Goal: Task Accomplishment & Management: Manage account settings

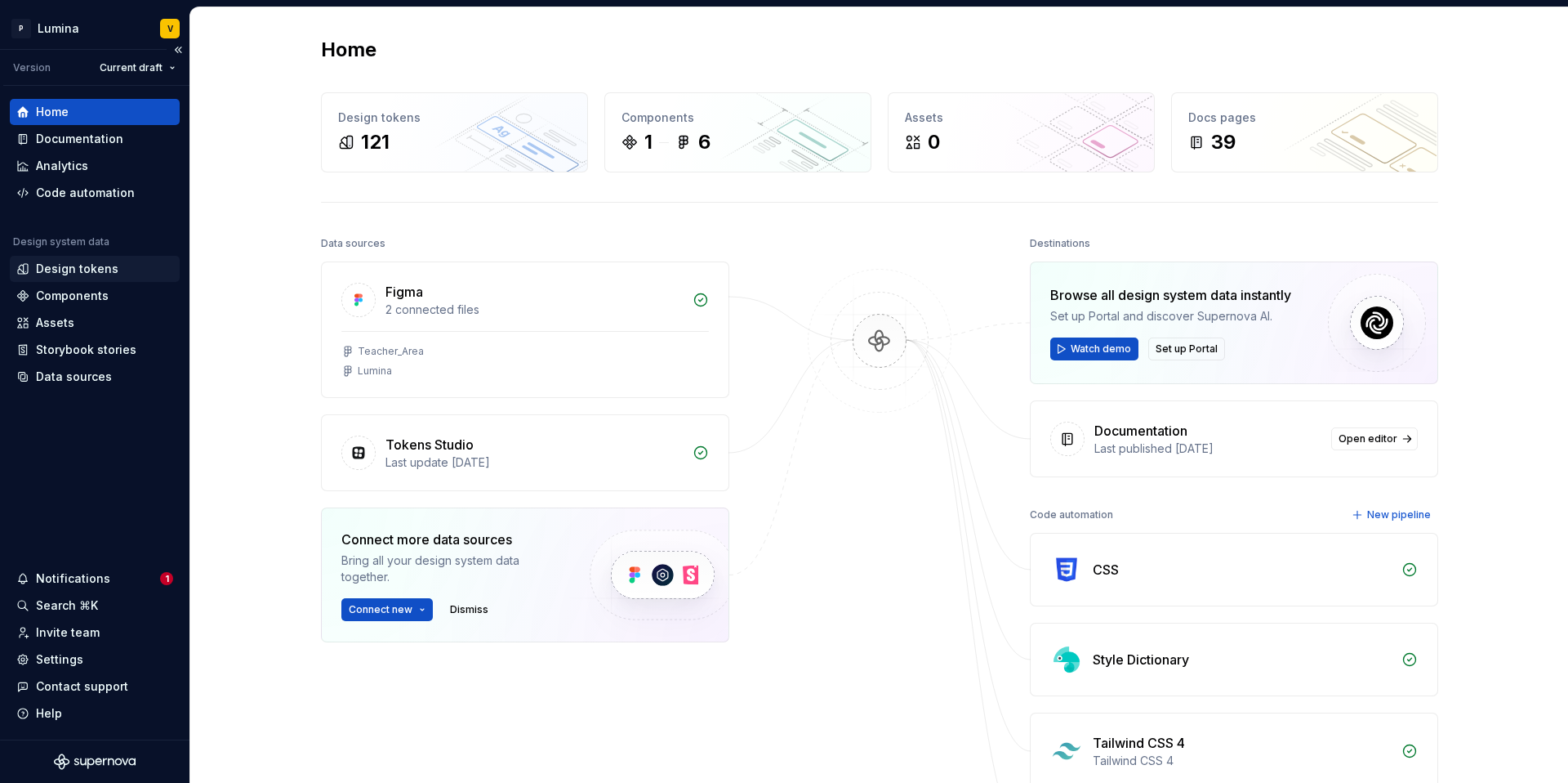
click at [82, 273] on div "Design tokens" at bounding box center [77, 268] width 82 height 17
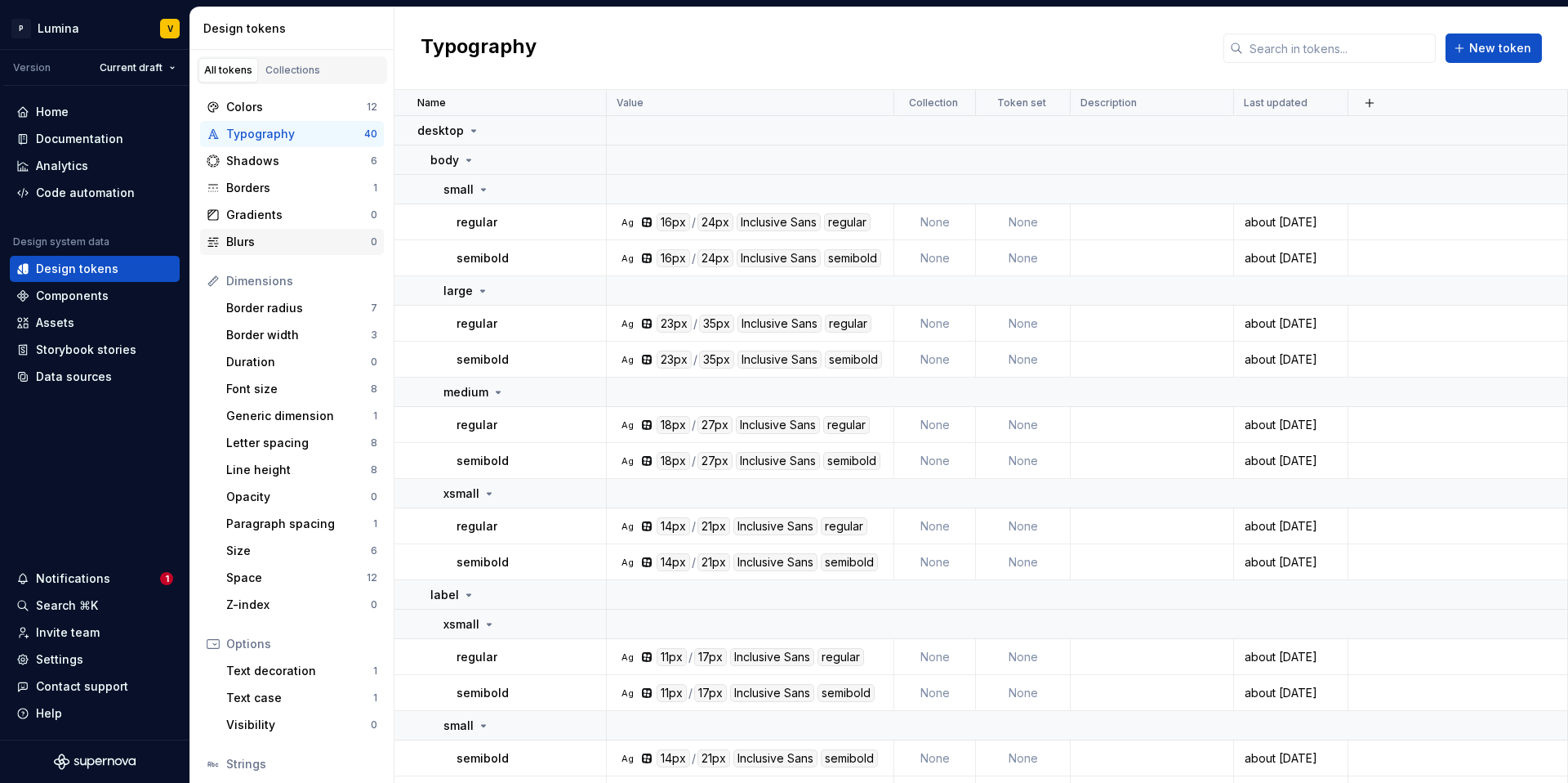
click at [258, 246] on div "Blurs" at bounding box center [298, 242] width 145 height 17
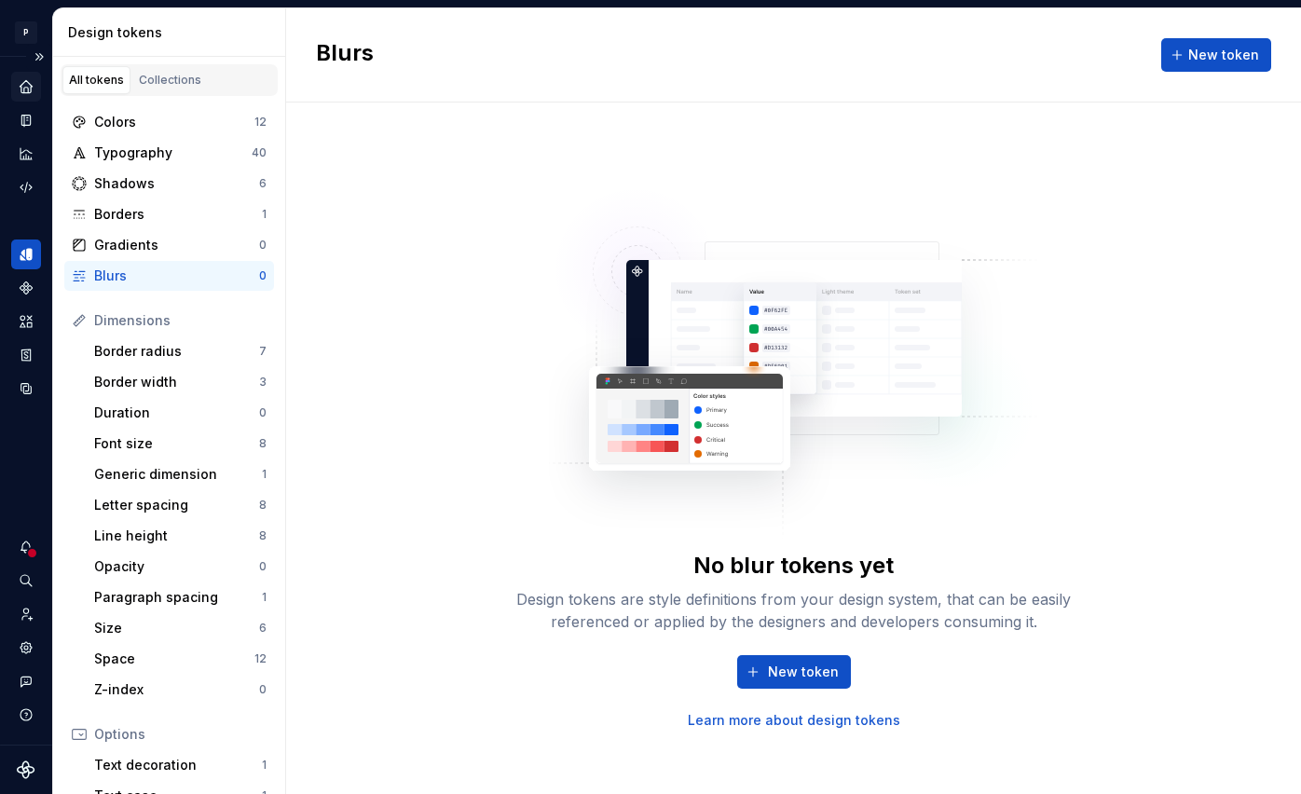
click at [28, 86] on icon "Home" at bounding box center [26, 86] width 12 height 12
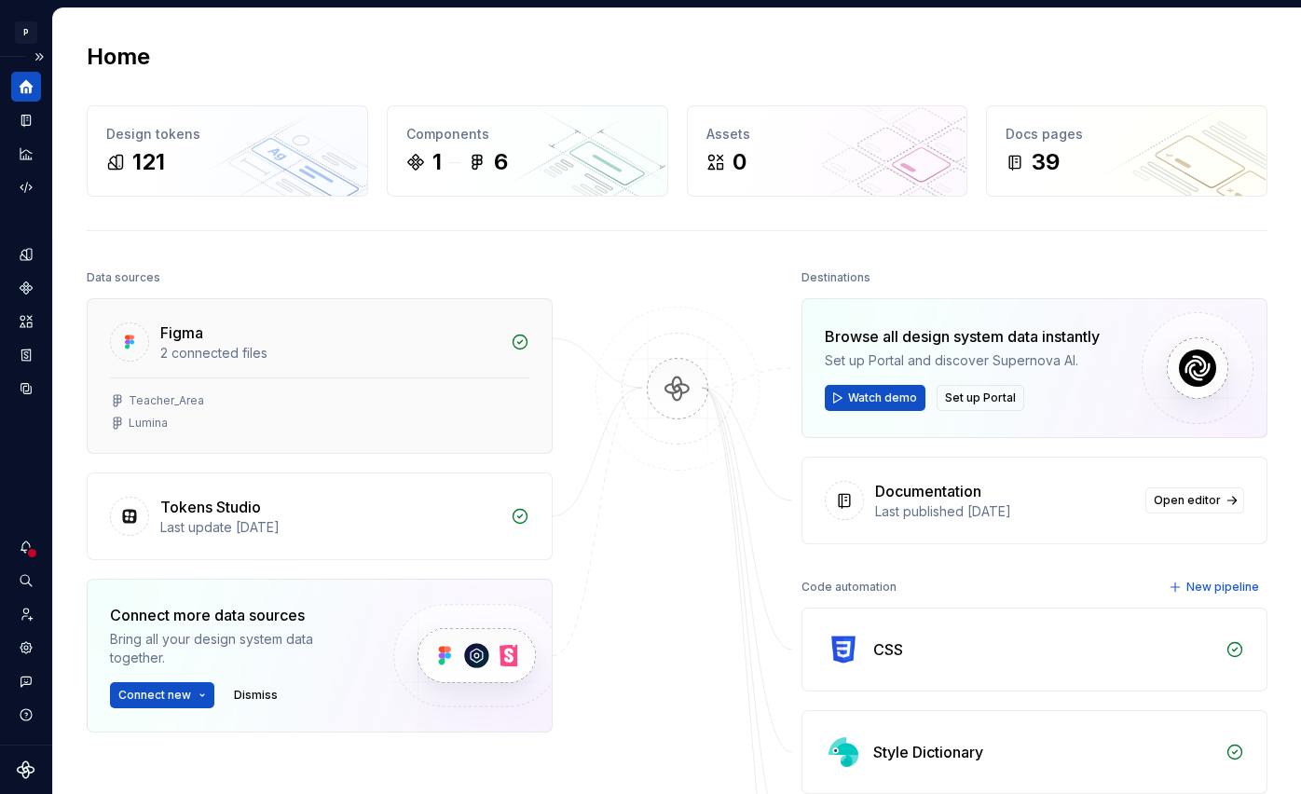
click at [429, 408] on div "Teacher_Area Lumina" at bounding box center [319, 411] width 419 height 37
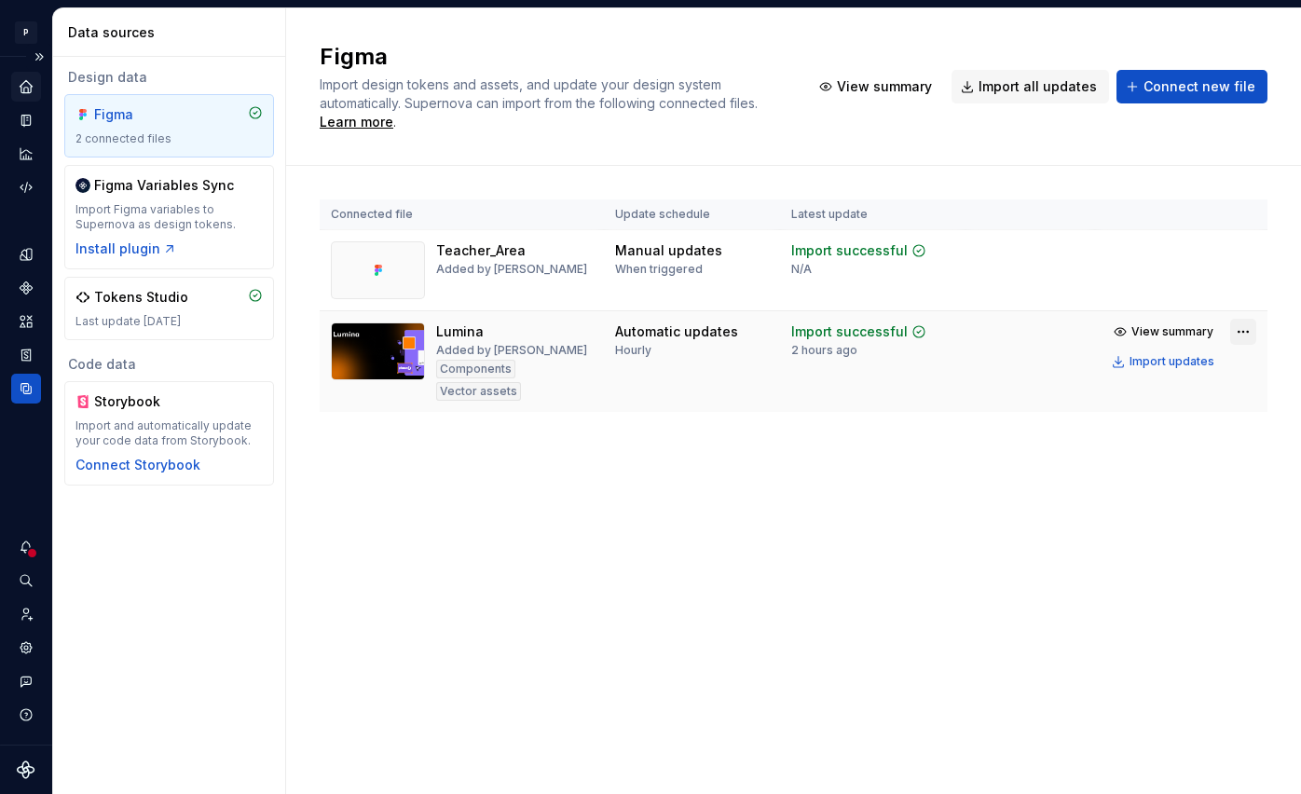
click at [1242, 330] on html "P Lumina V Design system data Data sources Design data Figma 2 connected files …" at bounding box center [650, 397] width 1301 height 794
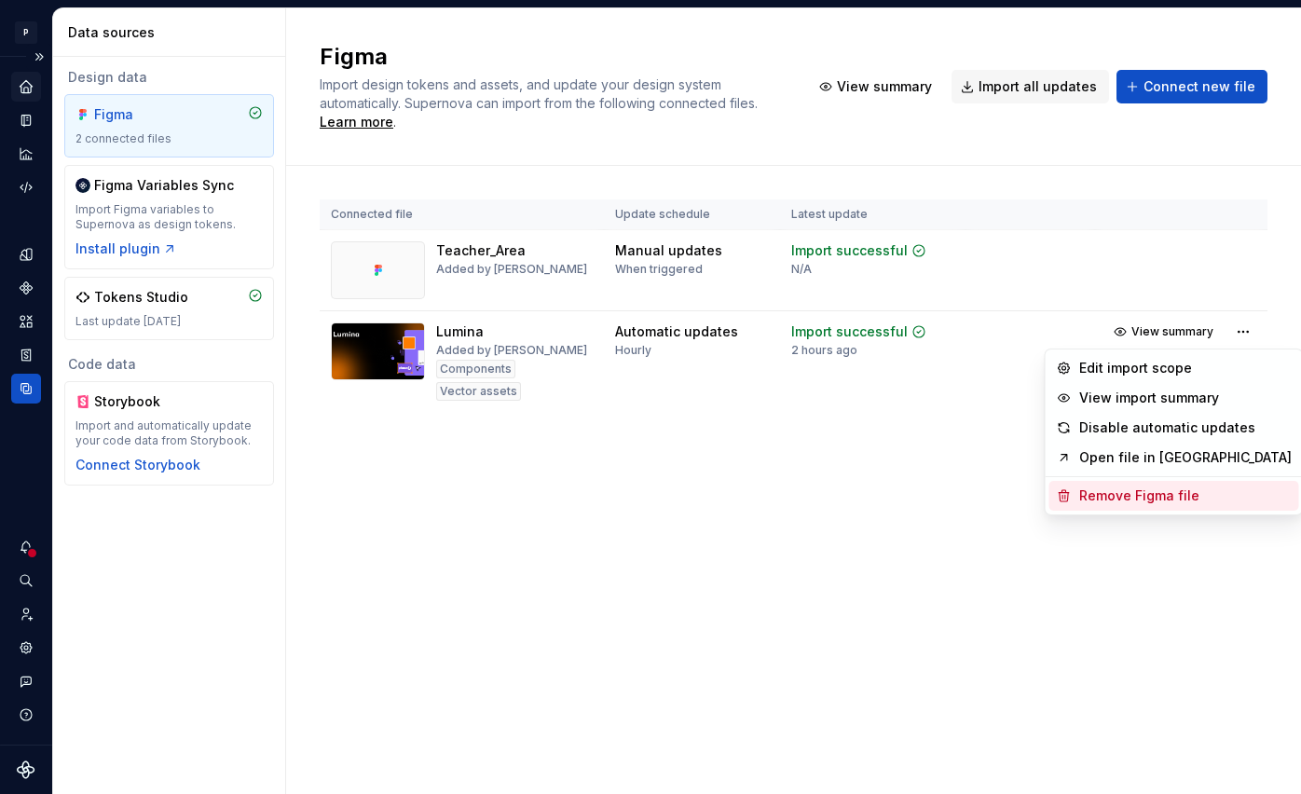
click at [1121, 500] on div "Remove Figma file" at bounding box center [1185, 495] width 212 height 19
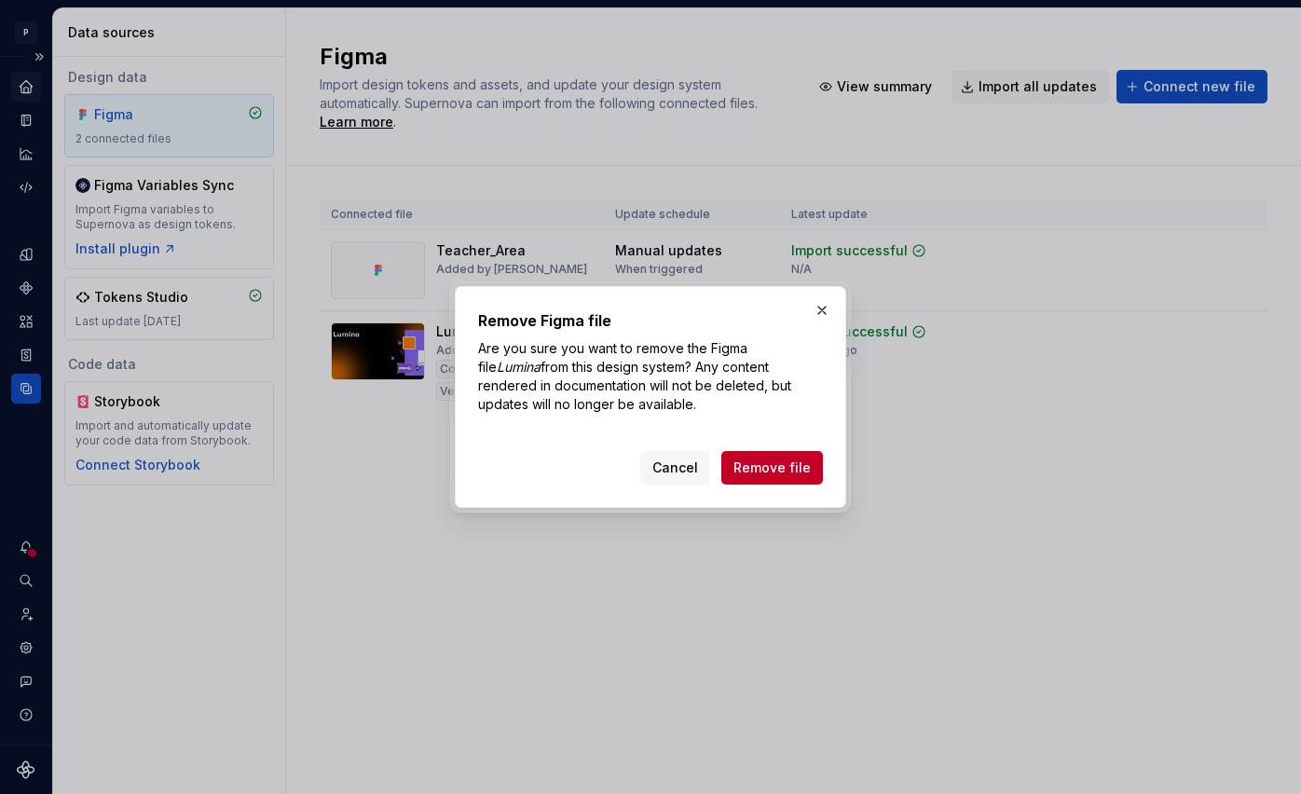
click at [776, 470] on span "Remove file" at bounding box center [771, 467] width 77 height 19
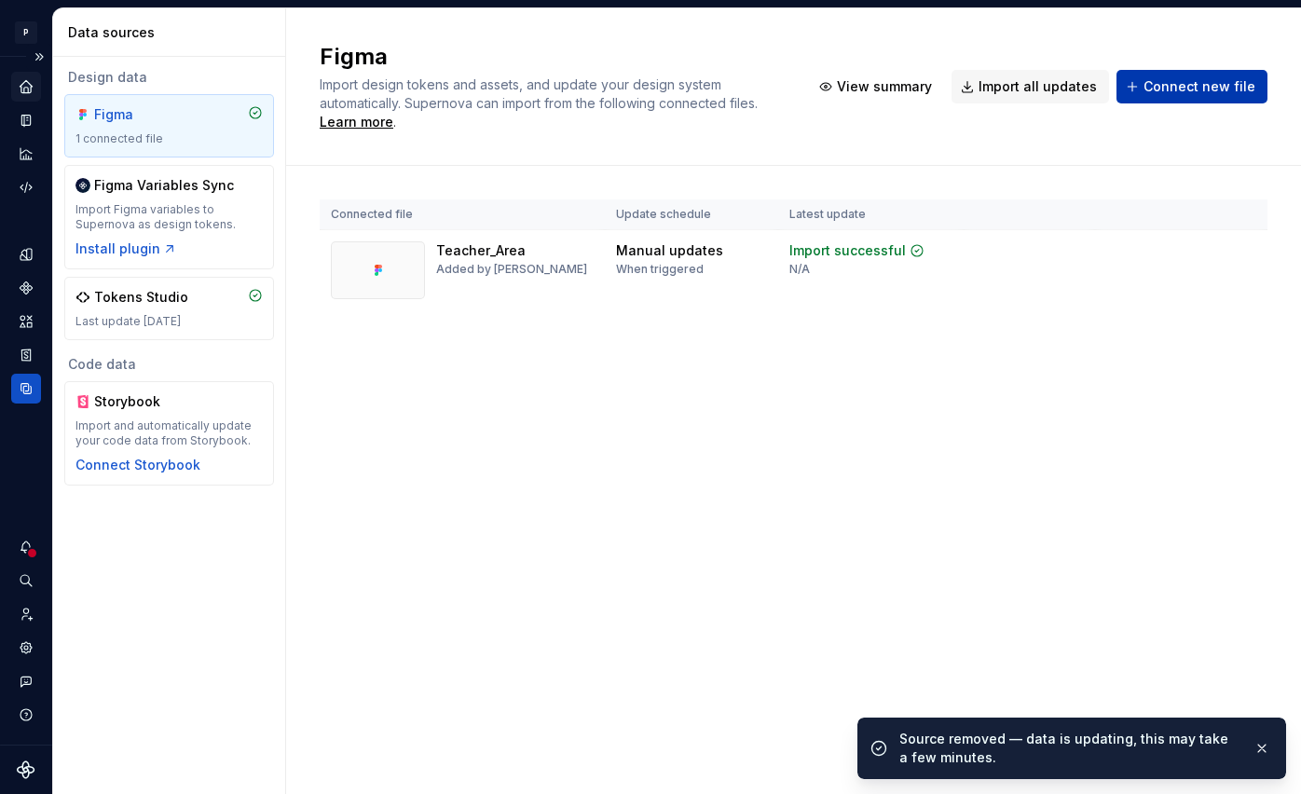
click at [1168, 87] on span "Connect new file" at bounding box center [1199, 86] width 112 height 19
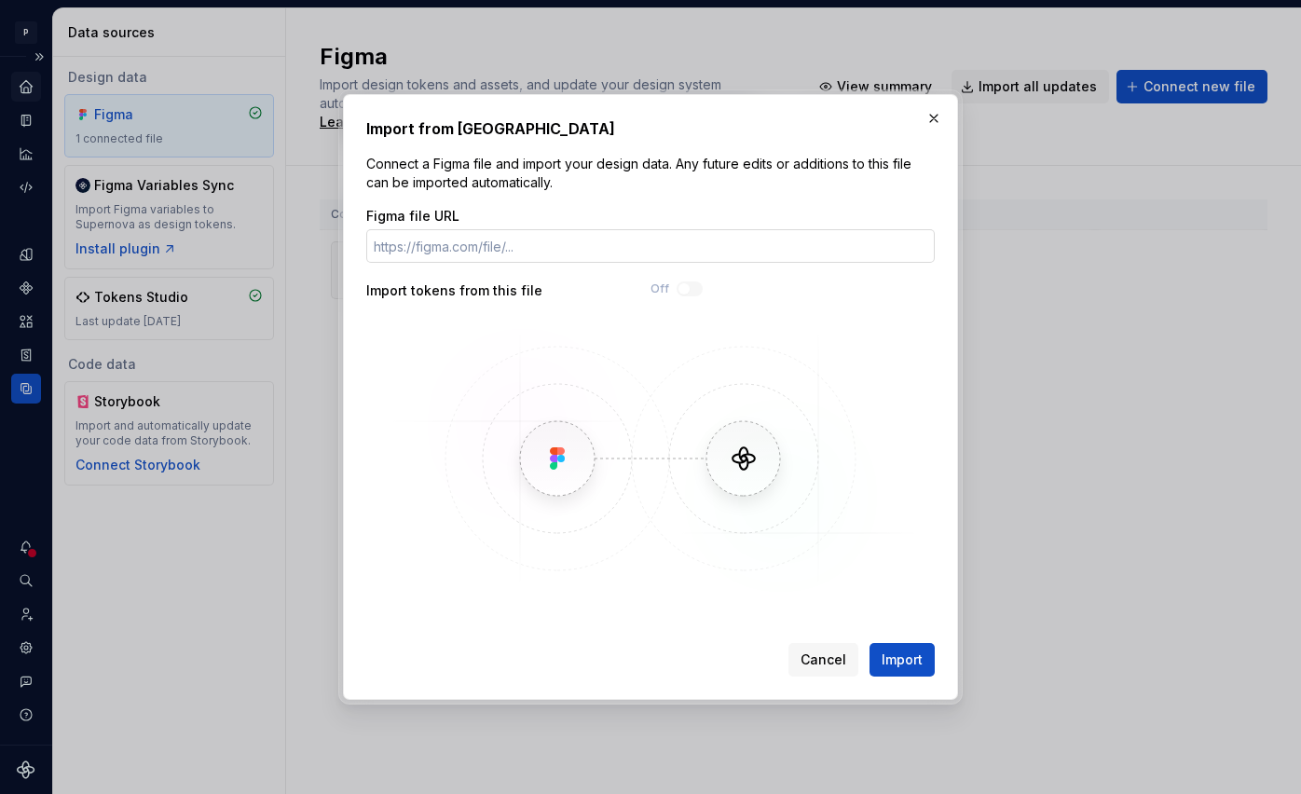
click at [430, 258] on input "Figma file URL" at bounding box center [650, 246] width 568 height 34
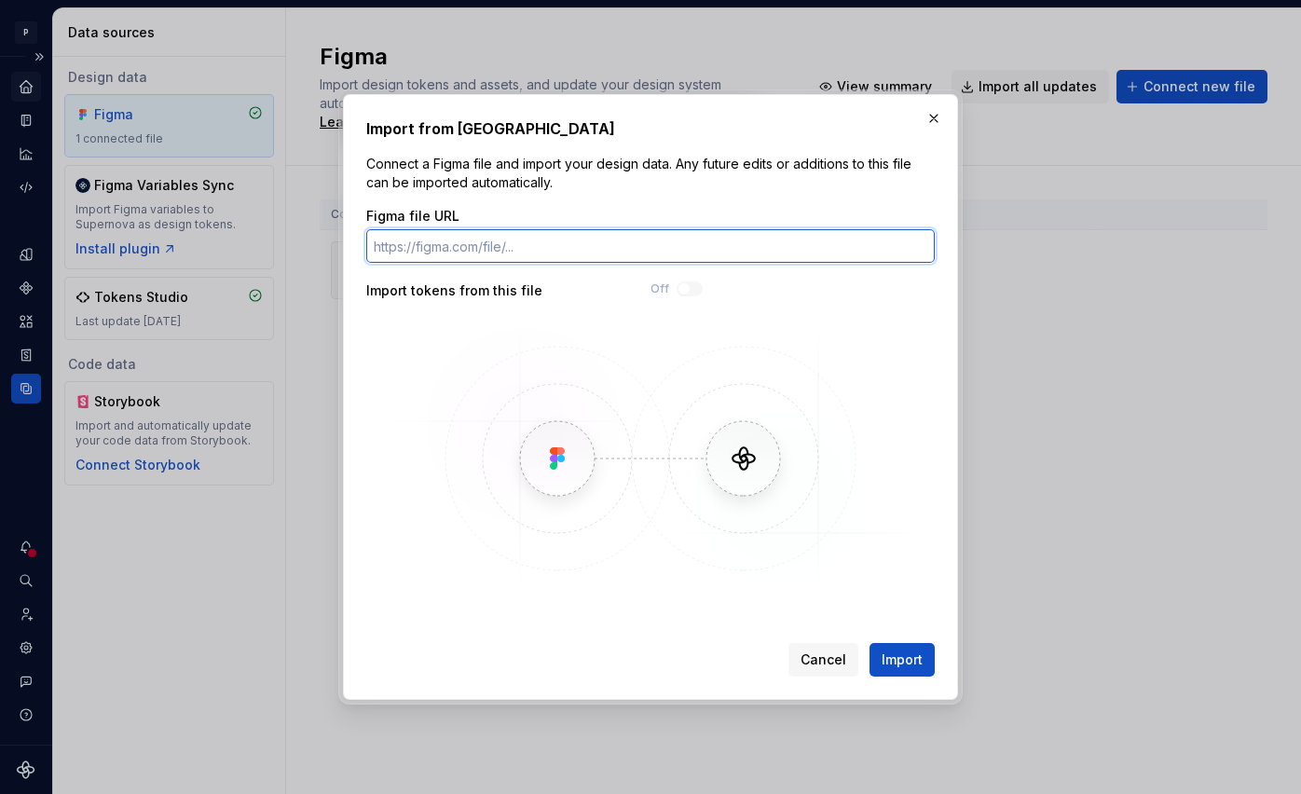
paste input "https://www.figma.com/design/AZ1IE4hqAOTjZ82tcAKm2i/Lumina-2.0?node-id=115-2412…"
type input "https://www.figma.com/design/AZ1IE4hqAOTjZ82tcAKm2i/Lumina-2.0?node-id=115-2412…"
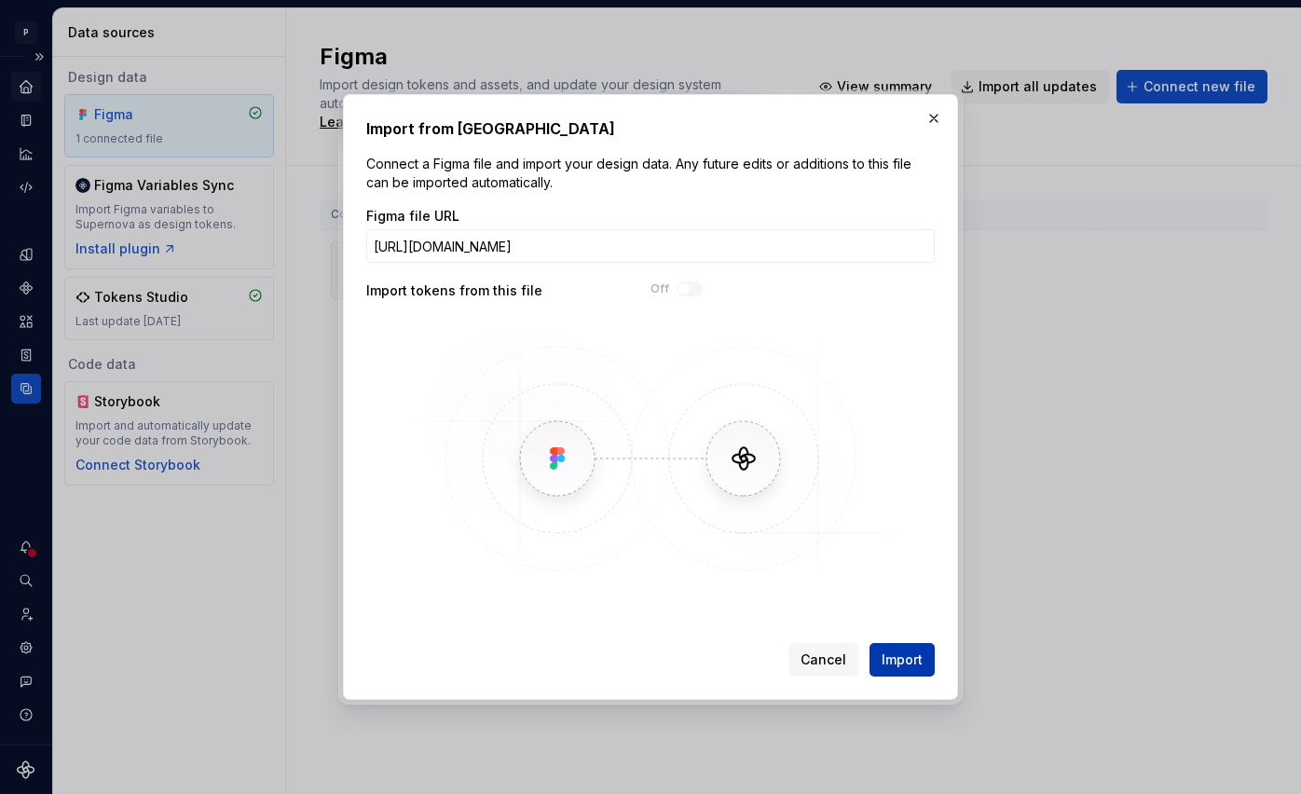
click at [901, 667] on span "Import" at bounding box center [902, 659] width 41 height 19
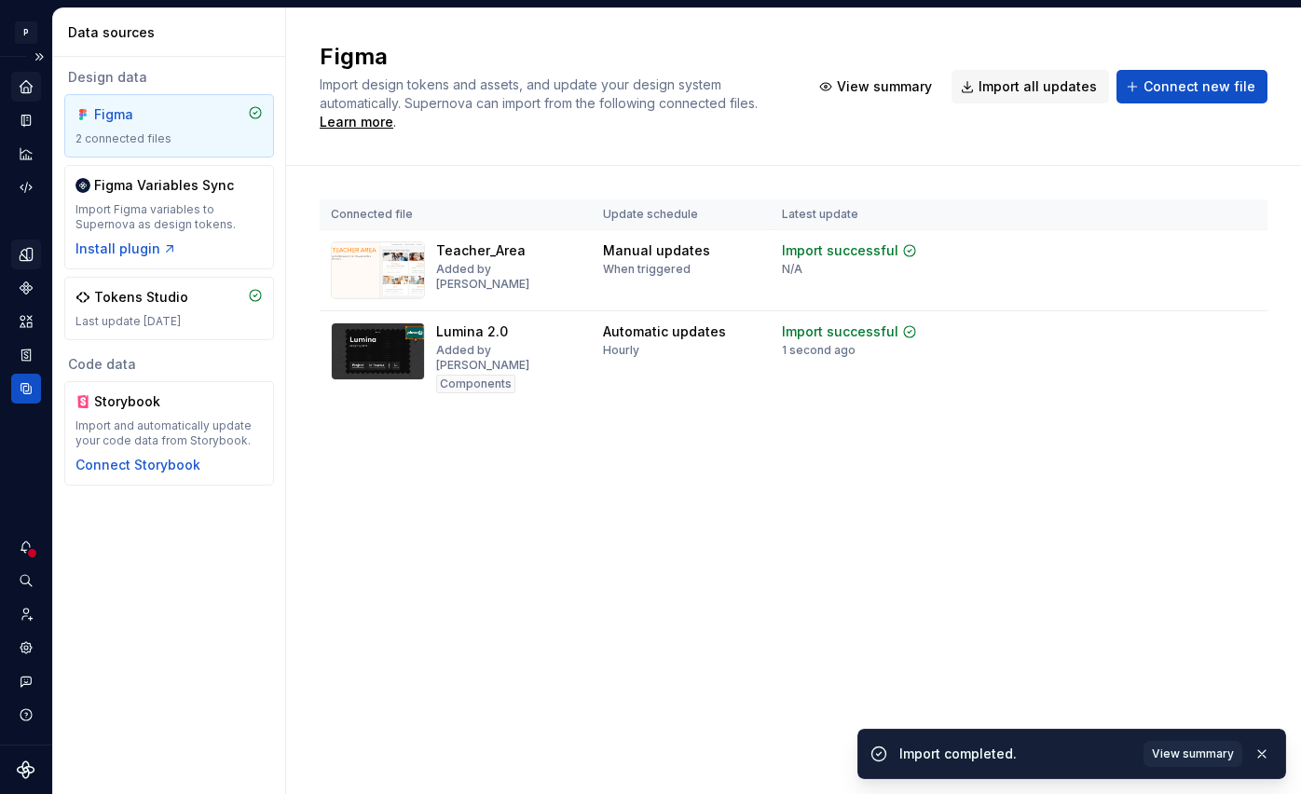
click at [25, 255] on icon "Design tokens" at bounding box center [26, 254] width 17 height 17
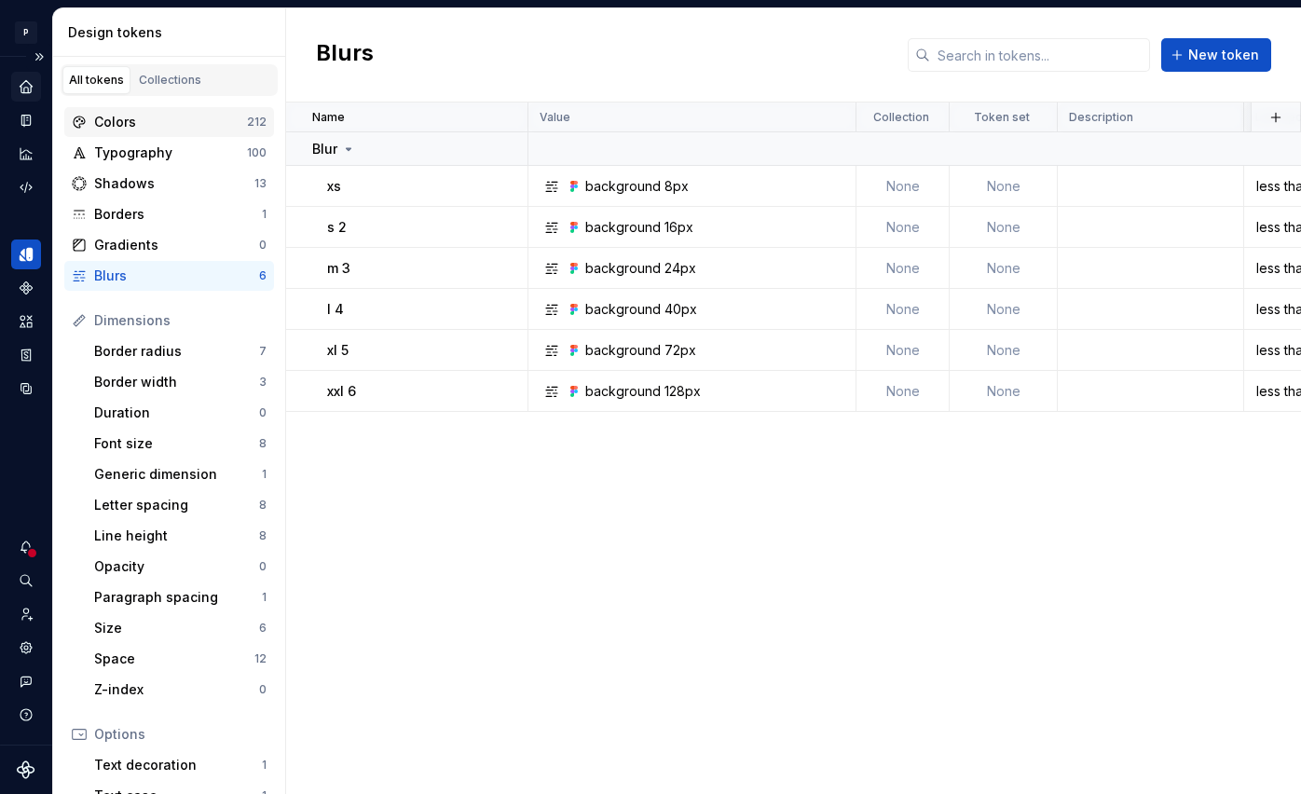
click at [221, 124] on div "Colors" at bounding box center [170, 122] width 153 height 19
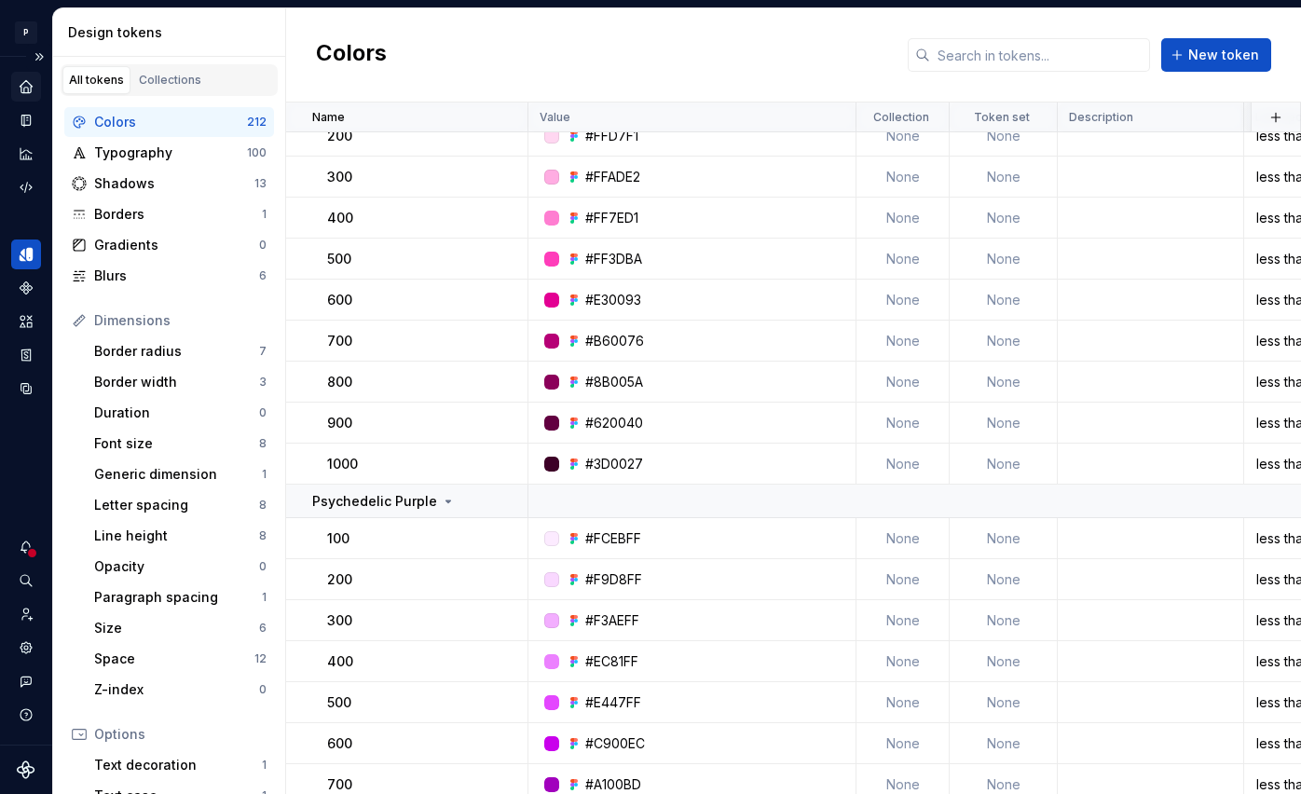
scroll to position [1867, 0]
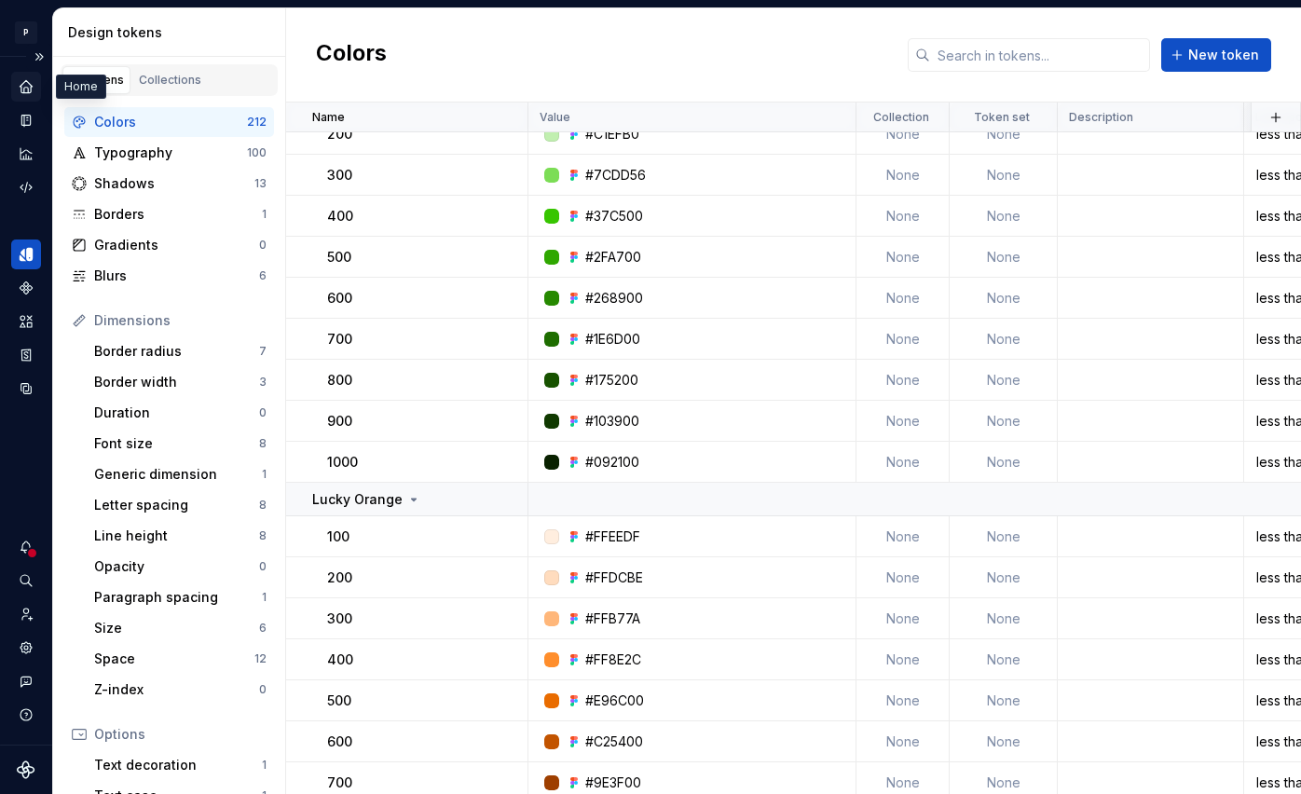
click at [33, 92] on icon "Home" at bounding box center [26, 86] width 17 height 17
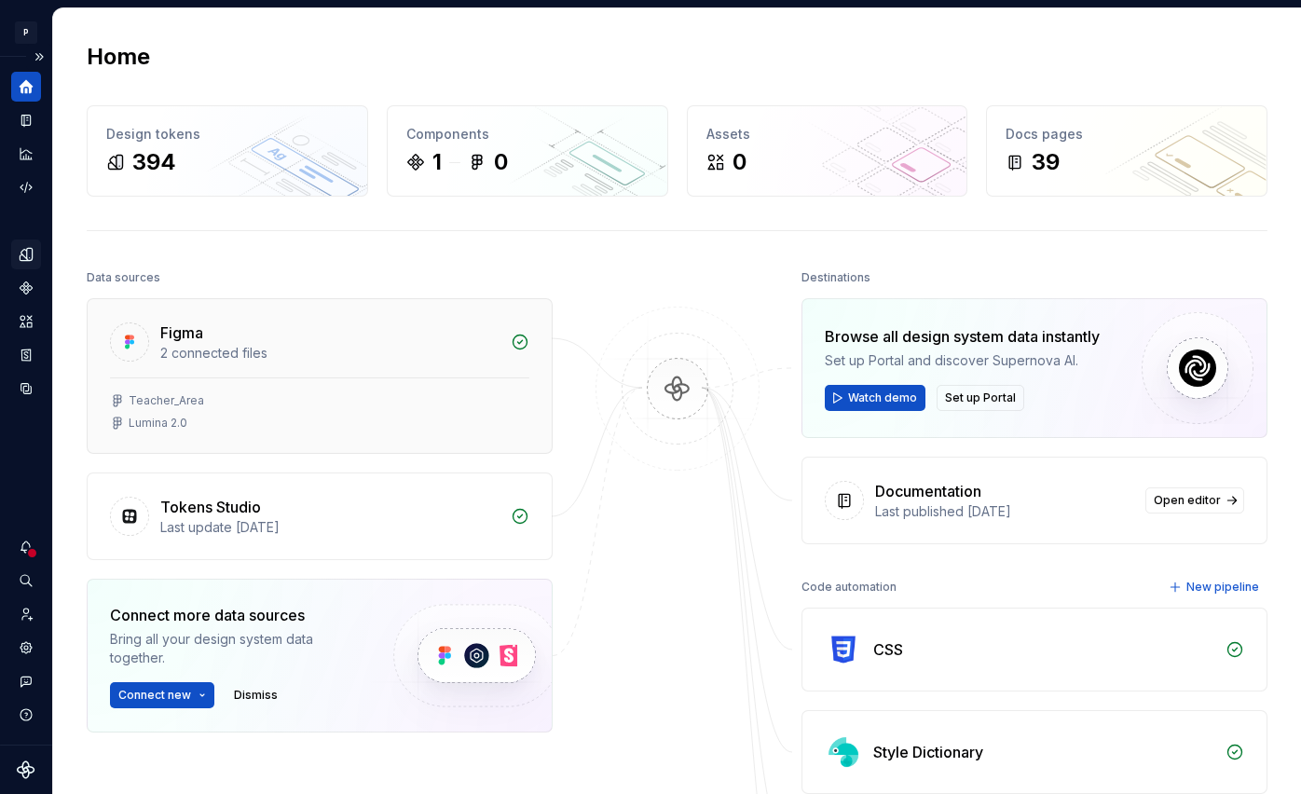
click at [280, 405] on div "Teacher_Area" at bounding box center [319, 400] width 419 height 15
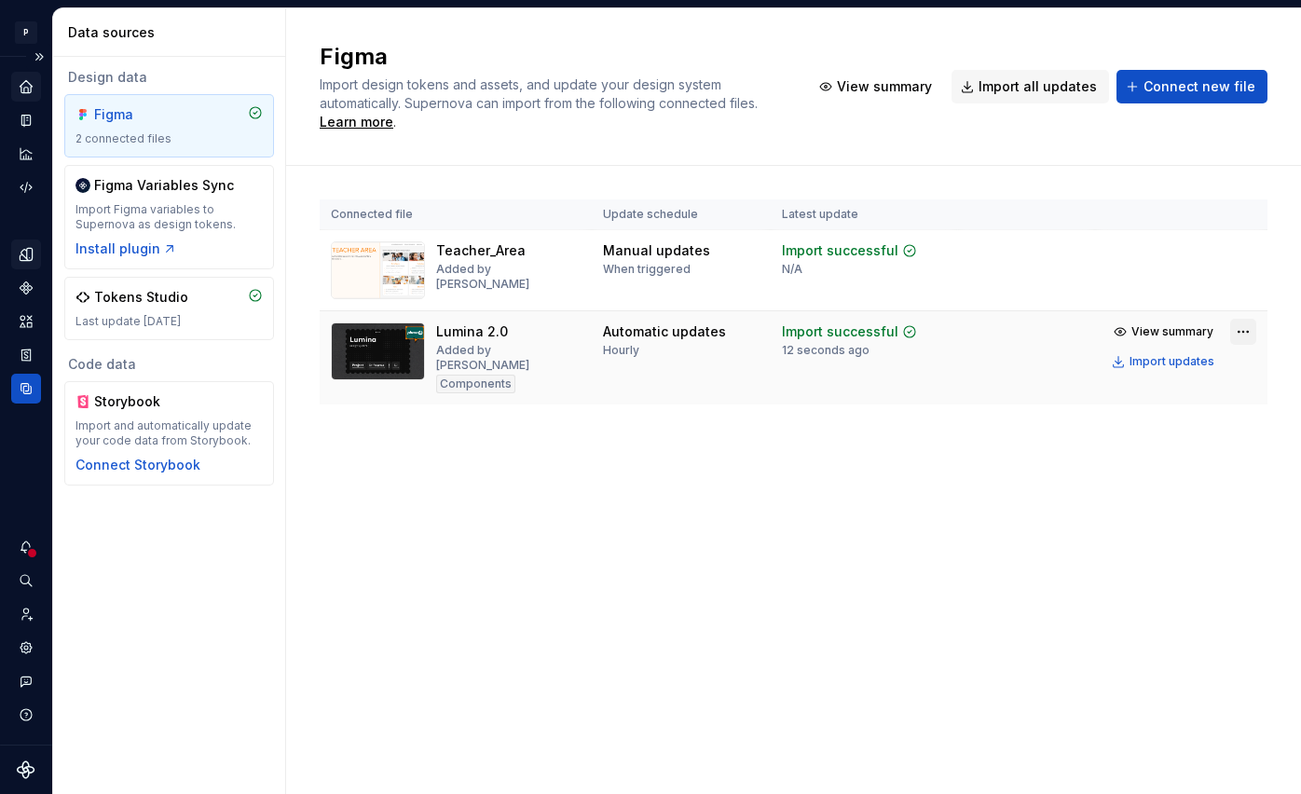
click at [1231, 335] on html "P Lumina V Design system data Data sources Design data Figma 2 connected files …" at bounding box center [650, 397] width 1301 height 794
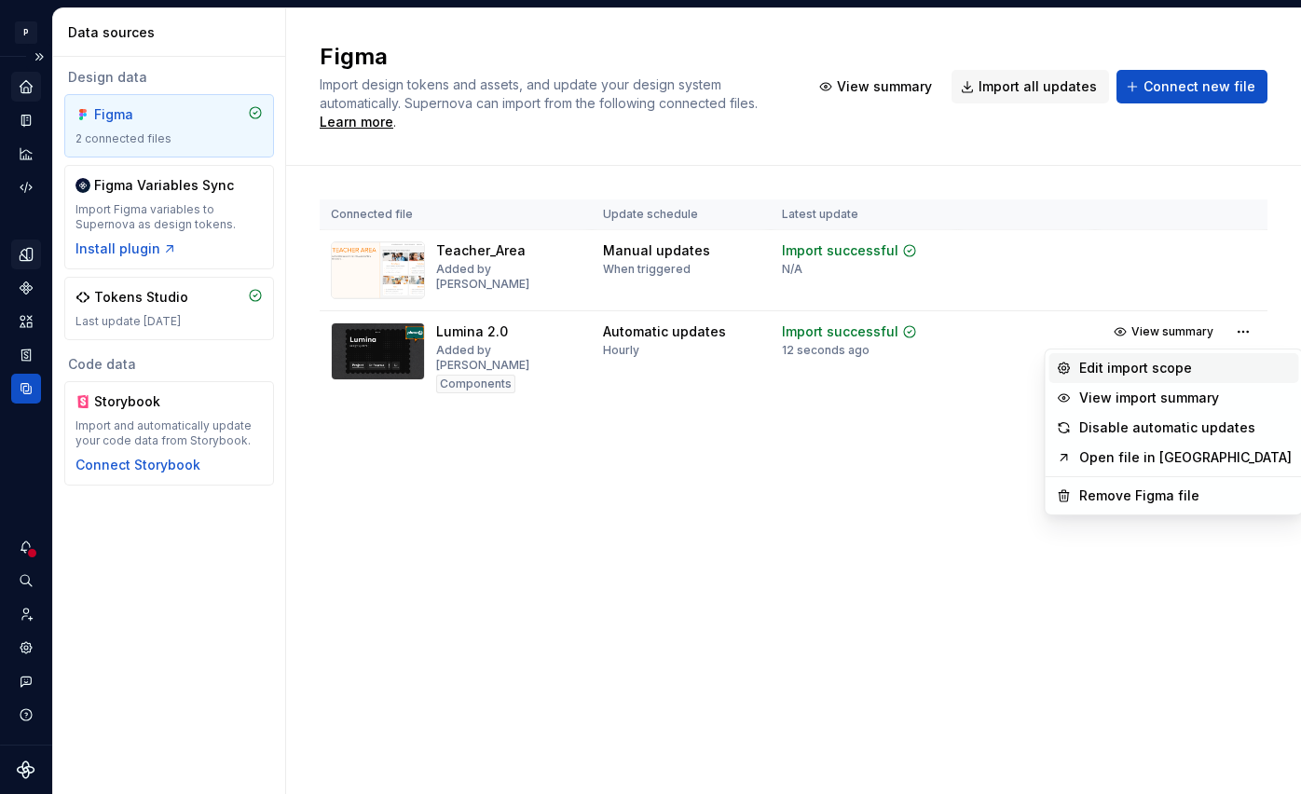
click at [1164, 365] on div "Edit import scope" at bounding box center [1185, 368] width 212 height 19
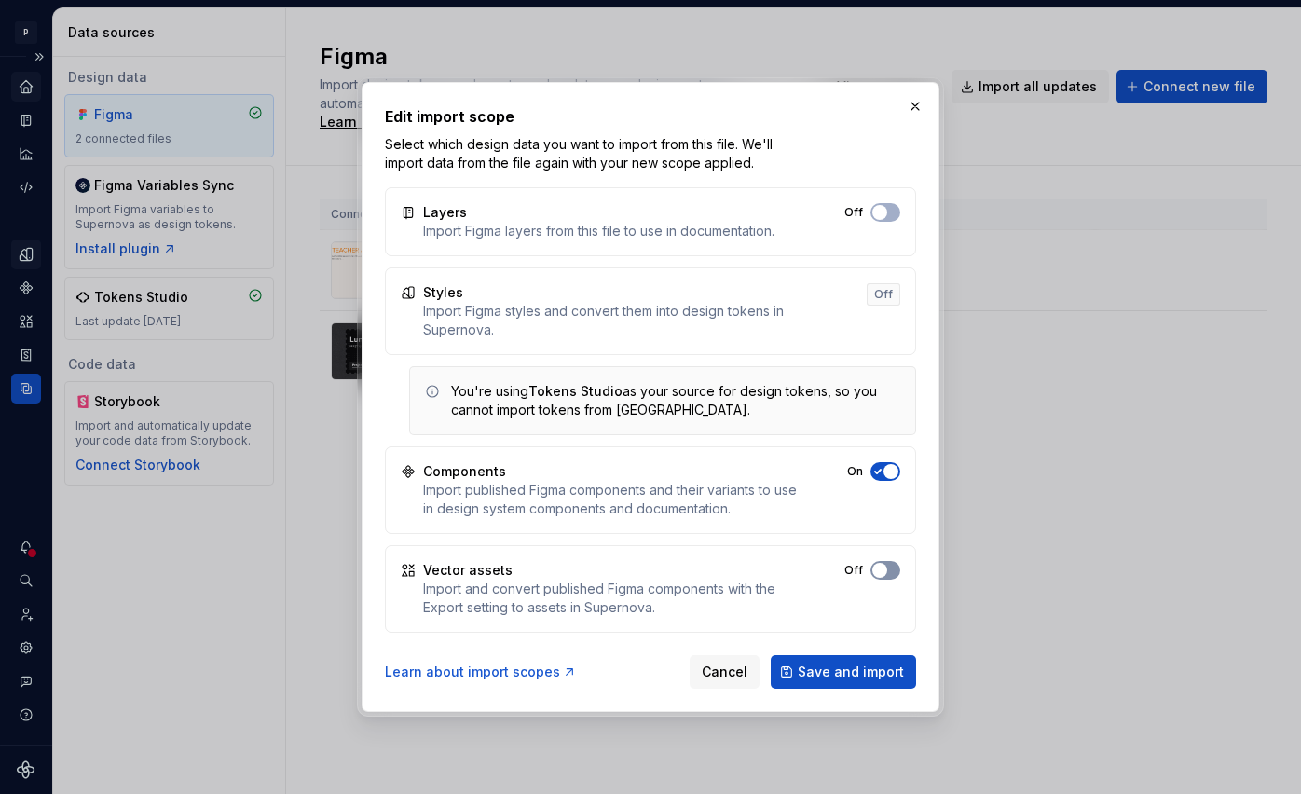
click at [878, 565] on span "button" at bounding box center [879, 570] width 15 height 15
click at [899, 667] on span "Save and import" at bounding box center [851, 672] width 106 height 19
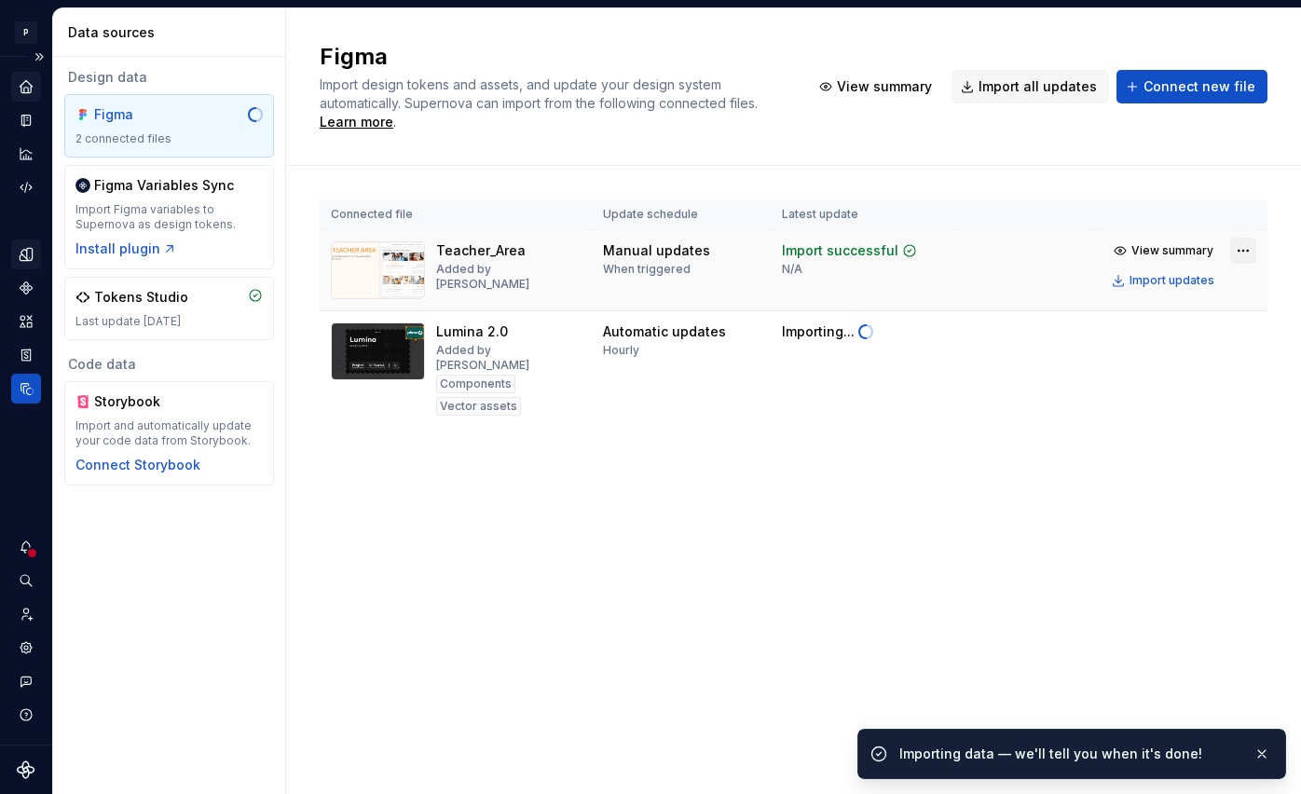
click at [1243, 246] on html "P Lumina V Design system data Data sources Design data Figma 2 connected files …" at bounding box center [650, 397] width 1301 height 794
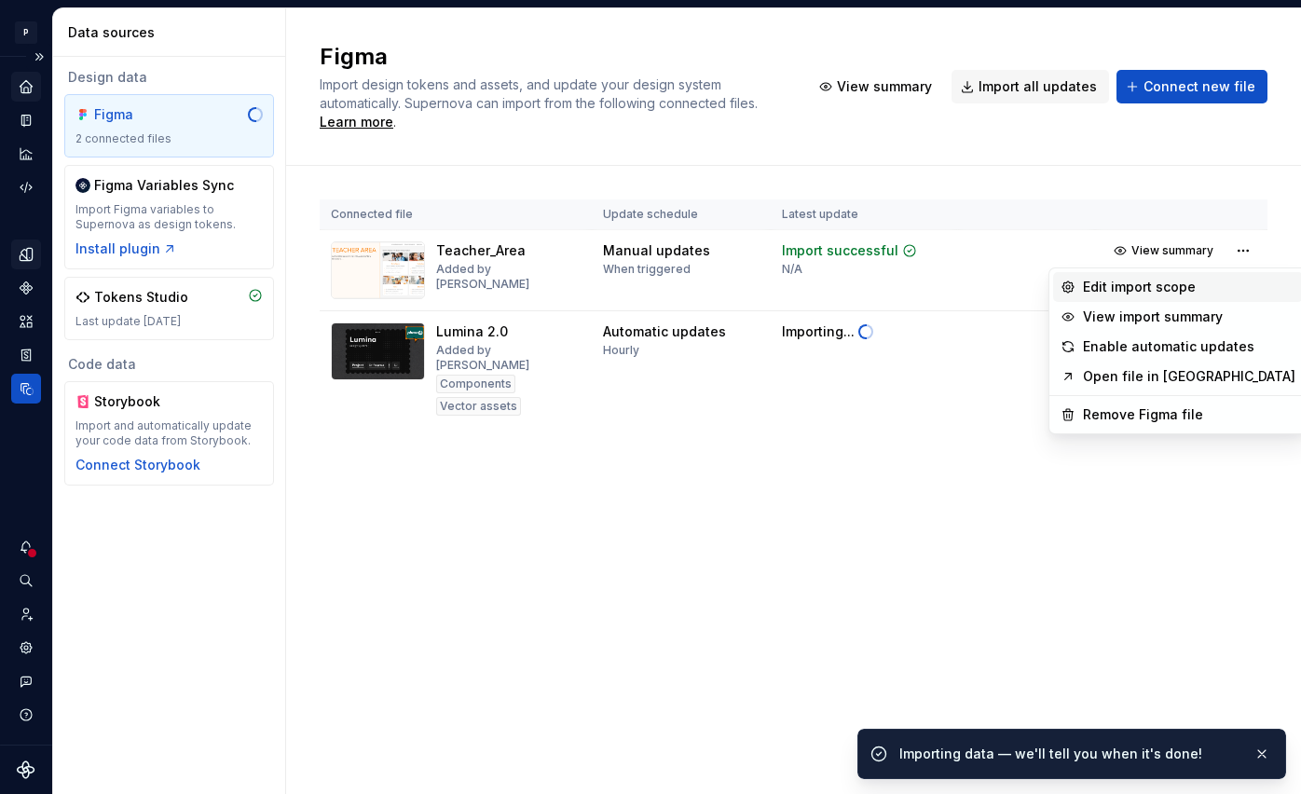
click at [1164, 284] on div "Edit import scope" at bounding box center [1189, 287] width 212 height 19
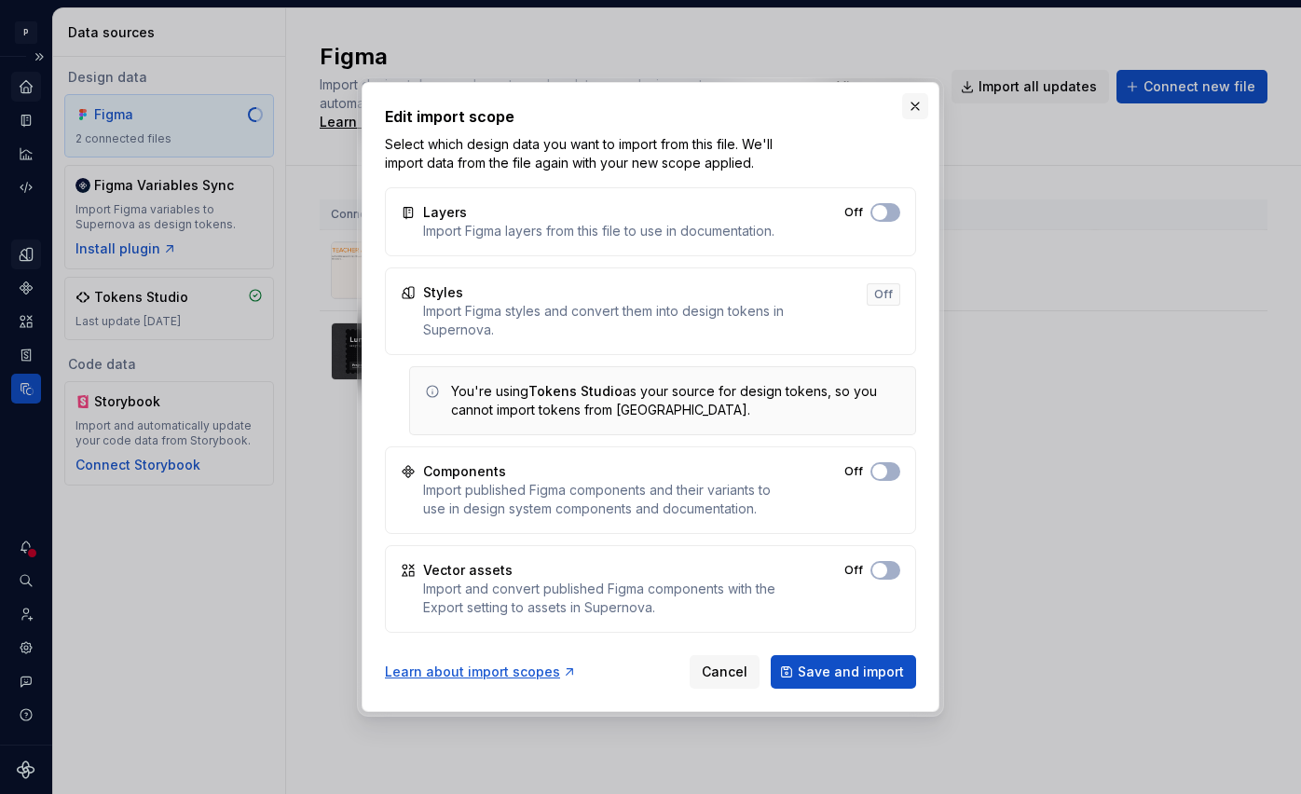
click at [919, 109] on button "button" at bounding box center [915, 106] width 26 height 26
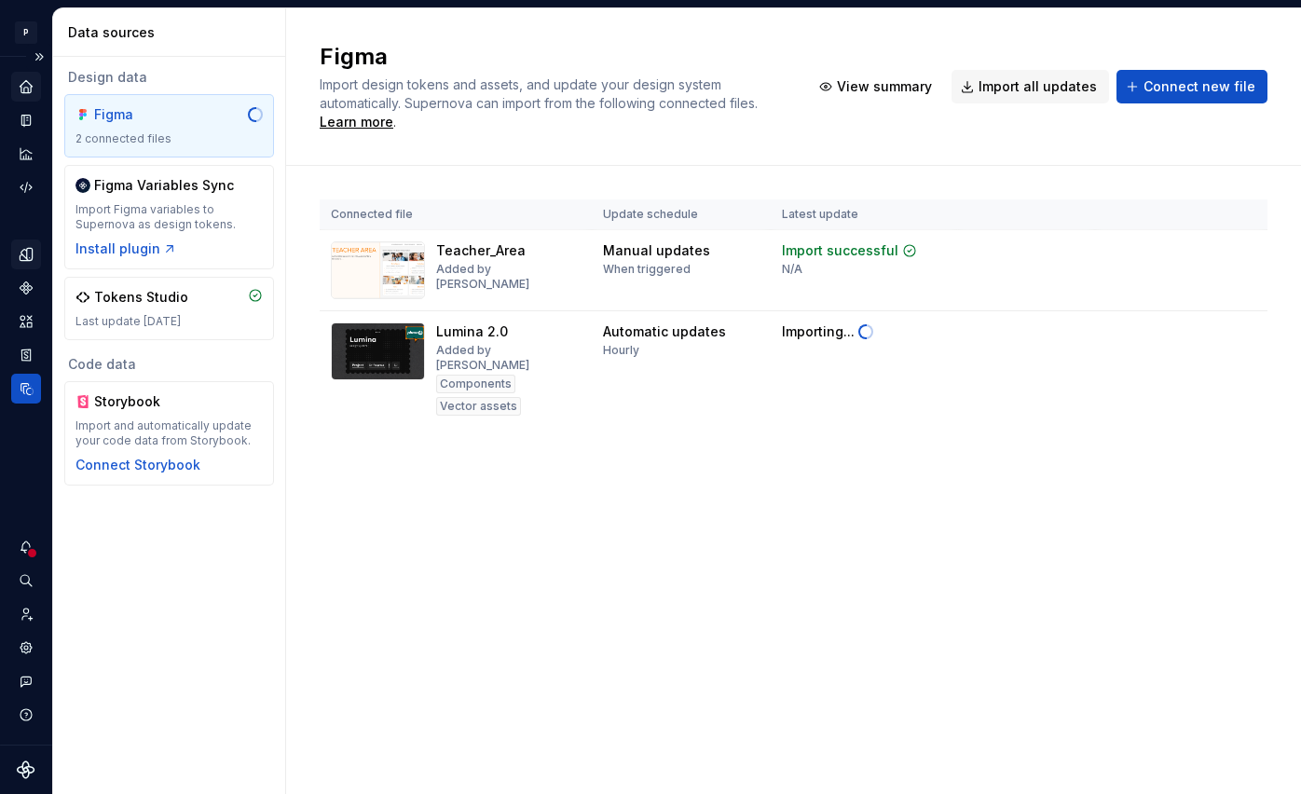
click at [24, 254] on icon "Design tokens" at bounding box center [26, 254] width 17 height 17
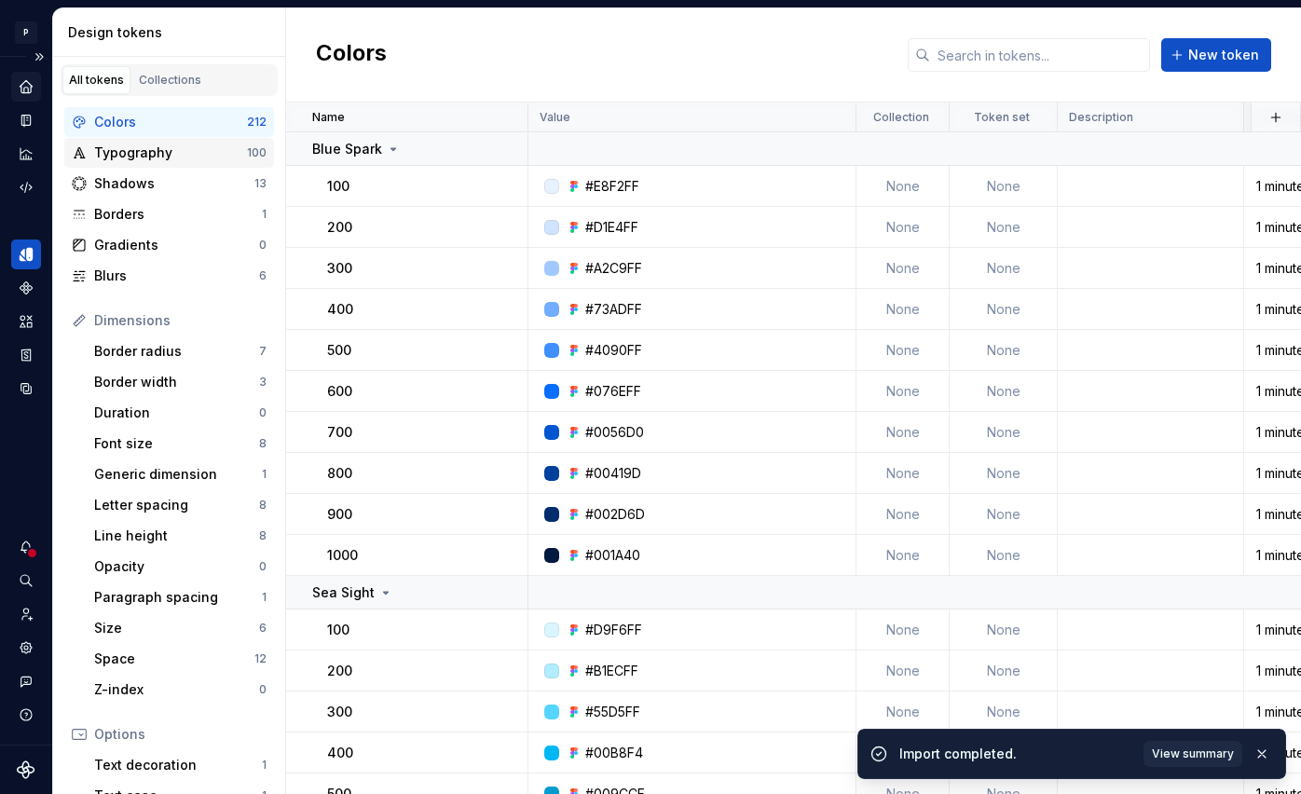
click at [193, 149] on div "Typography" at bounding box center [170, 153] width 153 height 19
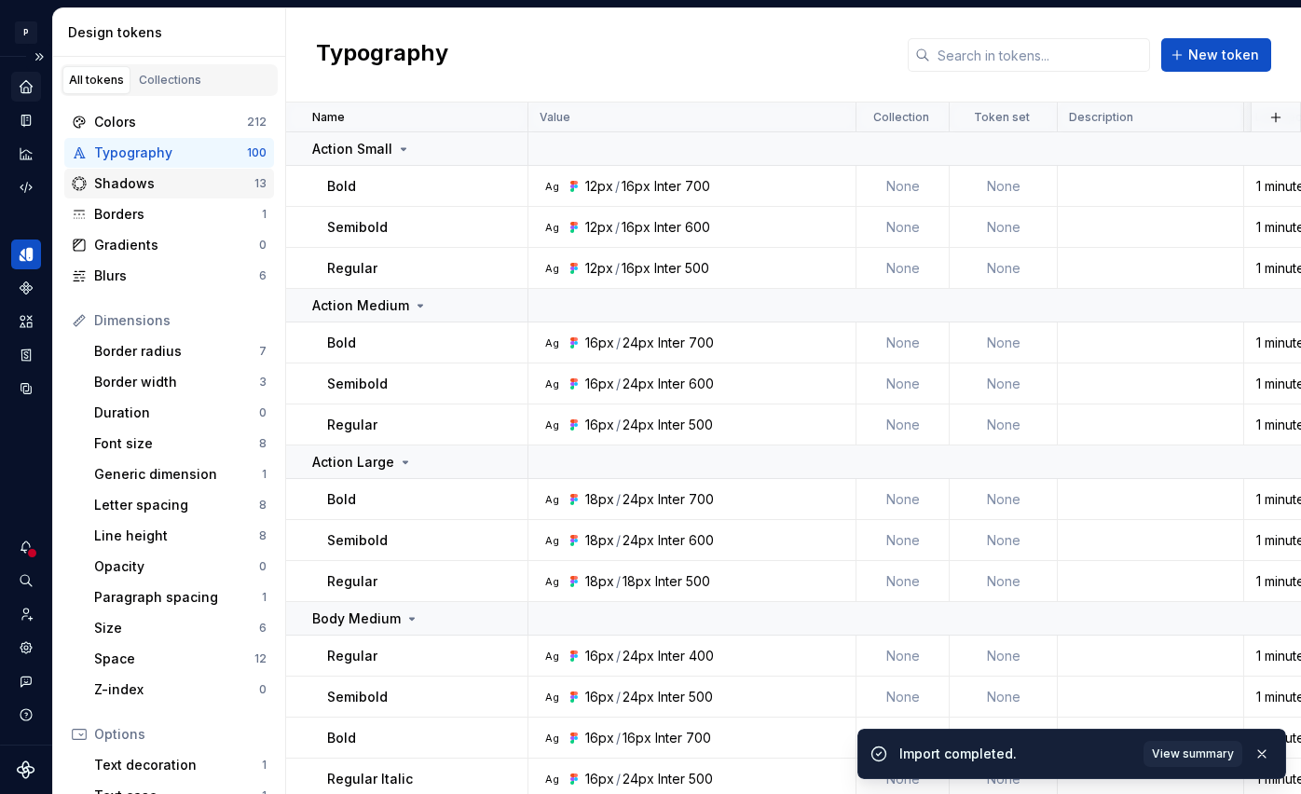
click at [185, 183] on div "Shadows" at bounding box center [174, 183] width 160 height 19
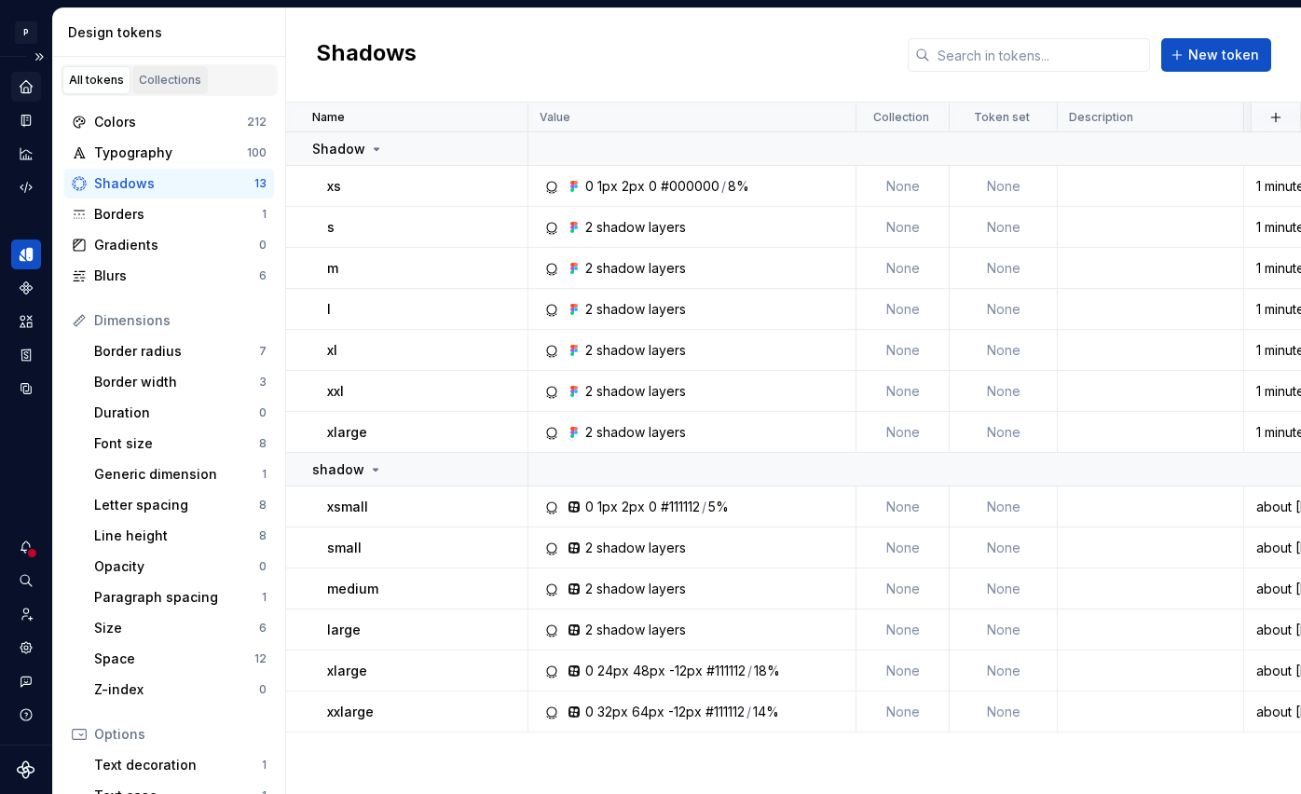
click at [156, 79] on div "Collections" at bounding box center [170, 80] width 62 height 15
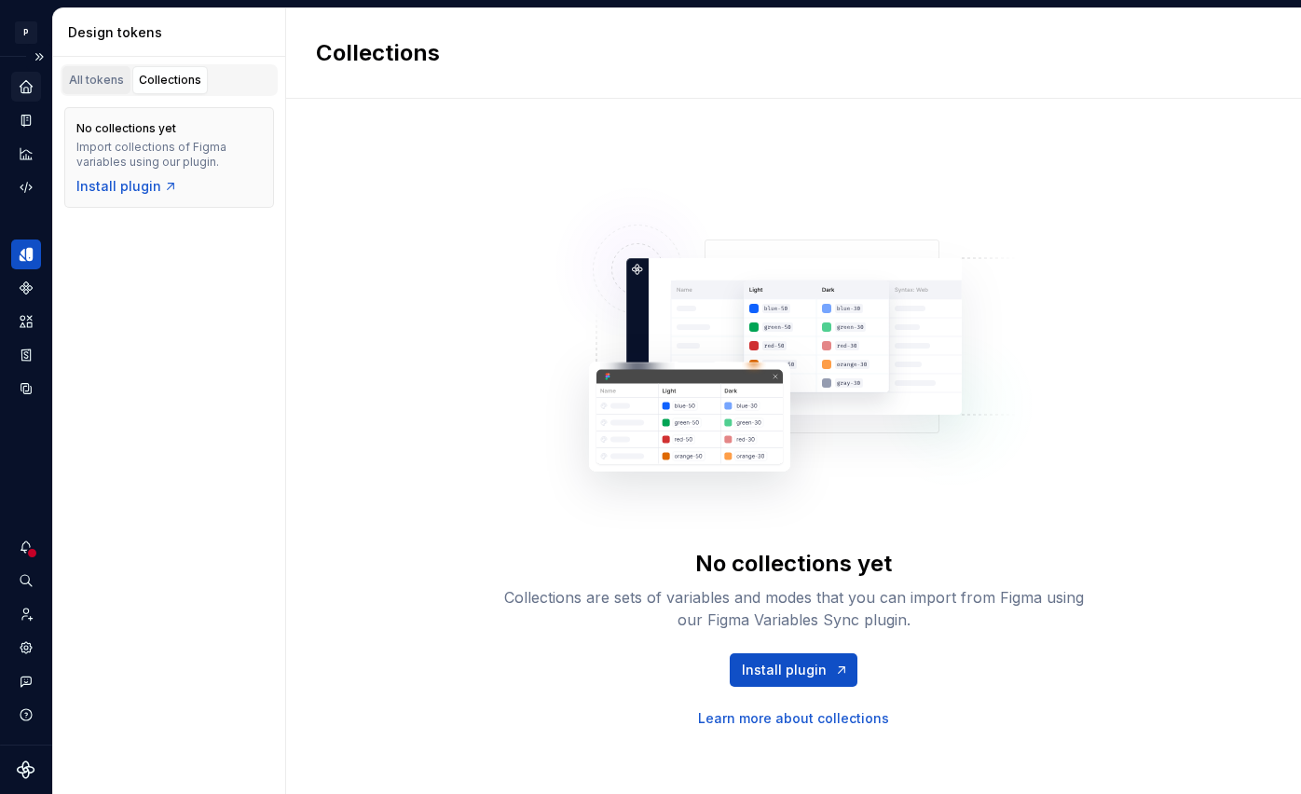
click at [92, 76] on div "All tokens" at bounding box center [96, 80] width 55 height 15
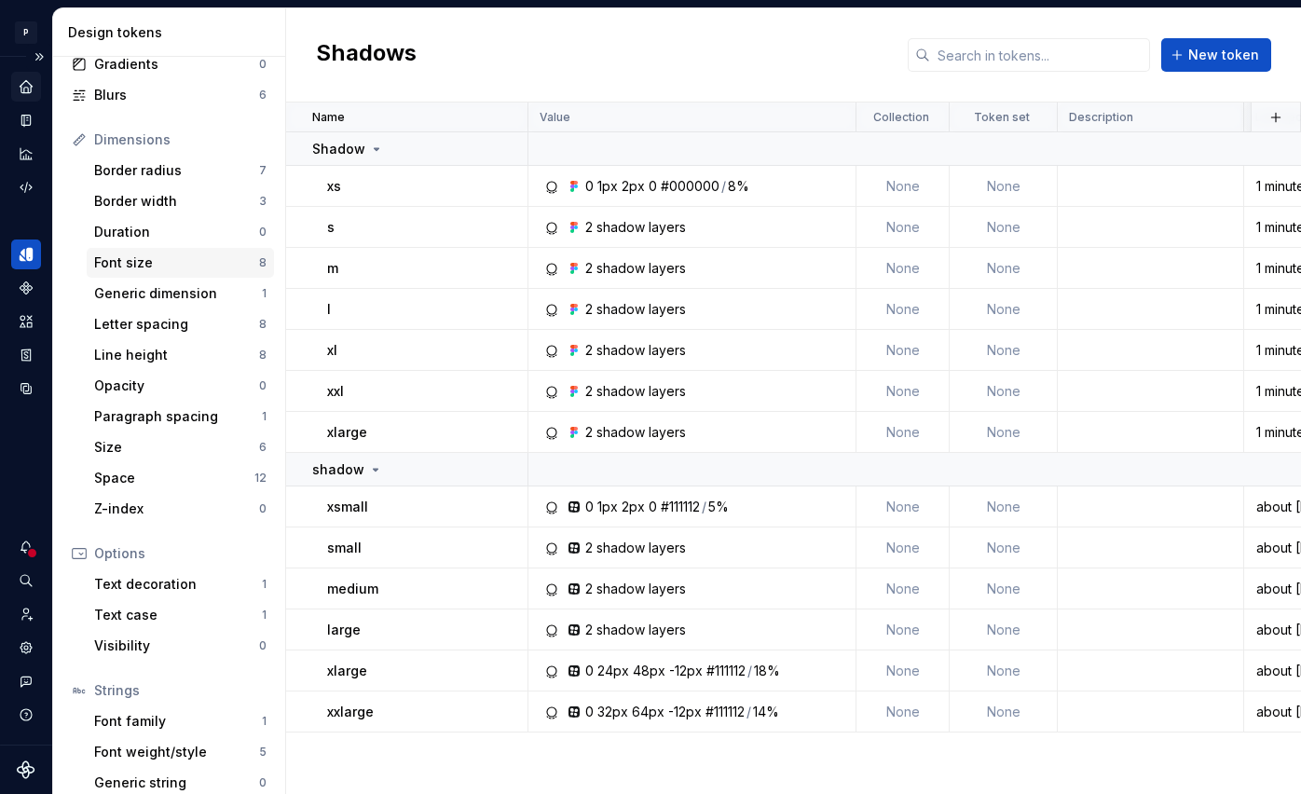
scroll to position [226, 0]
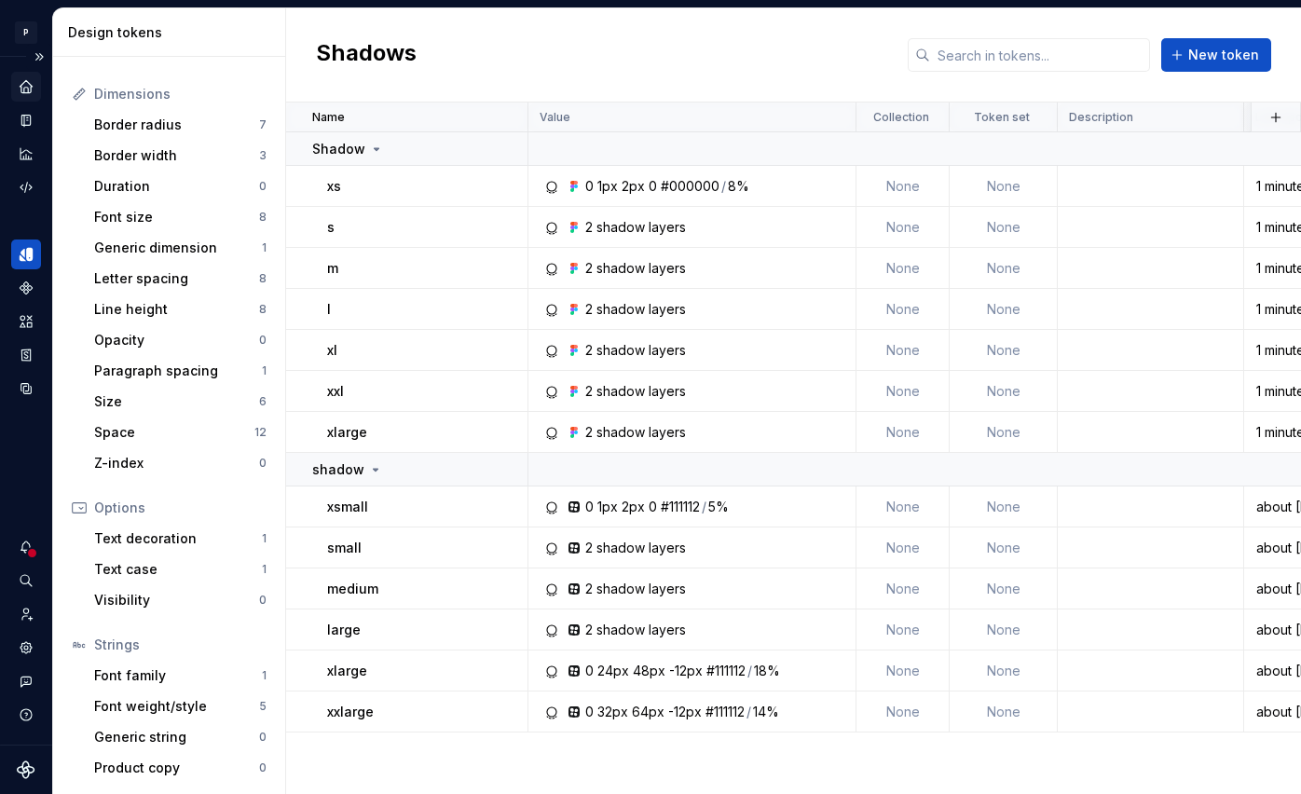
click at [36, 103] on div at bounding box center [26, 137] width 30 height 130
click at [31, 88] on icon "Home" at bounding box center [26, 86] width 17 height 17
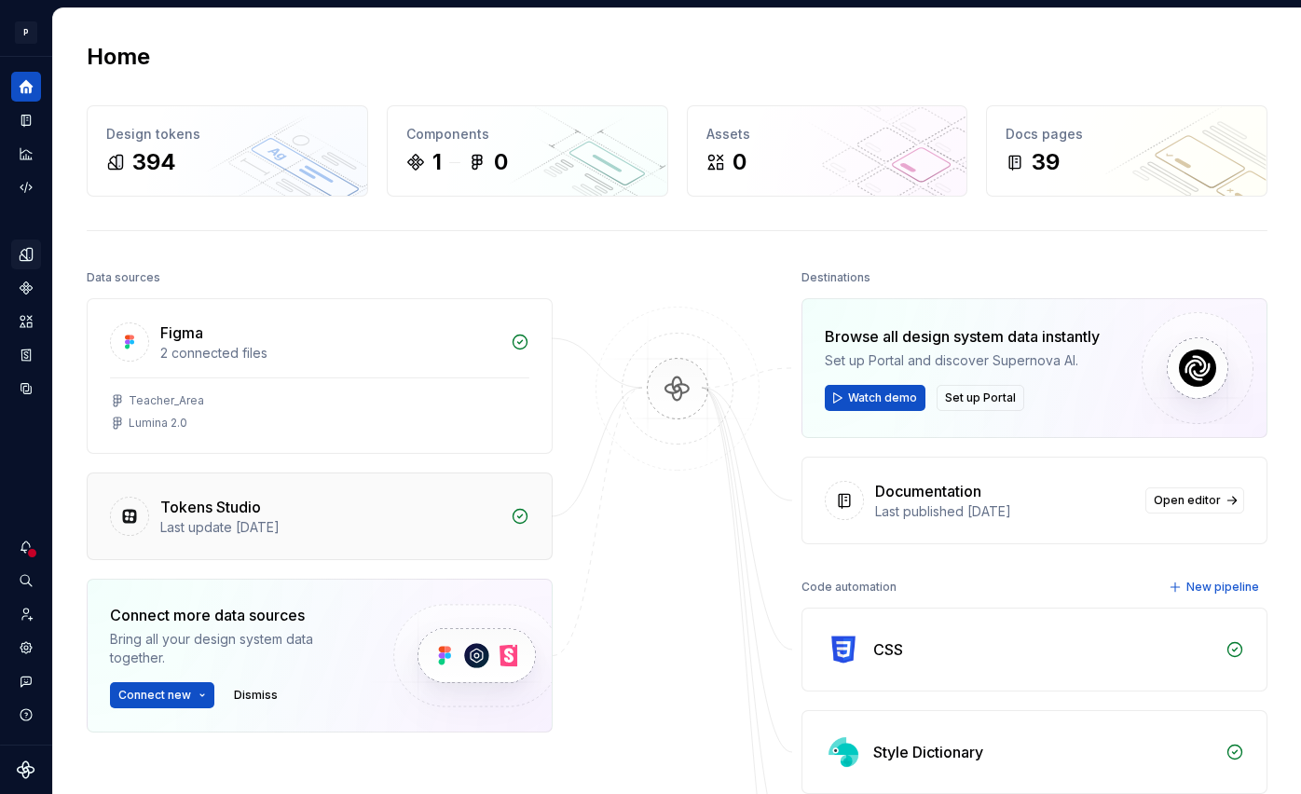
click at [208, 526] on div "Last update 1 month ago" at bounding box center [329, 527] width 339 height 19
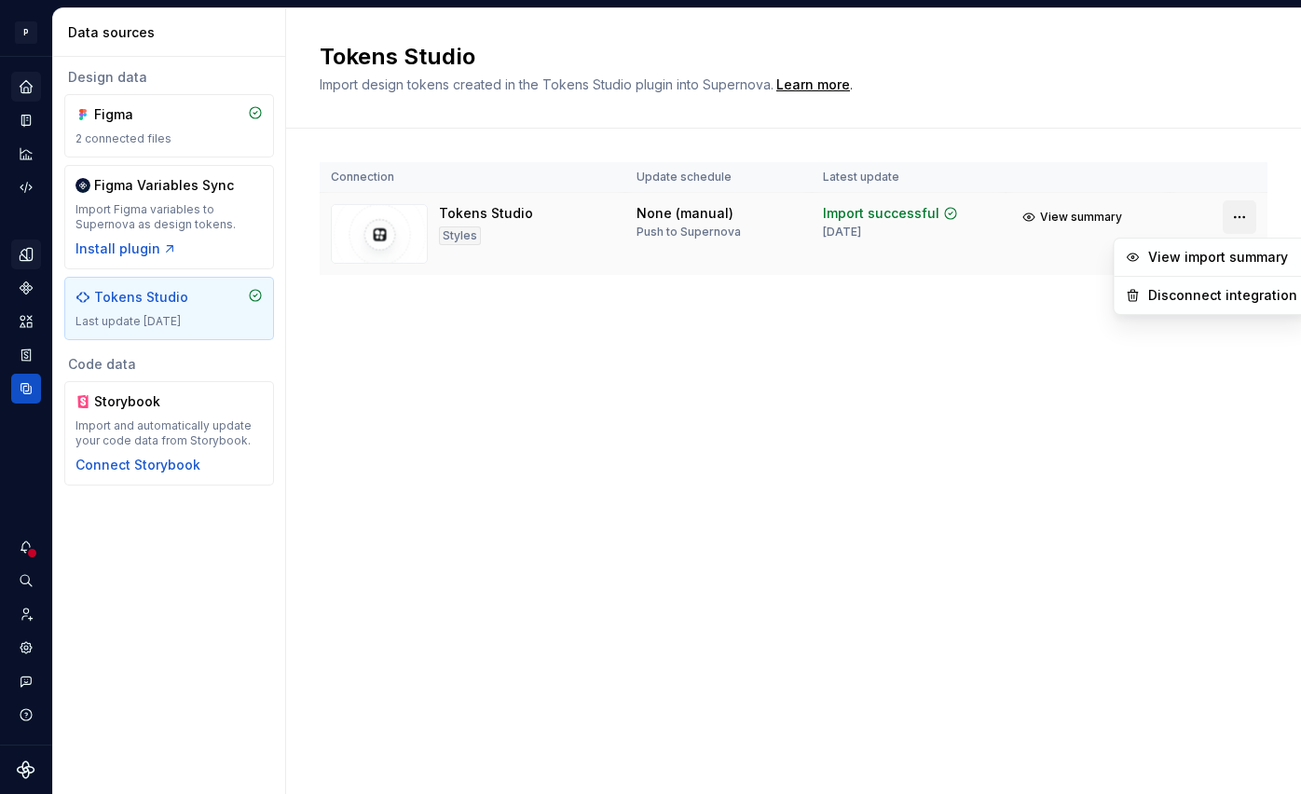
click at [1229, 218] on html "P Lumina V Design system data Data sources Design data Figma 2 connected files …" at bounding box center [650, 397] width 1301 height 794
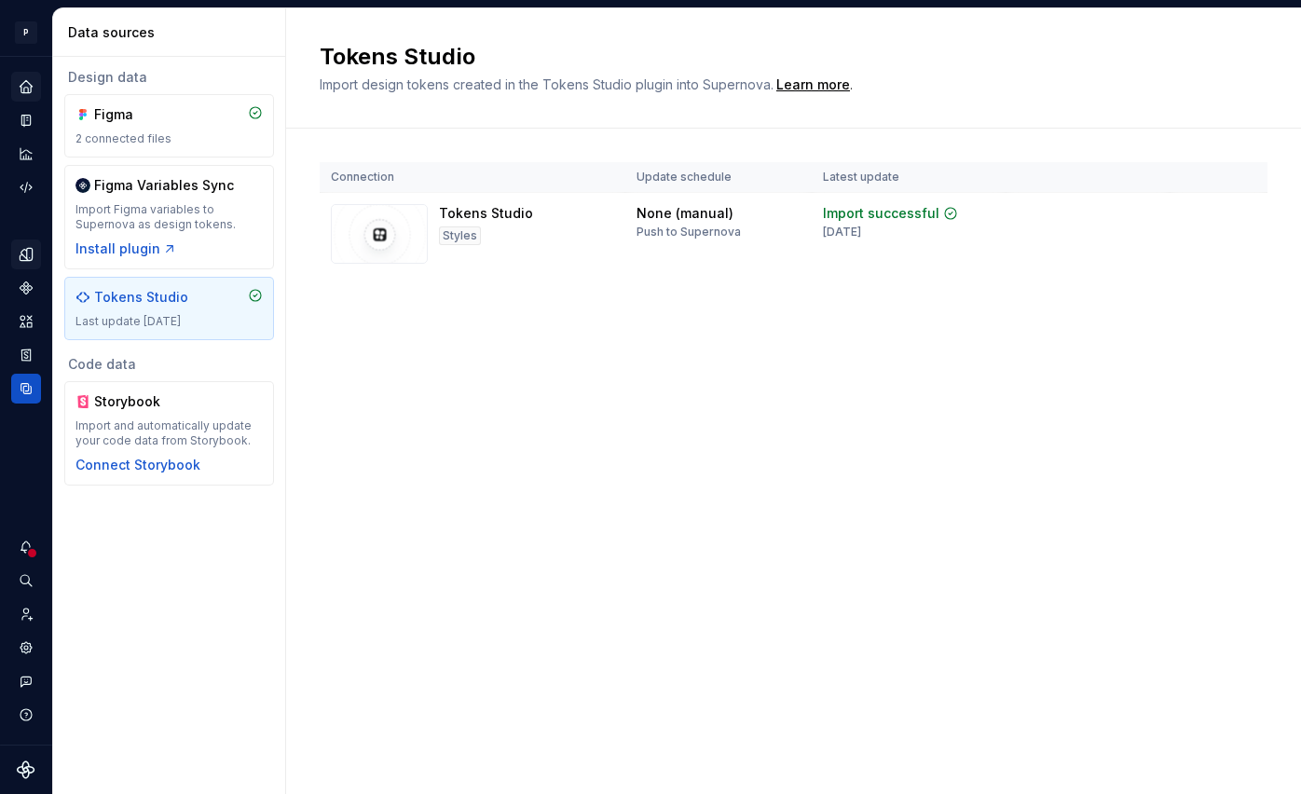
click at [626, 400] on html "P Lumina V Design system data Data sources Design data Figma 2 connected files …" at bounding box center [650, 397] width 1301 height 794
click at [30, 615] on icon "Invite team" at bounding box center [26, 614] width 17 height 17
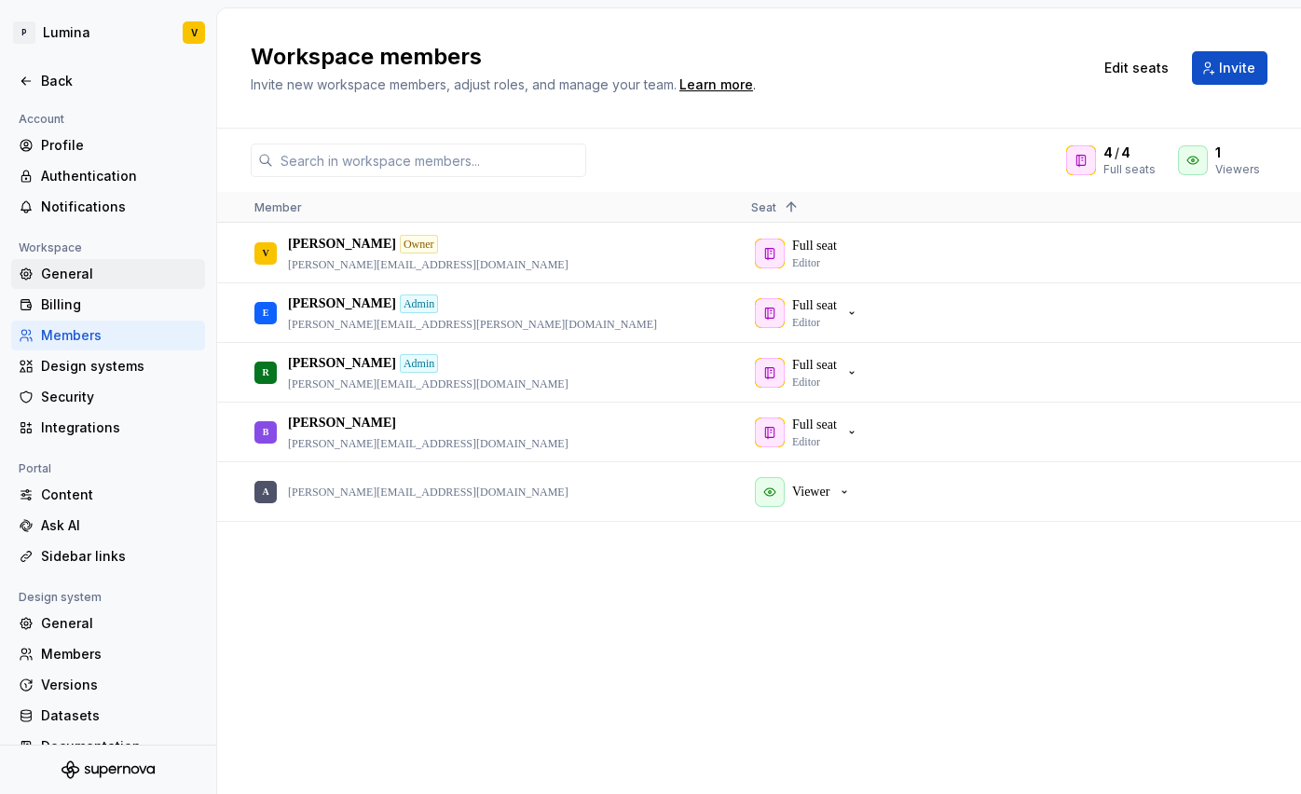
click at [68, 269] on div "General" at bounding box center [119, 274] width 157 height 19
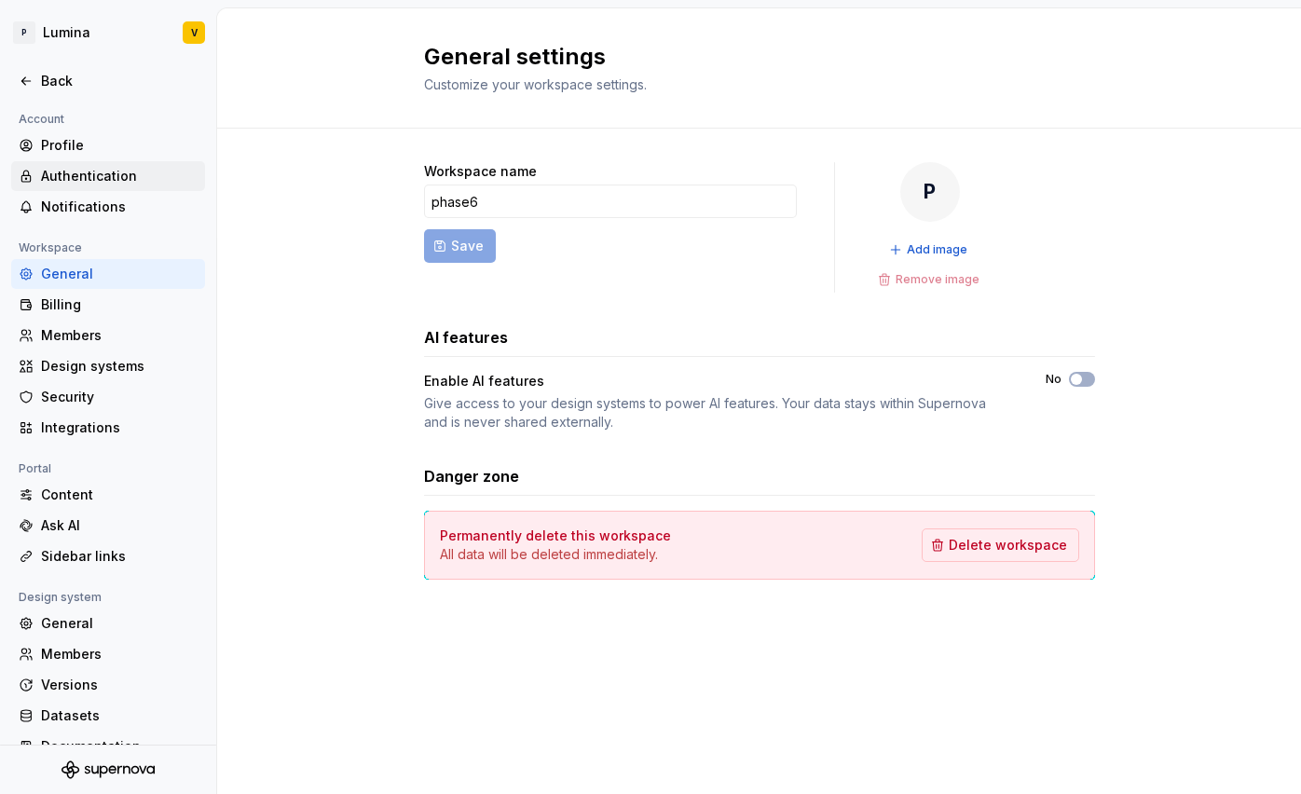
click at [81, 167] on div "Authentication" at bounding box center [119, 176] width 157 height 19
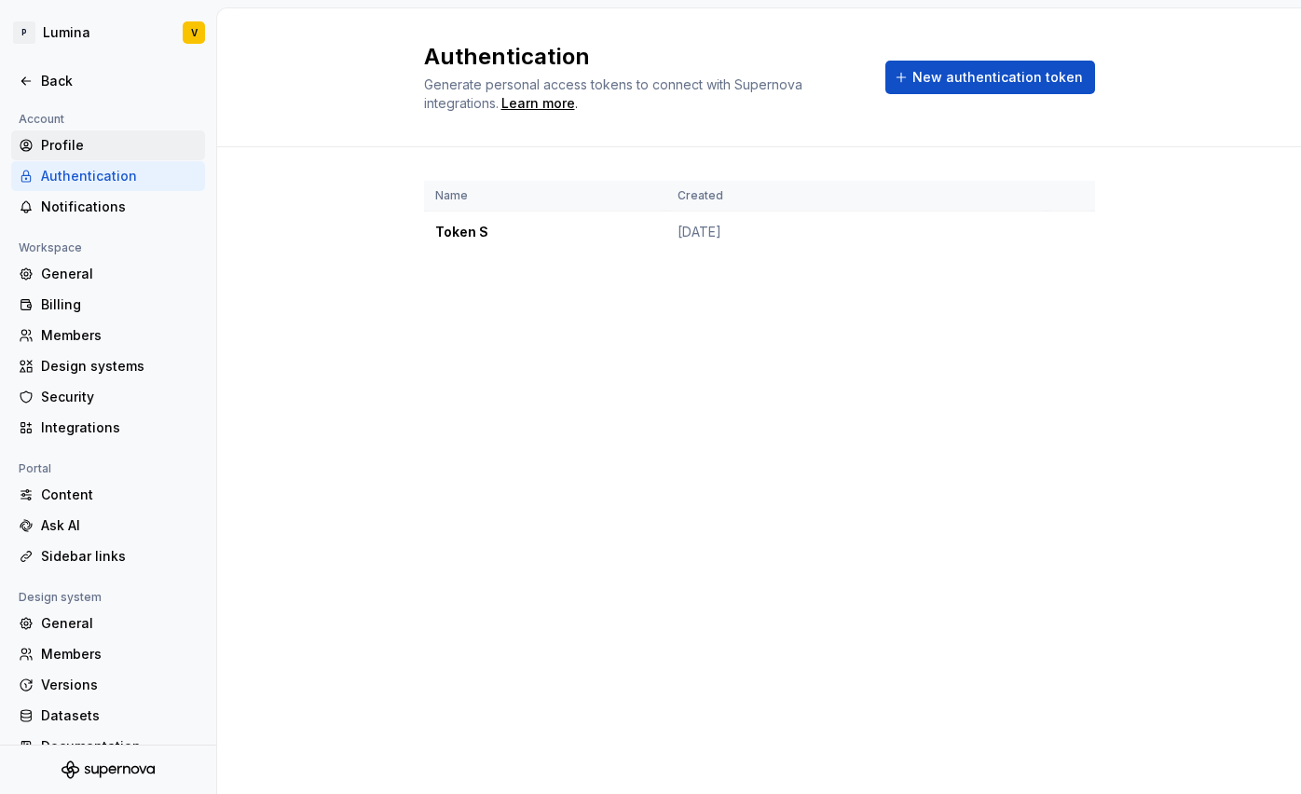
click at [63, 144] on div "Profile" at bounding box center [119, 145] width 157 height 19
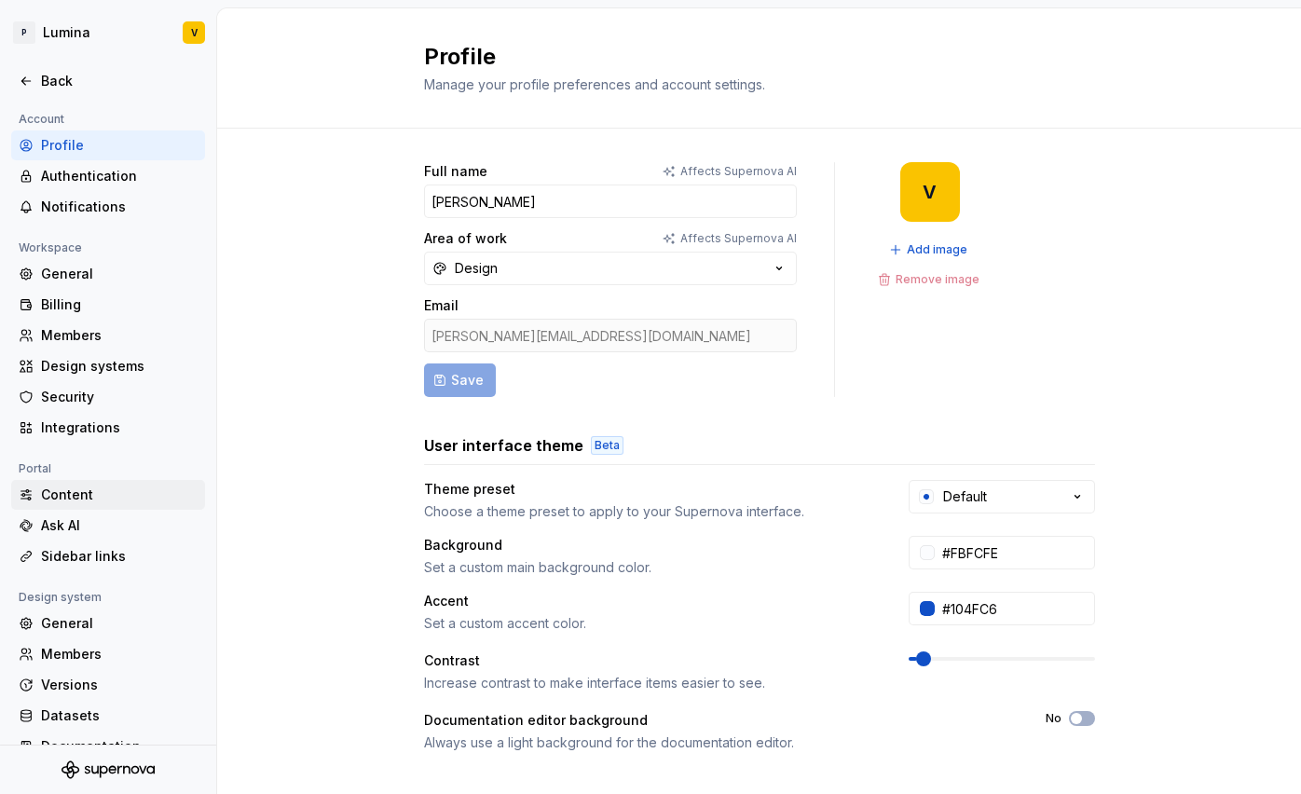
click at [58, 500] on div "Content" at bounding box center [119, 495] width 157 height 19
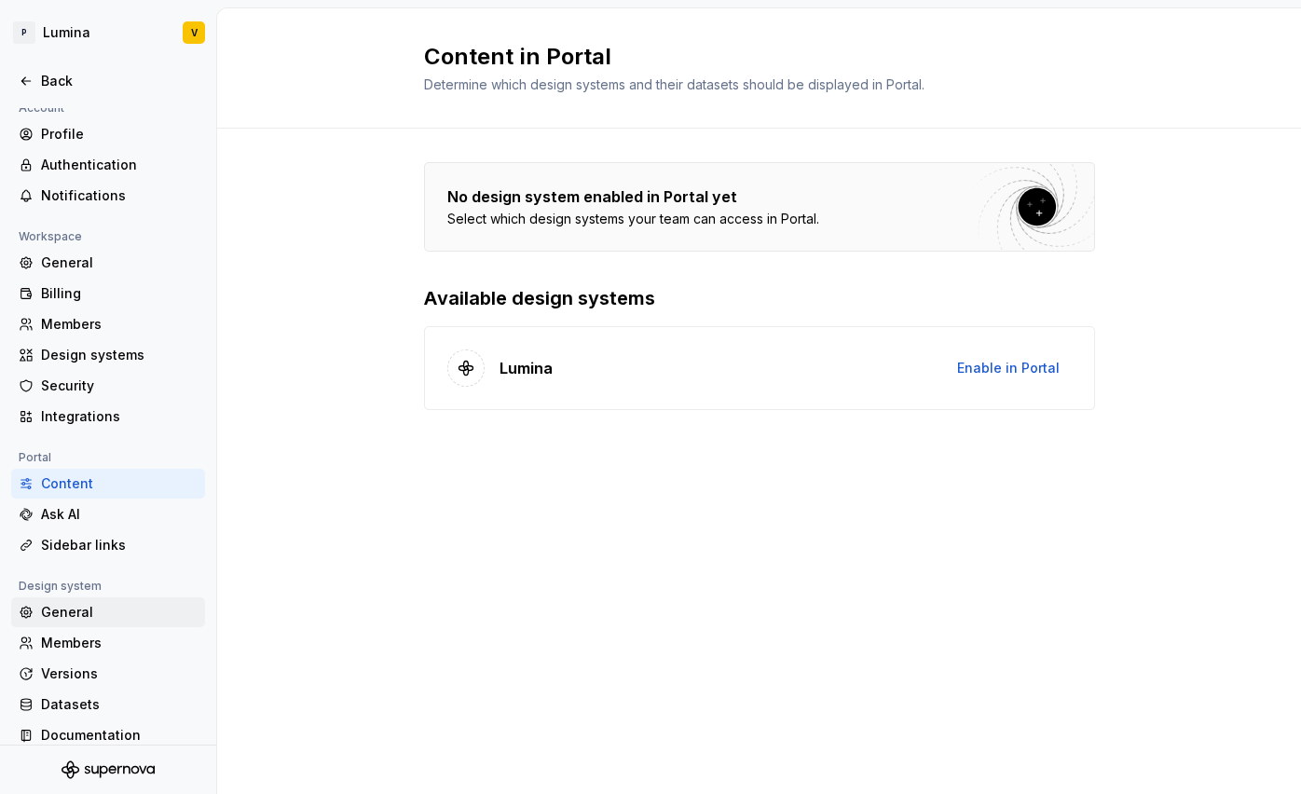
scroll to position [27, 0]
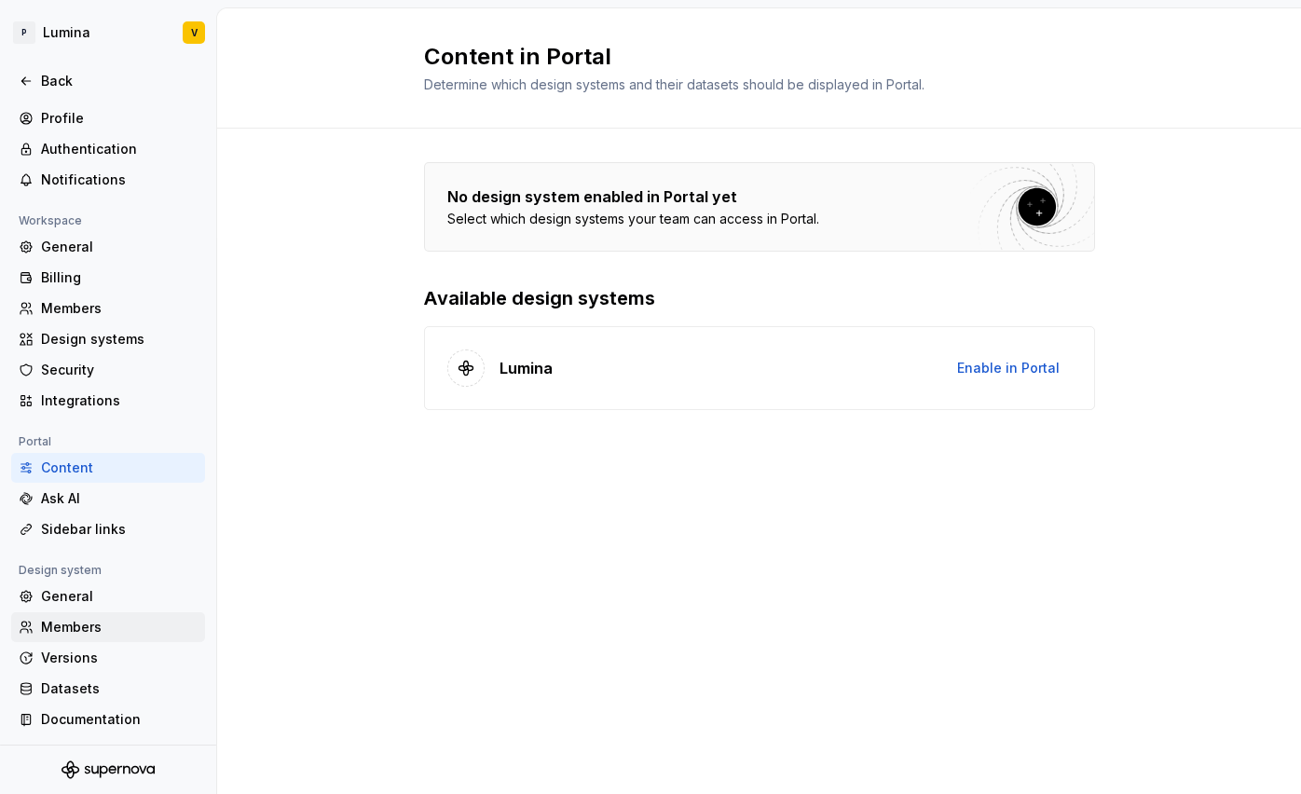
click at [78, 633] on div "Members" at bounding box center [119, 627] width 157 height 19
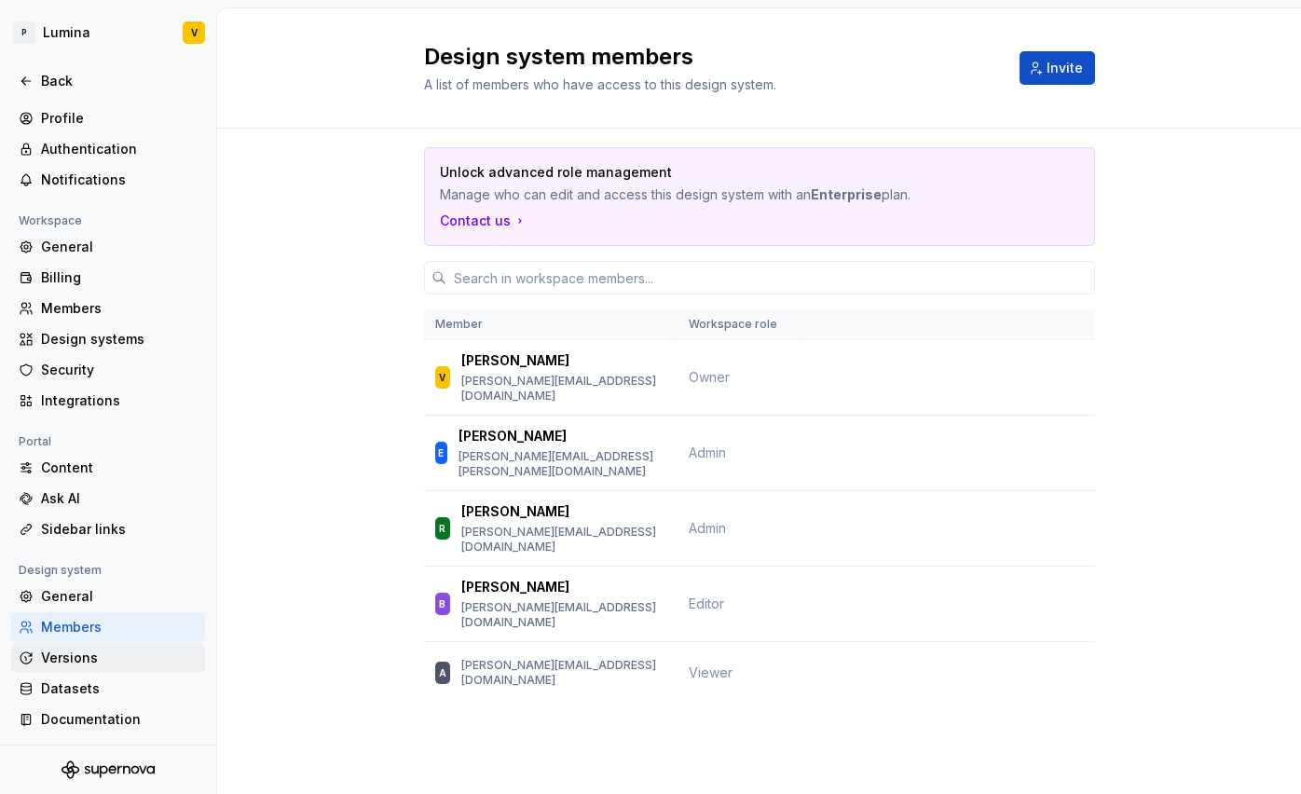
click at [76, 656] on div "Versions" at bounding box center [119, 658] width 157 height 19
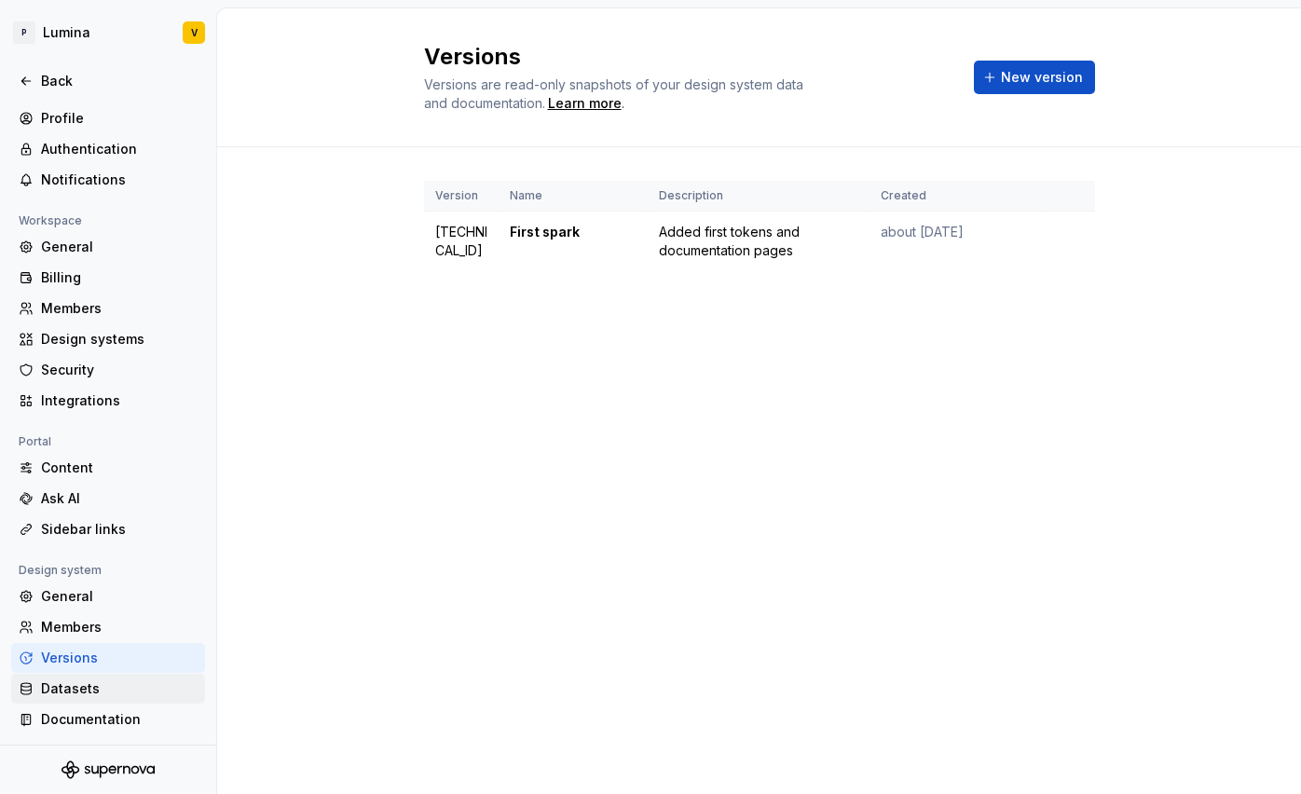
click at [53, 697] on div "Datasets" at bounding box center [119, 688] width 157 height 19
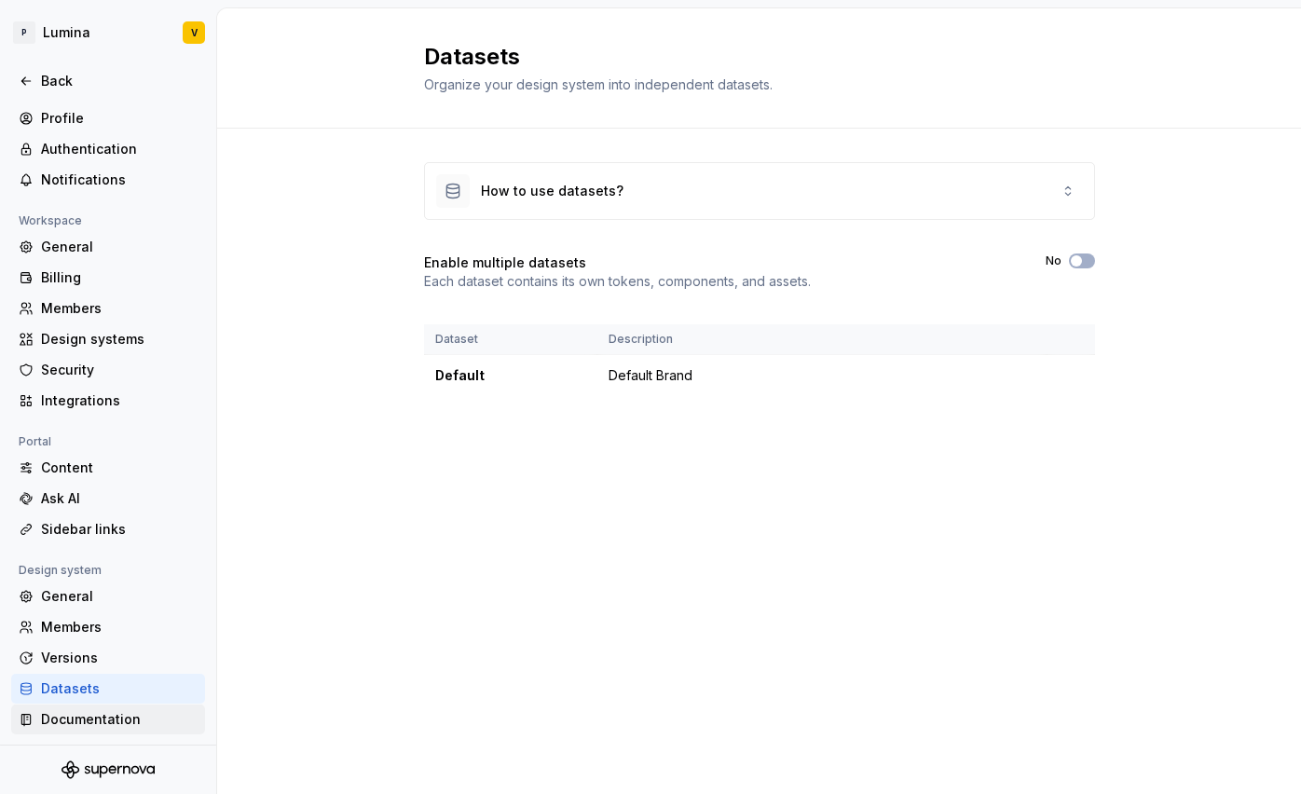
click at [79, 727] on div "Documentation" at bounding box center [119, 719] width 157 height 19
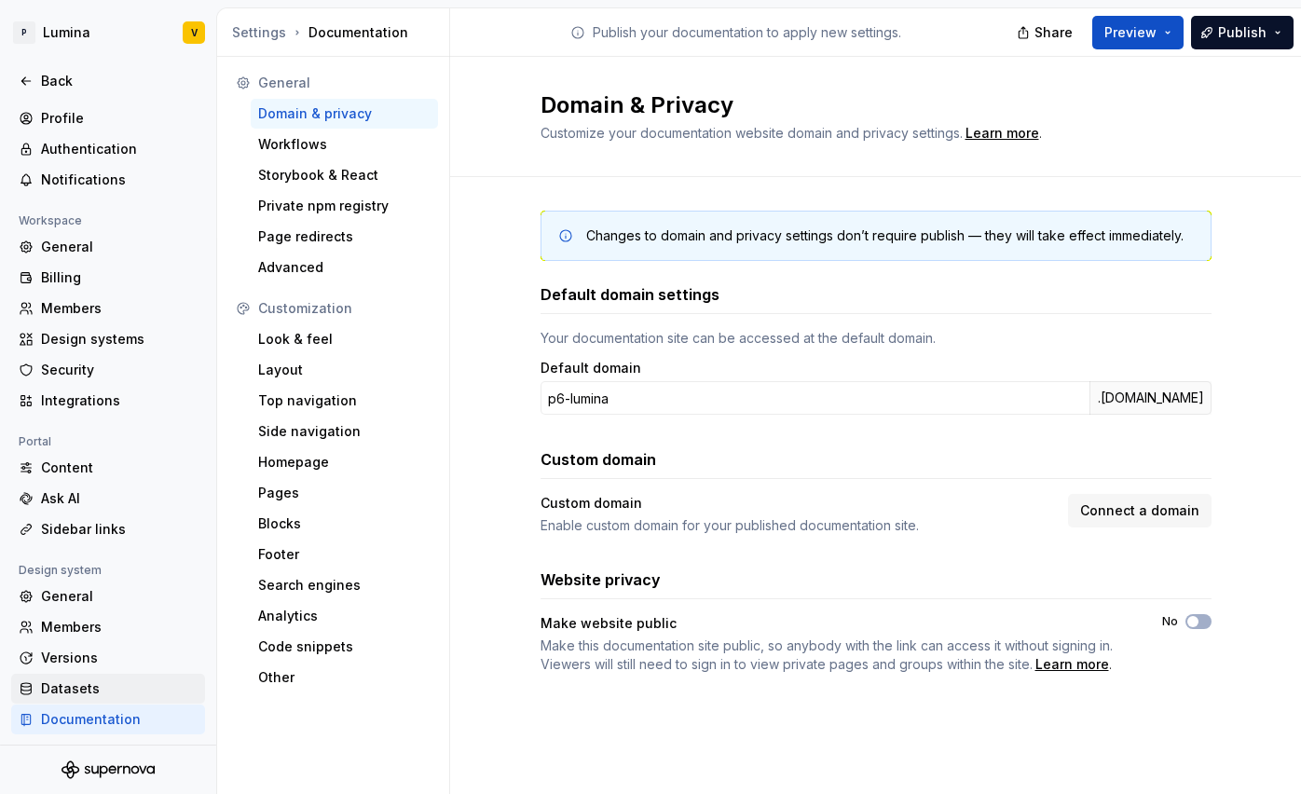
click at [75, 698] on div "Datasets" at bounding box center [108, 689] width 194 height 30
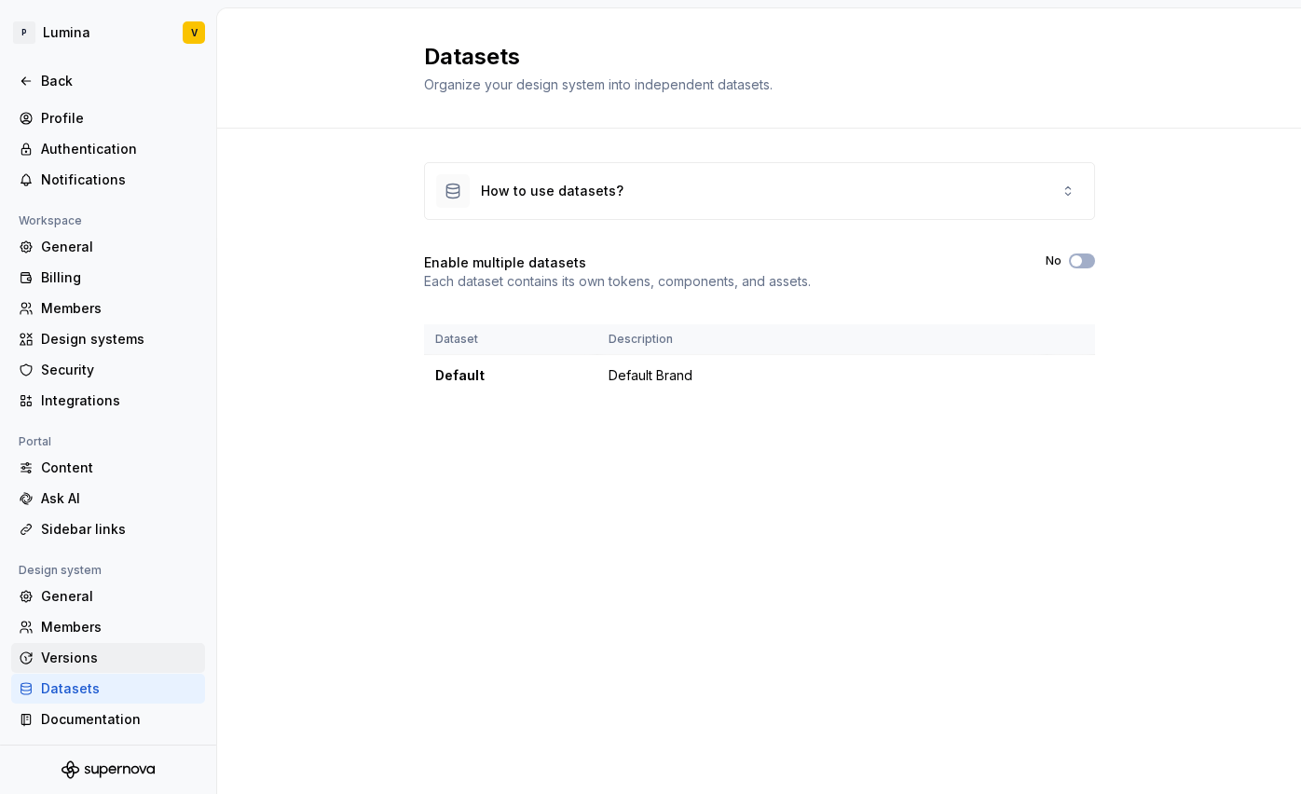
click at [105, 656] on div "Versions" at bounding box center [119, 658] width 157 height 19
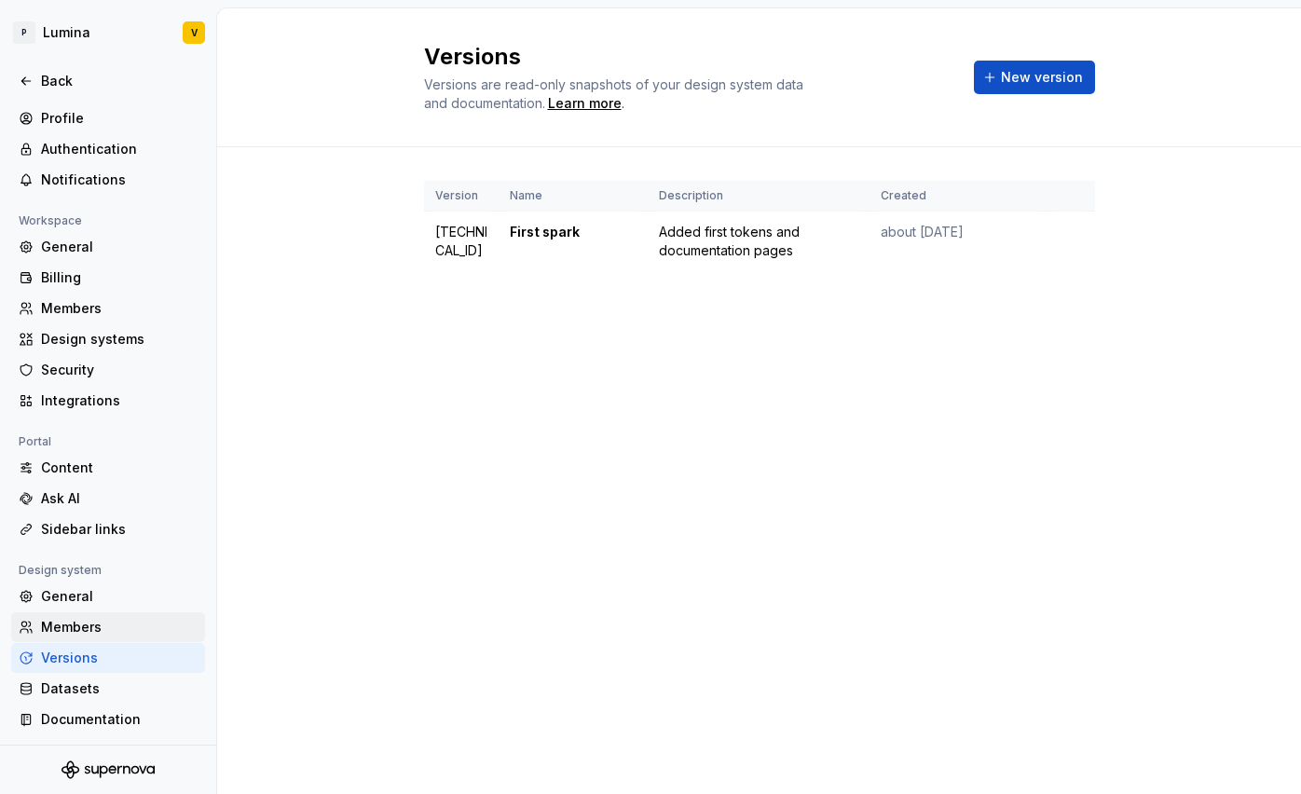
click at [88, 632] on div "Members" at bounding box center [119, 627] width 157 height 19
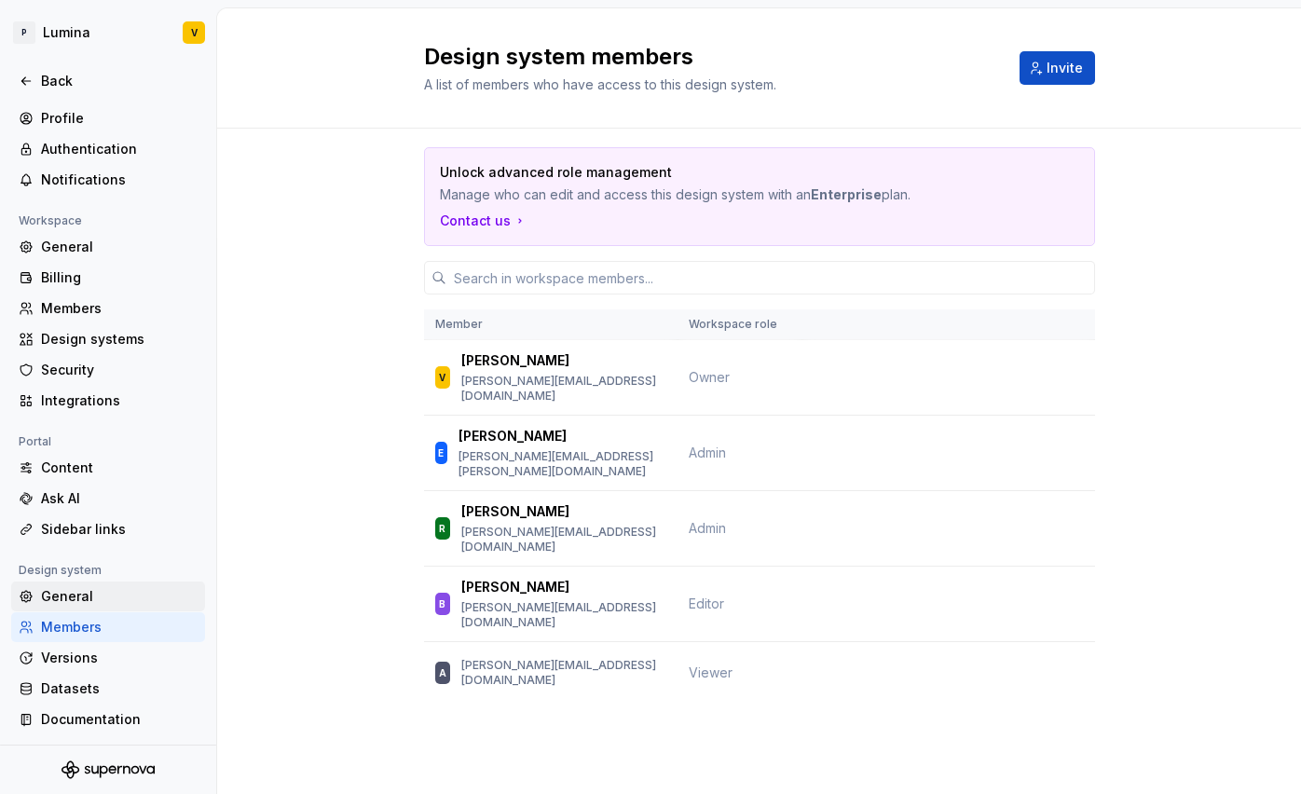
click at [74, 585] on div "General" at bounding box center [108, 596] width 194 height 30
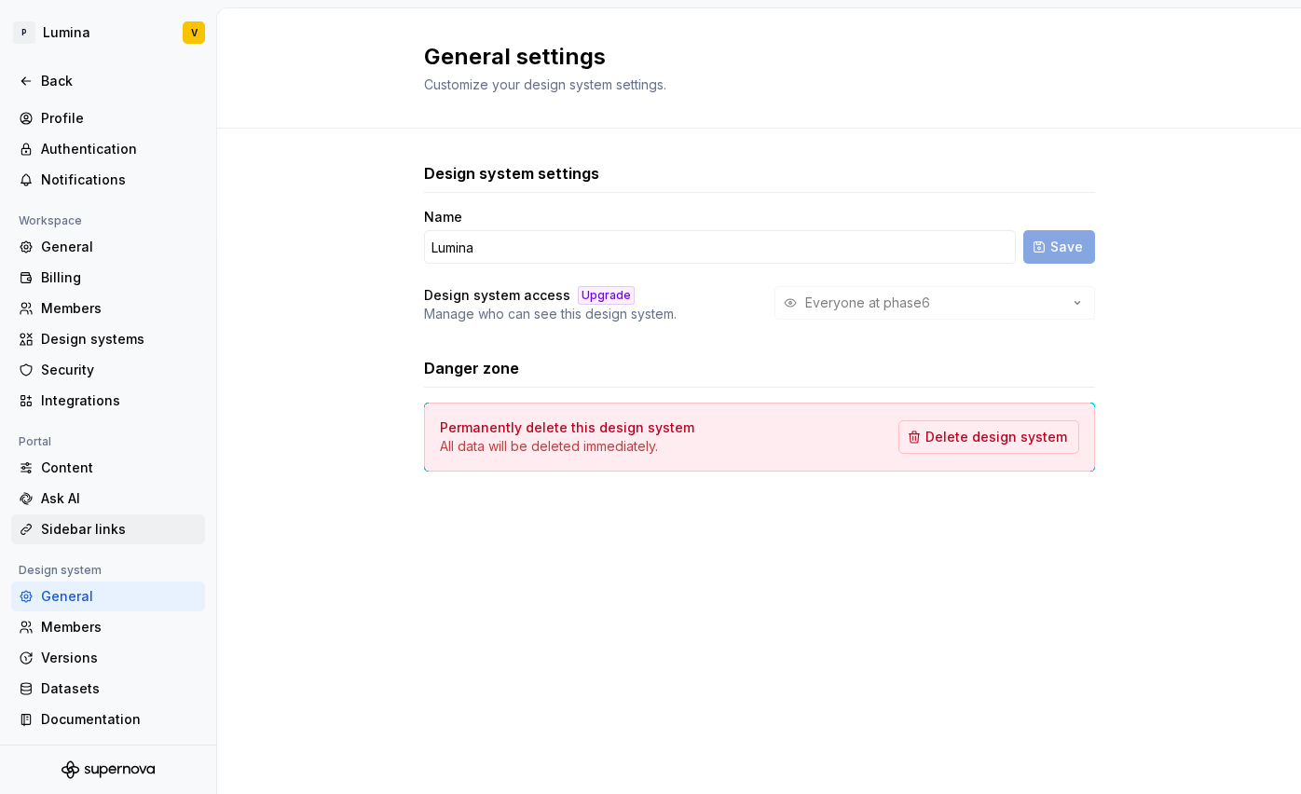
click at [76, 529] on div "Sidebar links" at bounding box center [119, 529] width 157 height 19
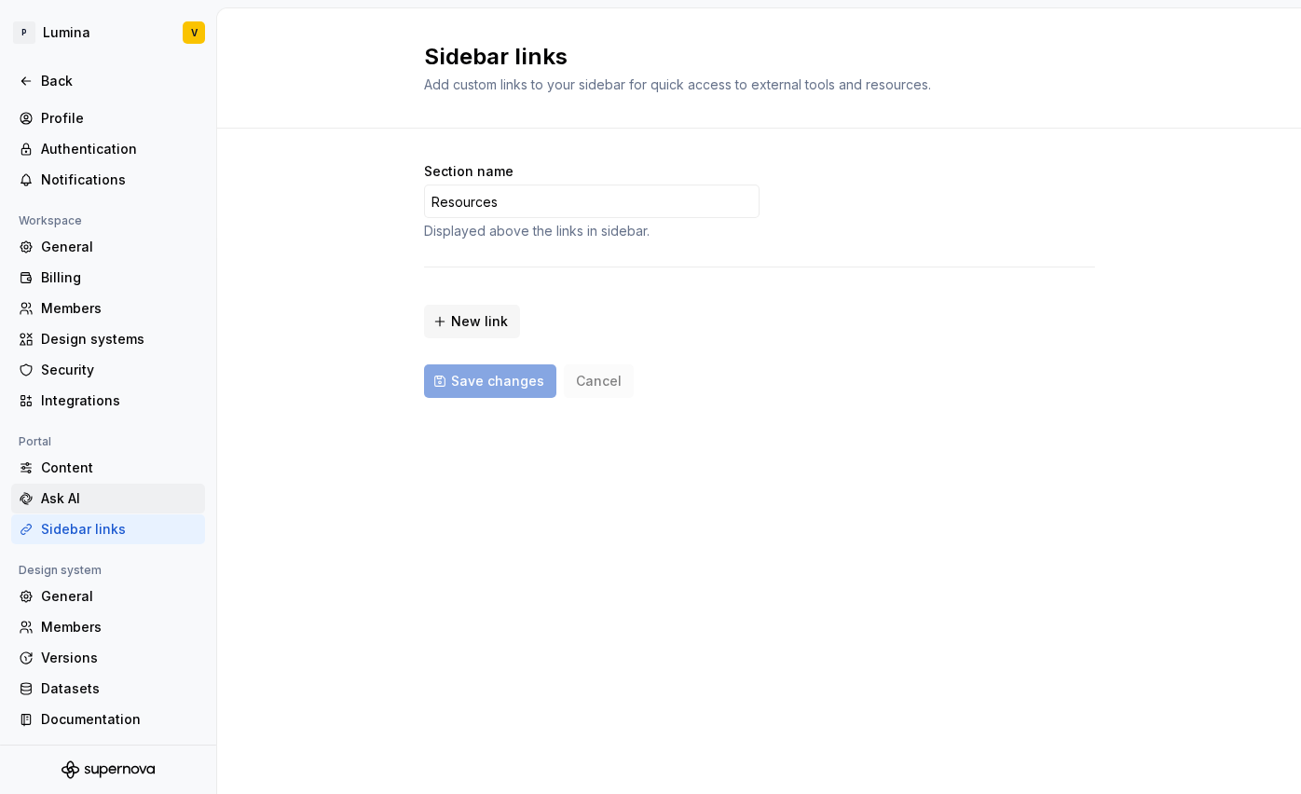
click at [78, 499] on div "Ask AI" at bounding box center [119, 498] width 157 height 19
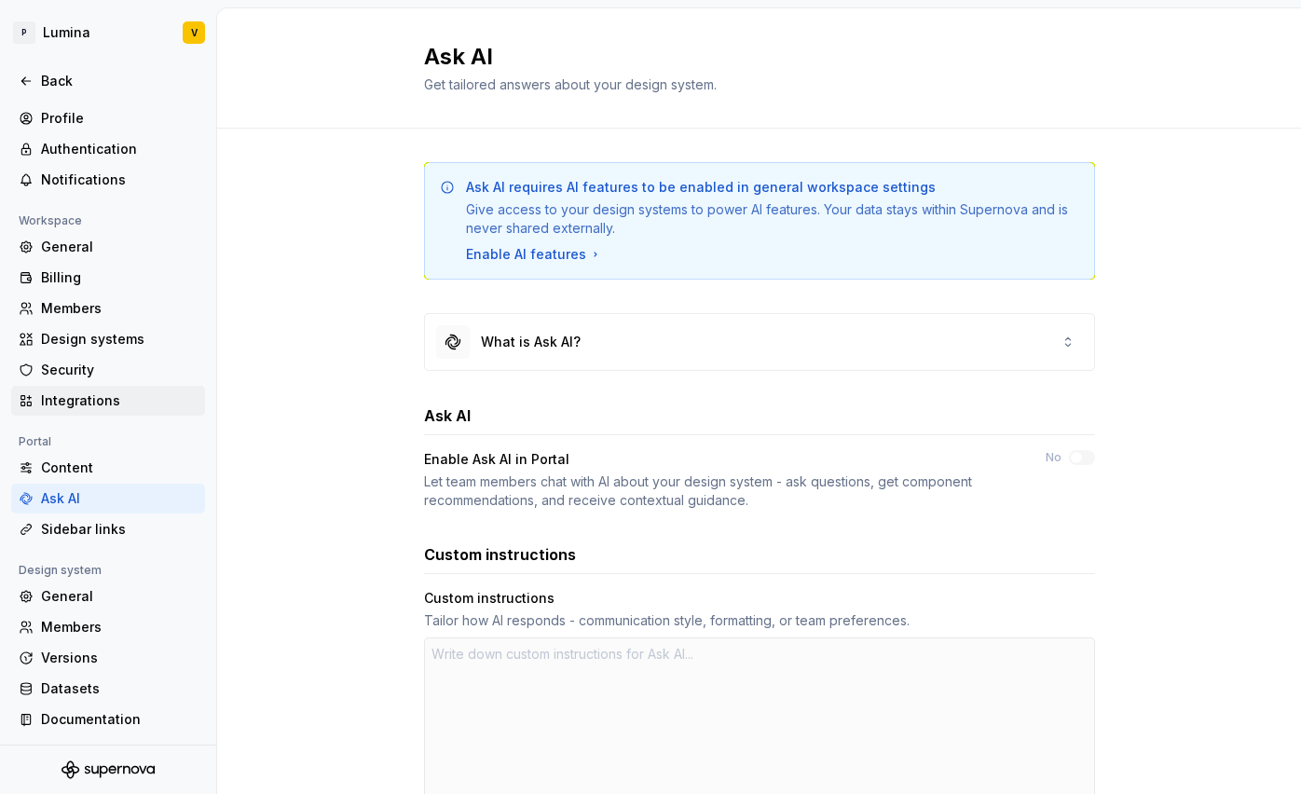
click at [78, 410] on div "Integrations" at bounding box center [108, 401] width 194 height 30
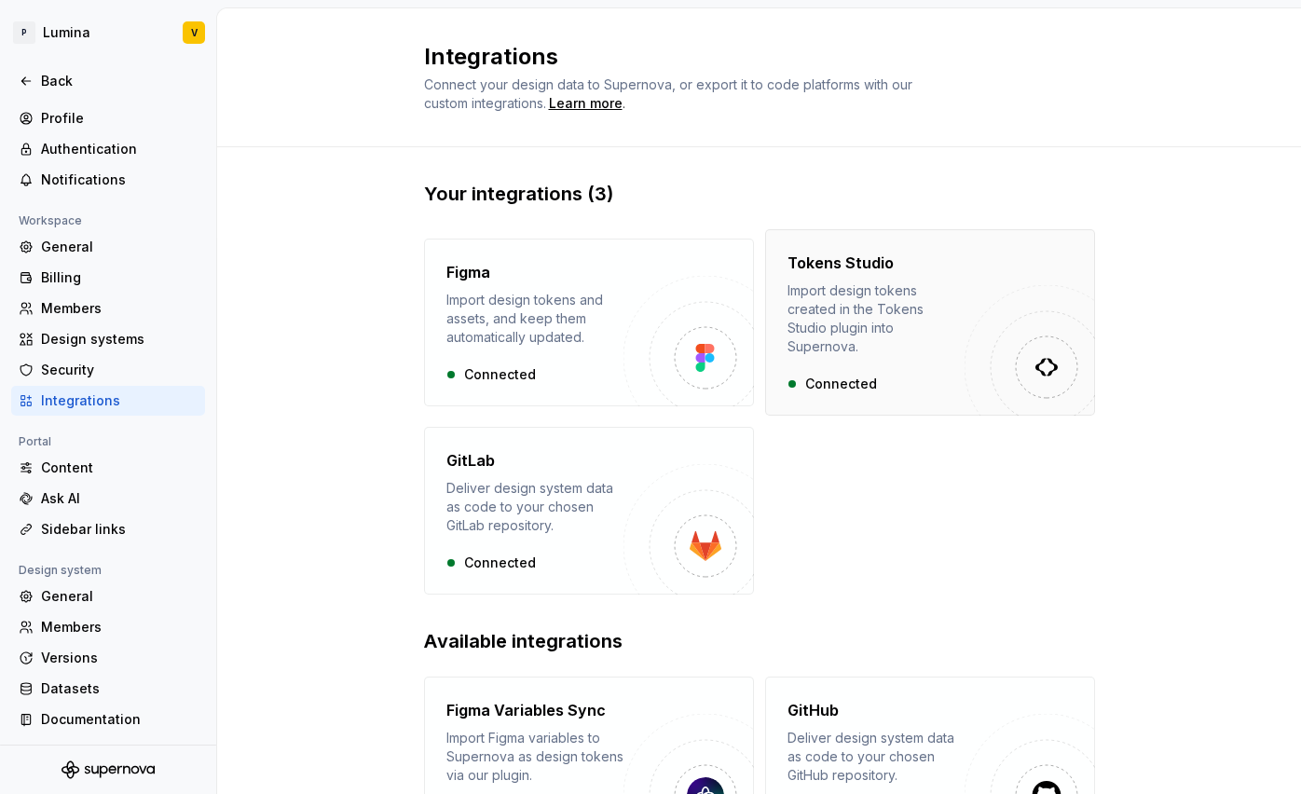
click at [822, 354] on div "Tokens Studio Import design tokens created in the Tokens Studio plugin into Sup…" at bounding box center [875, 323] width 177 height 142
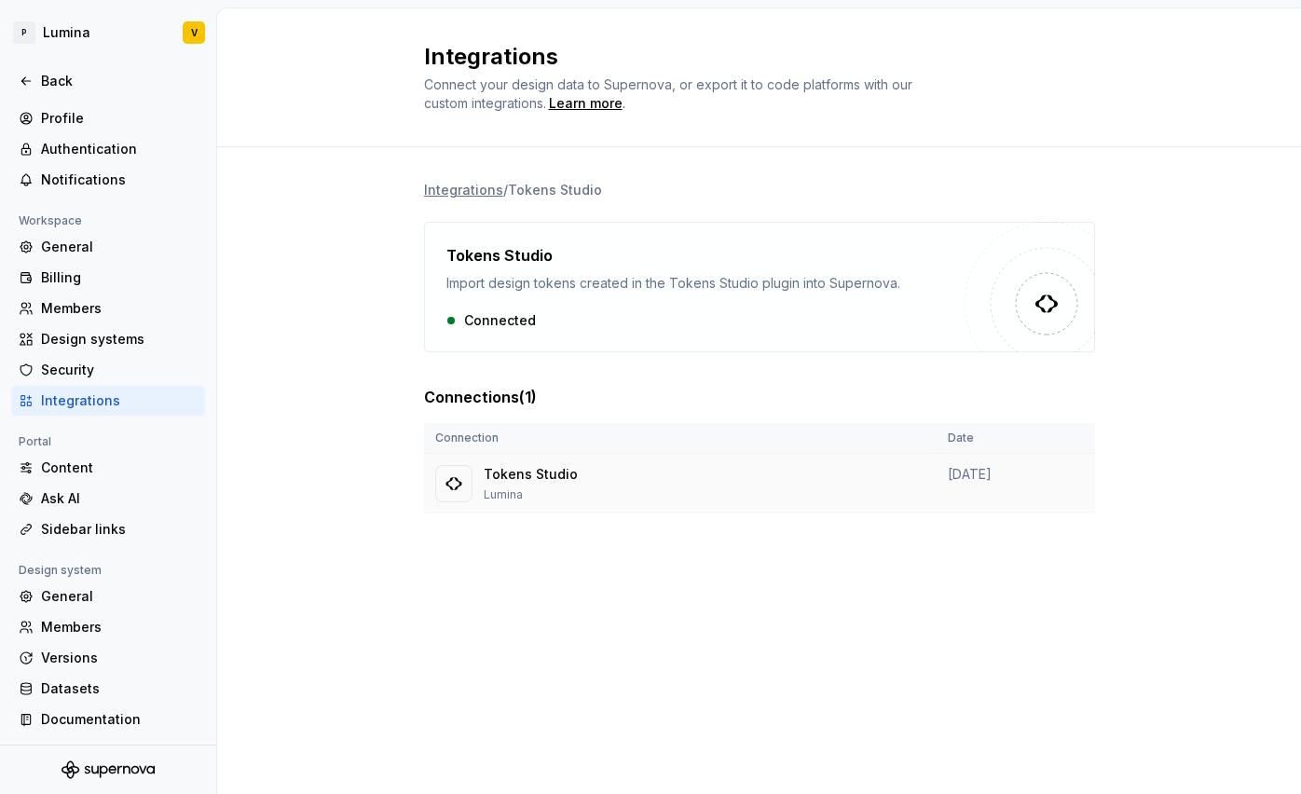
click at [948, 492] on td "August 20, 2025" at bounding box center [1016, 484] width 158 height 61
click at [448, 477] on img at bounding box center [453, 483] width 19 height 19
click at [91, 371] on div "Security" at bounding box center [119, 370] width 157 height 19
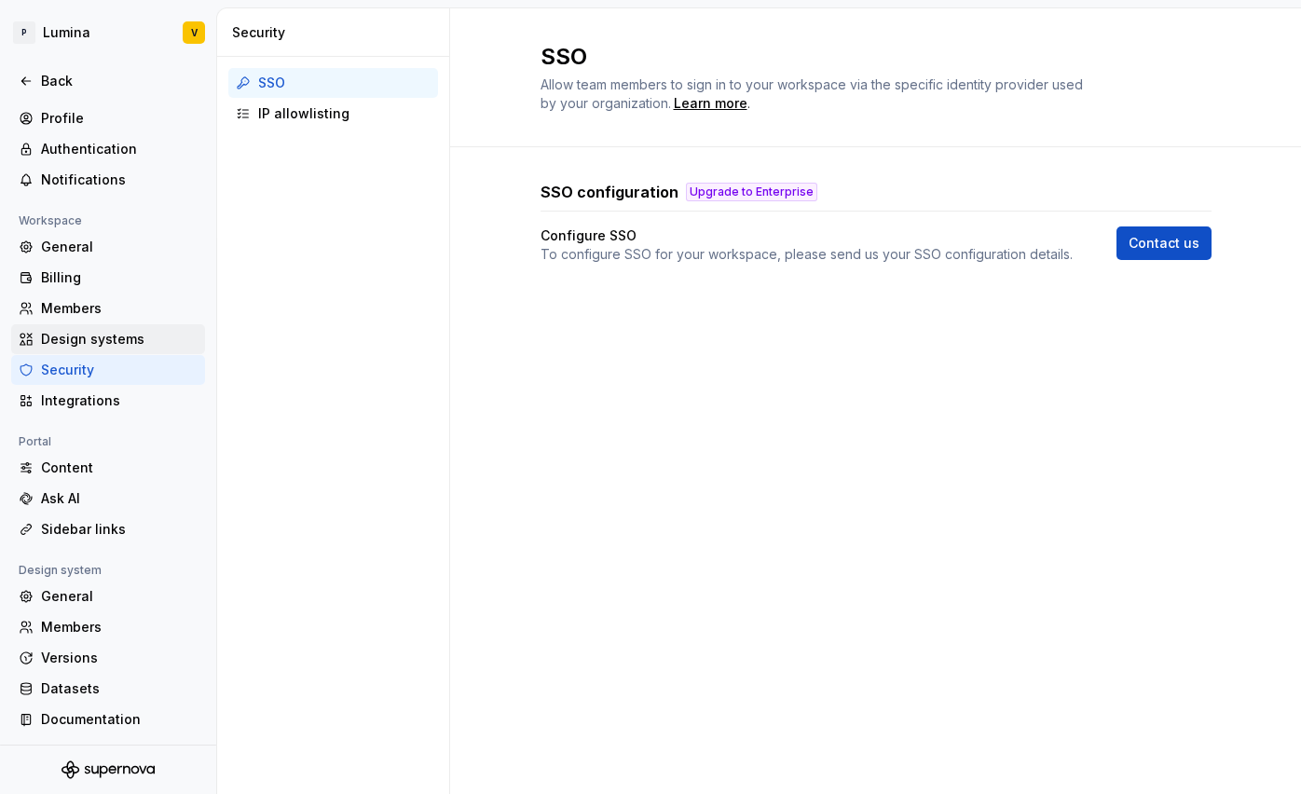
click at [98, 339] on div "Design systems" at bounding box center [119, 339] width 157 height 19
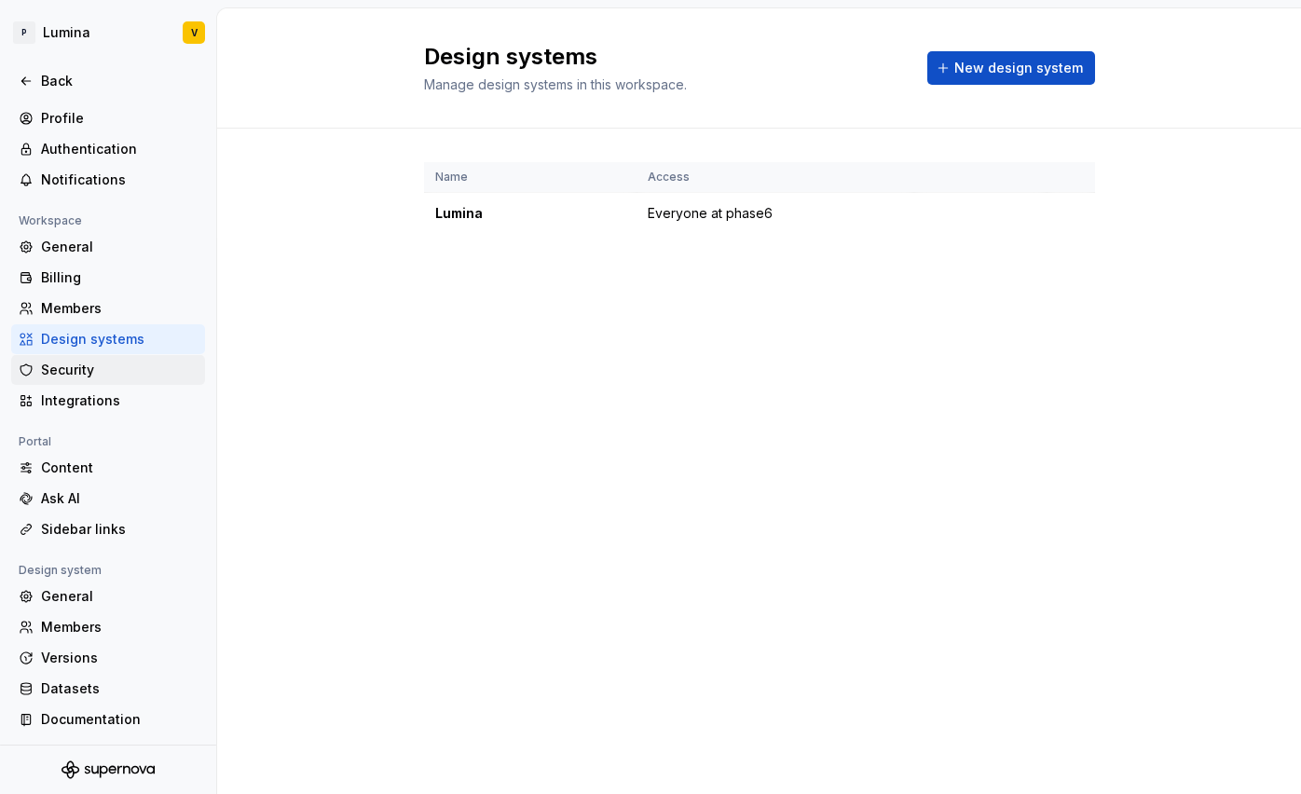
click at [70, 359] on div "Security" at bounding box center [108, 370] width 194 height 30
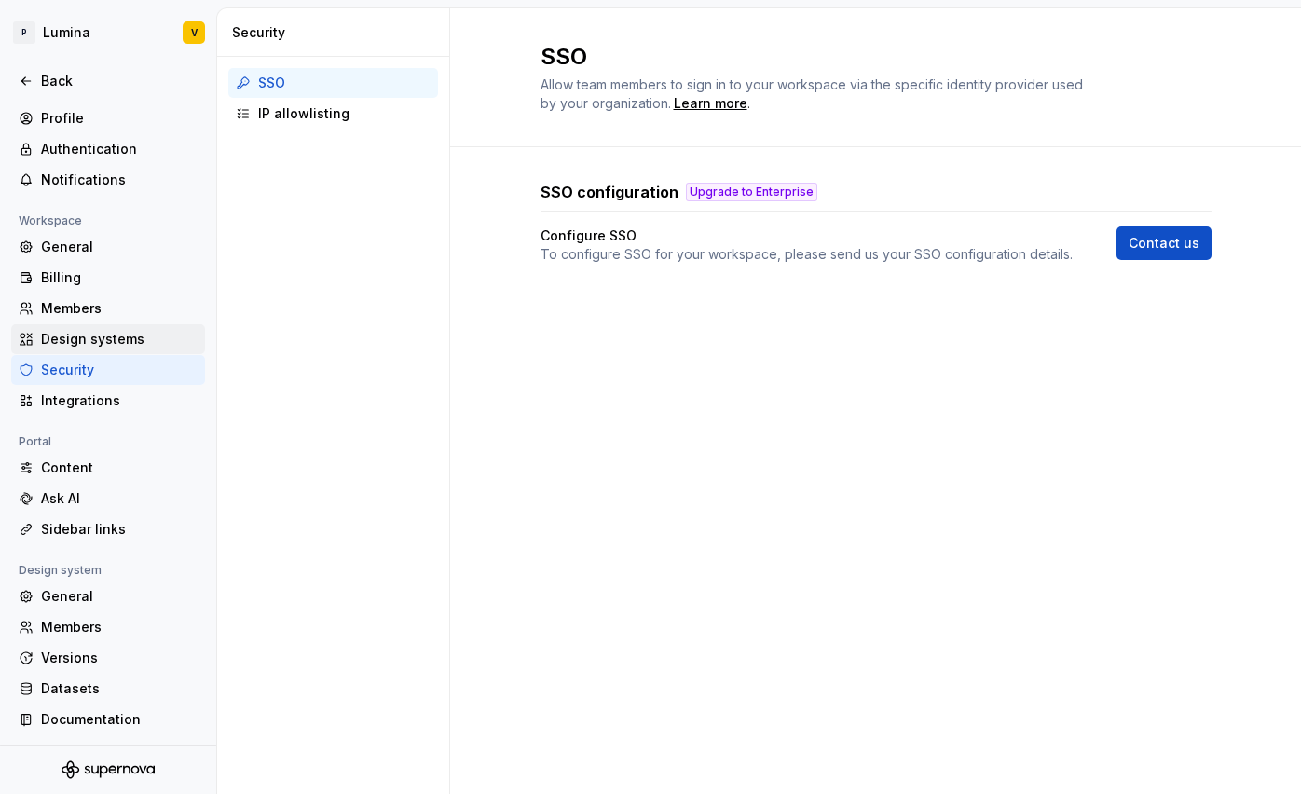
click at [105, 334] on div "Design systems" at bounding box center [119, 339] width 157 height 19
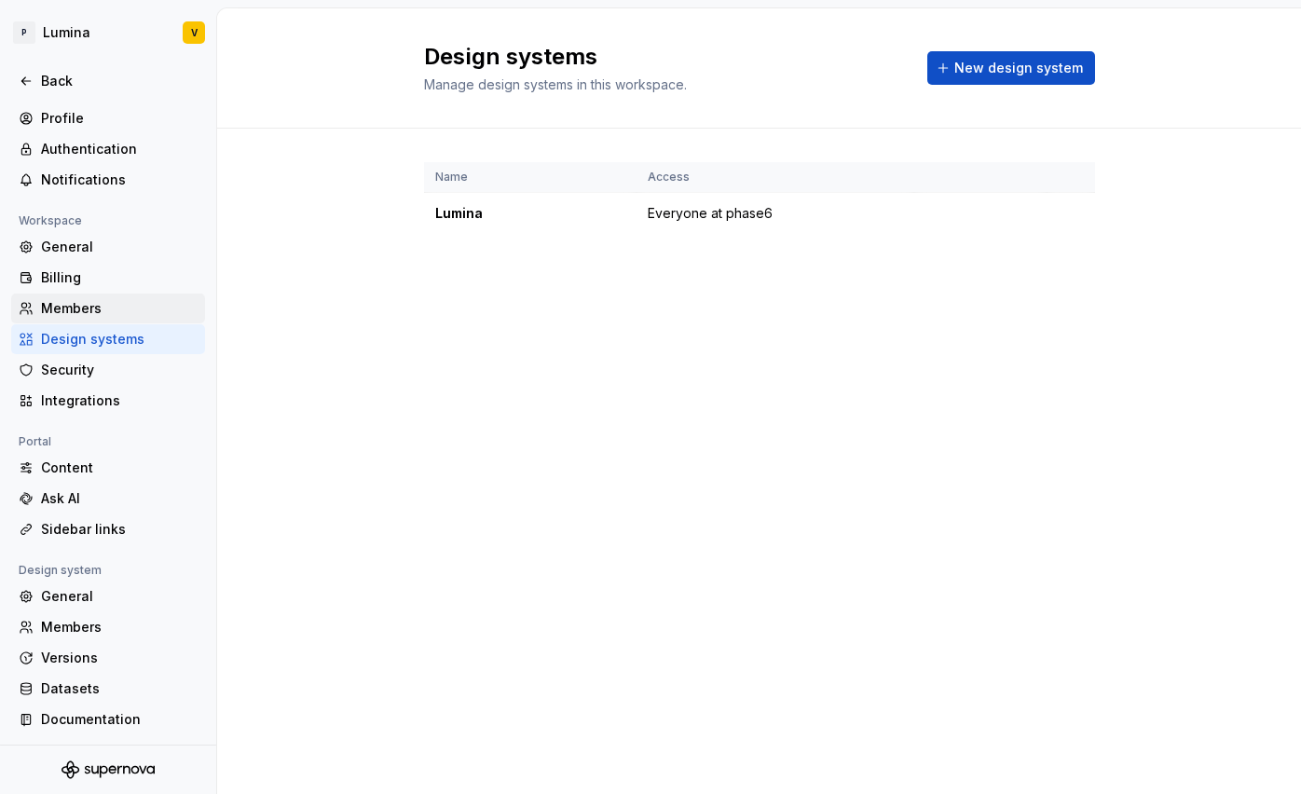
click at [86, 312] on div "Members" at bounding box center [119, 308] width 157 height 19
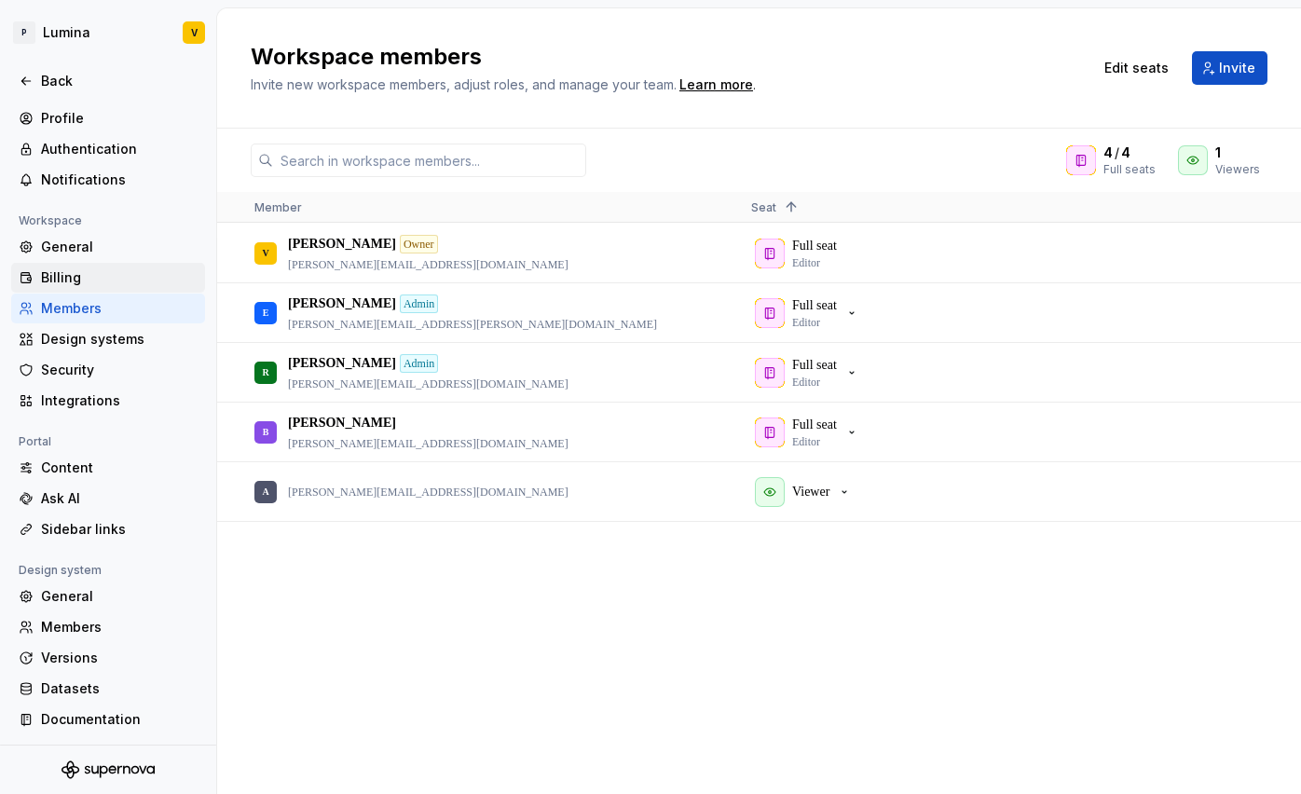
click at [75, 277] on div "Billing" at bounding box center [119, 277] width 157 height 19
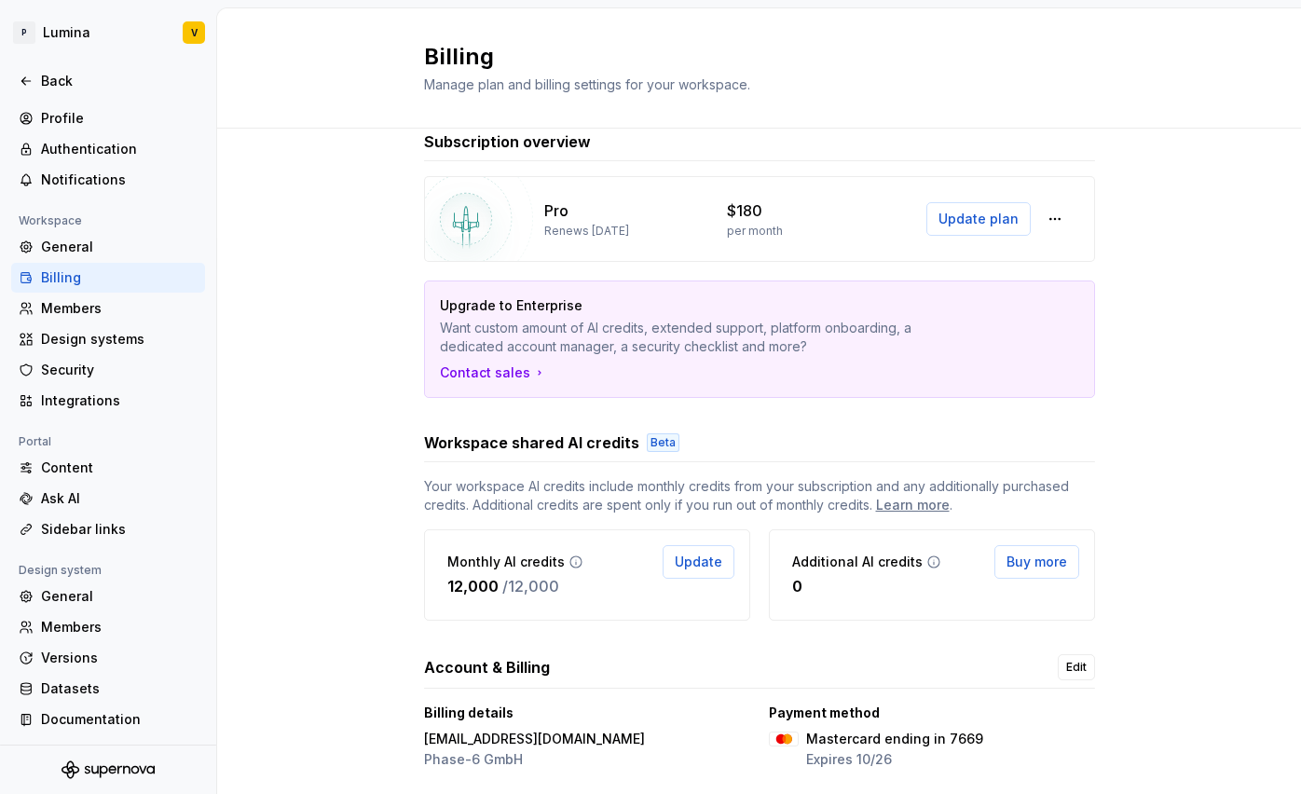
scroll to position [81, 0]
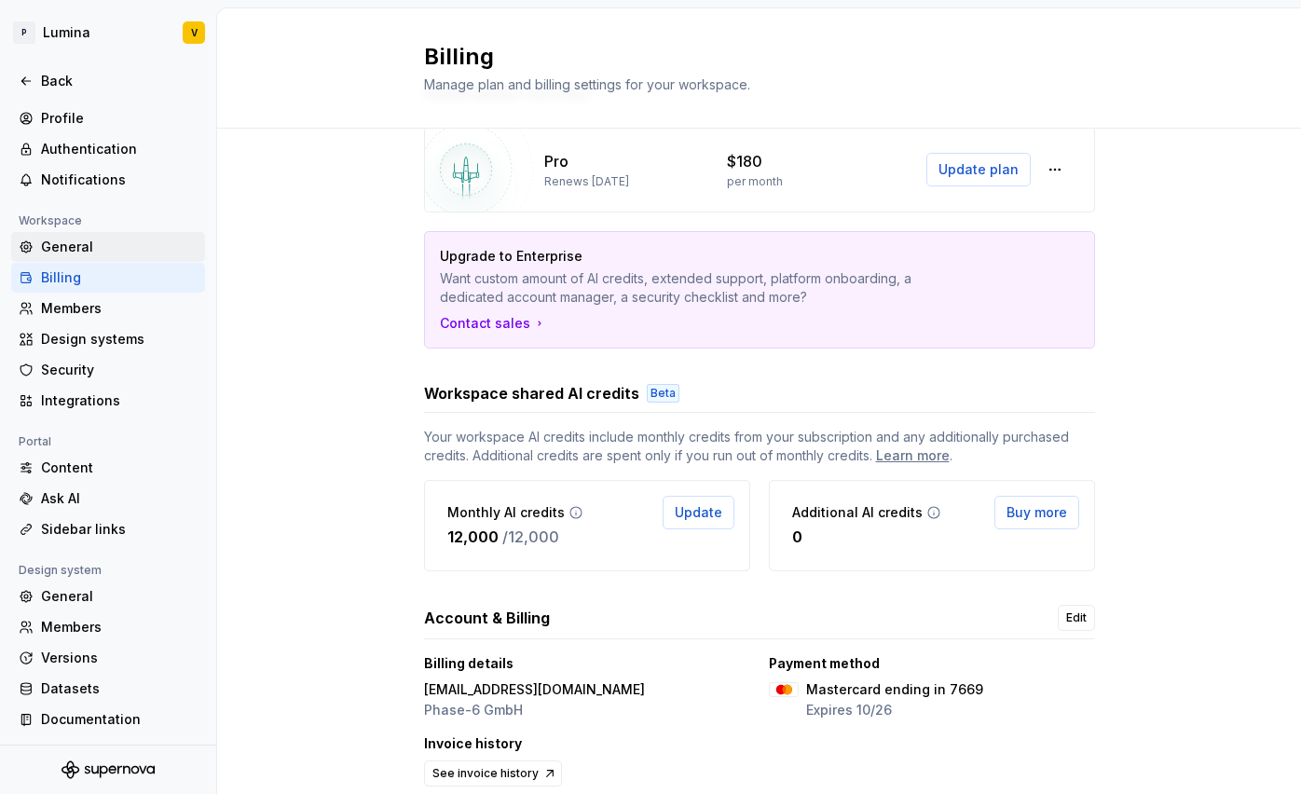
click at [58, 245] on div "General" at bounding box center [119, 247] width 157 height 19
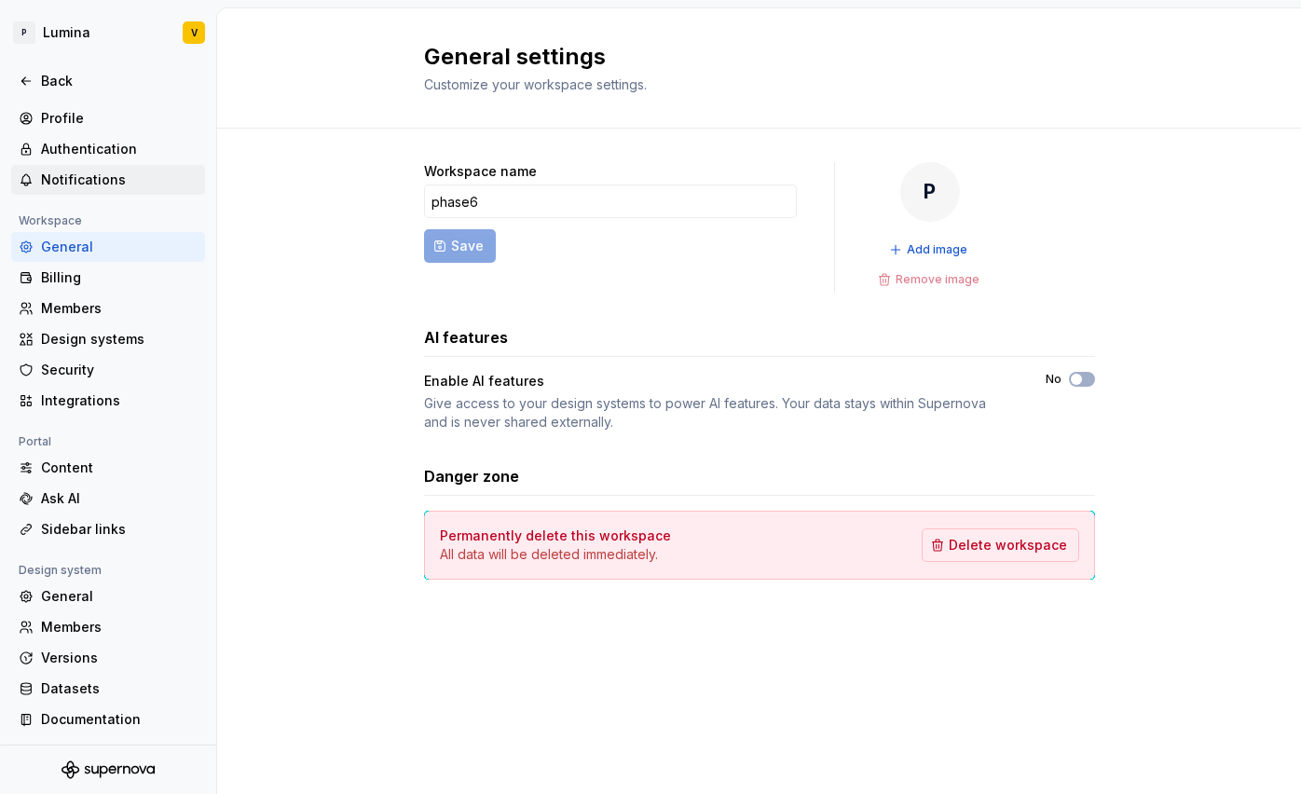
click at [81, 177] on div "Notifications" at bounding box center [119, 180] width 157 height 19
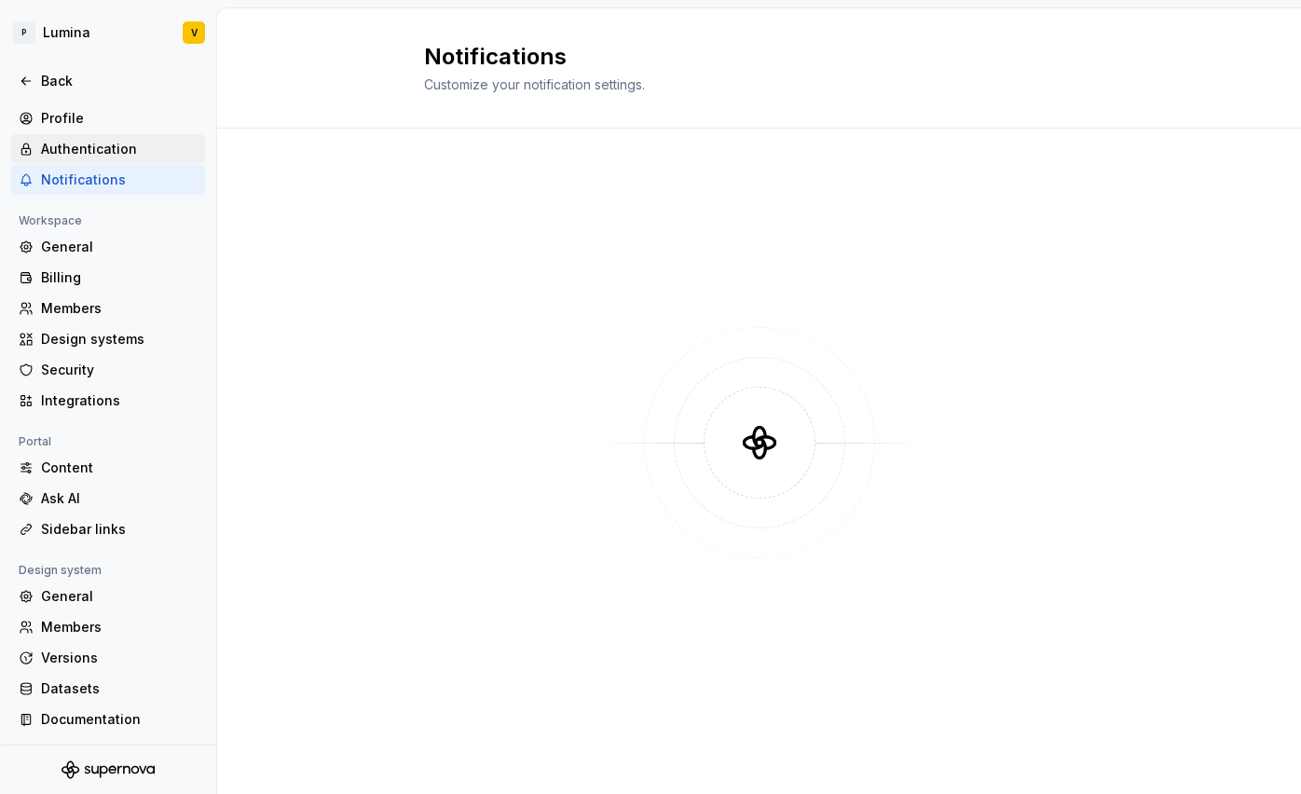
click at [87, 154] on div "Authentication" at bounding box center [119, 149] width 157 height 19
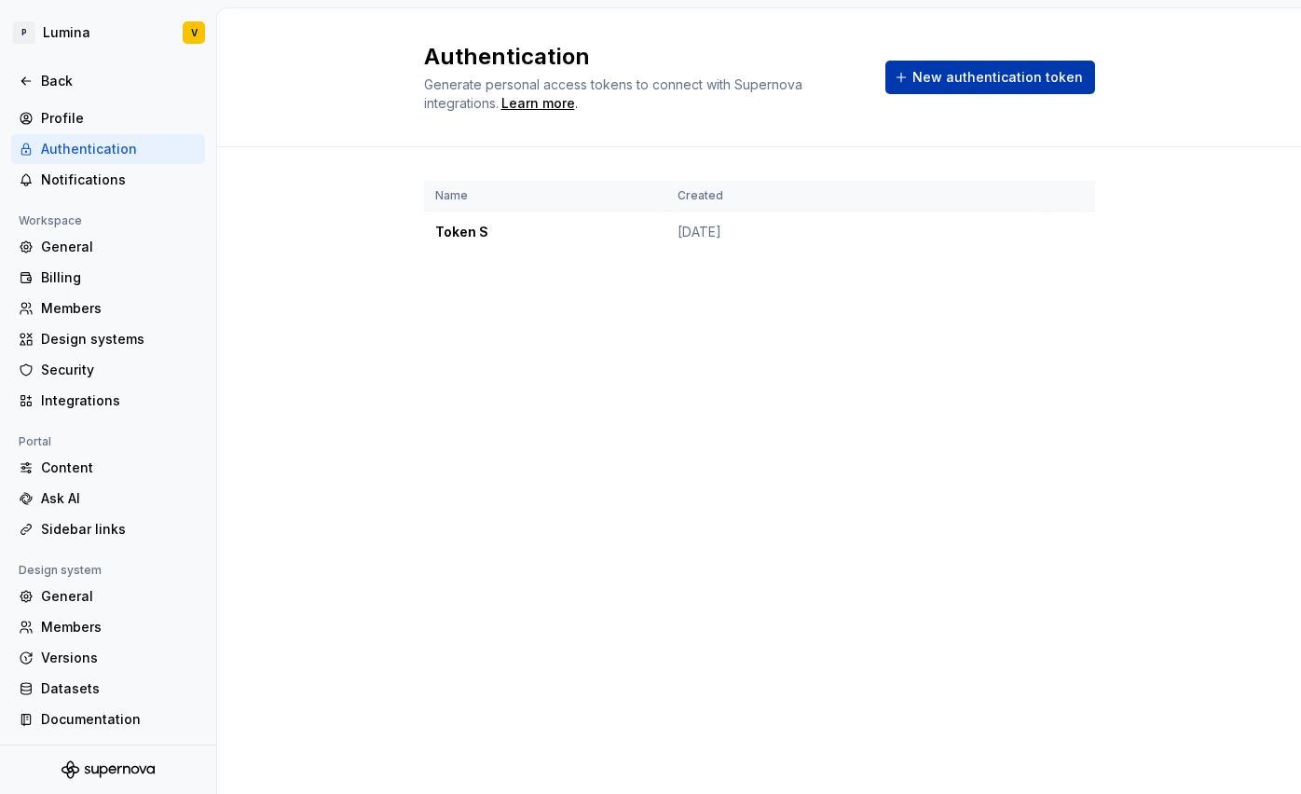
click at [933, 81] on span "New authentication token" at bounding box center [997, 77] width 171 height 19
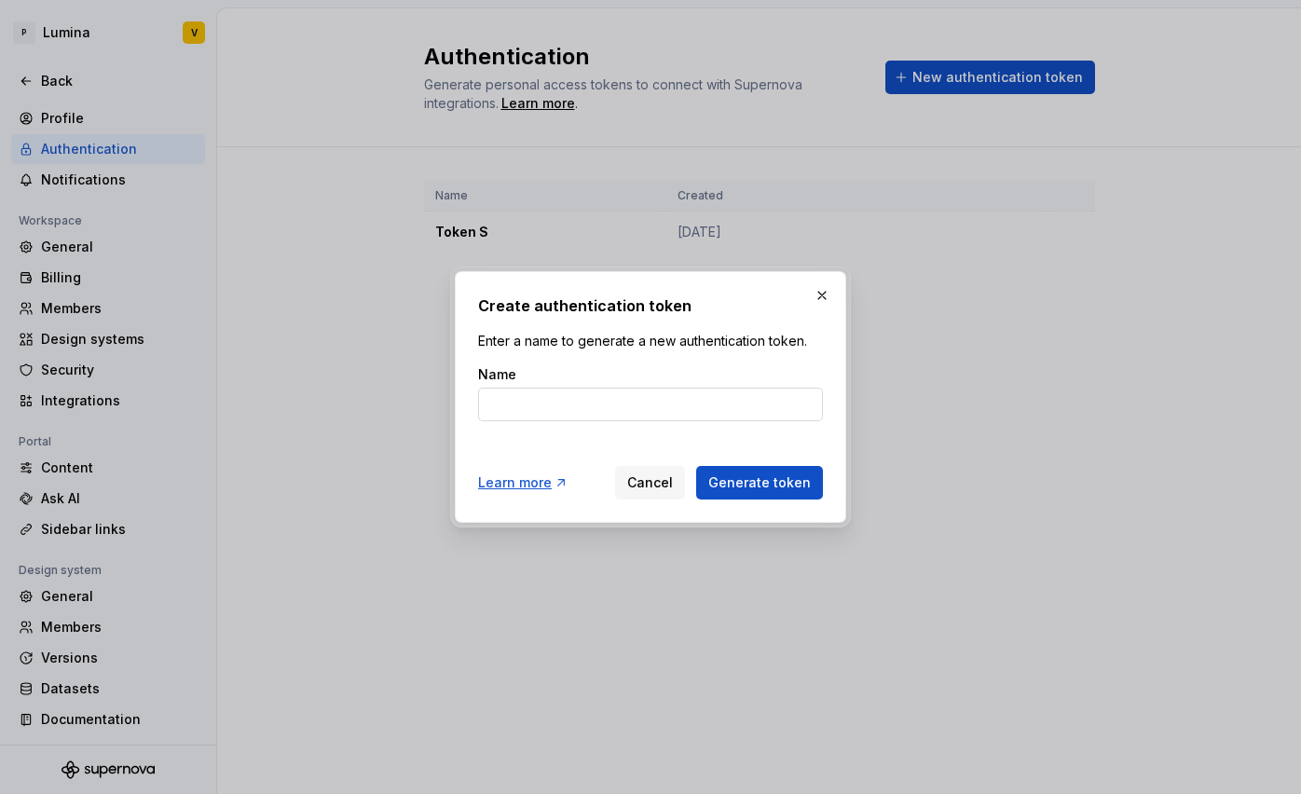
click at [597, 411] on input "Name" at bounding box center [650, 405] width 345 height 34
type input "Tokenstudio Lumina 2.0"
click at [794, 477] on span "Generate token" at bounding box center [759, 482] width 103 height 19
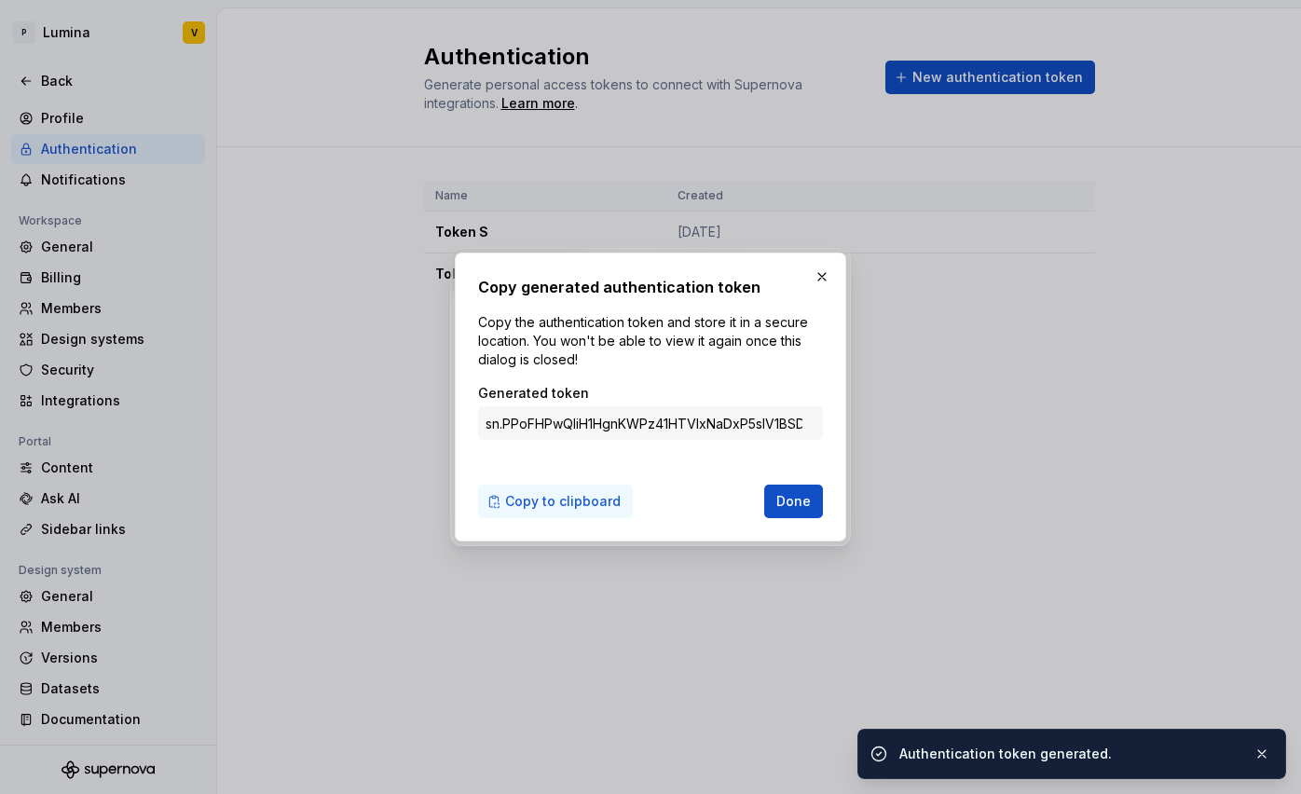
click at [599, 496] on span "Copy to clipboard" at bounding box center [563, 501] width 116 height 19
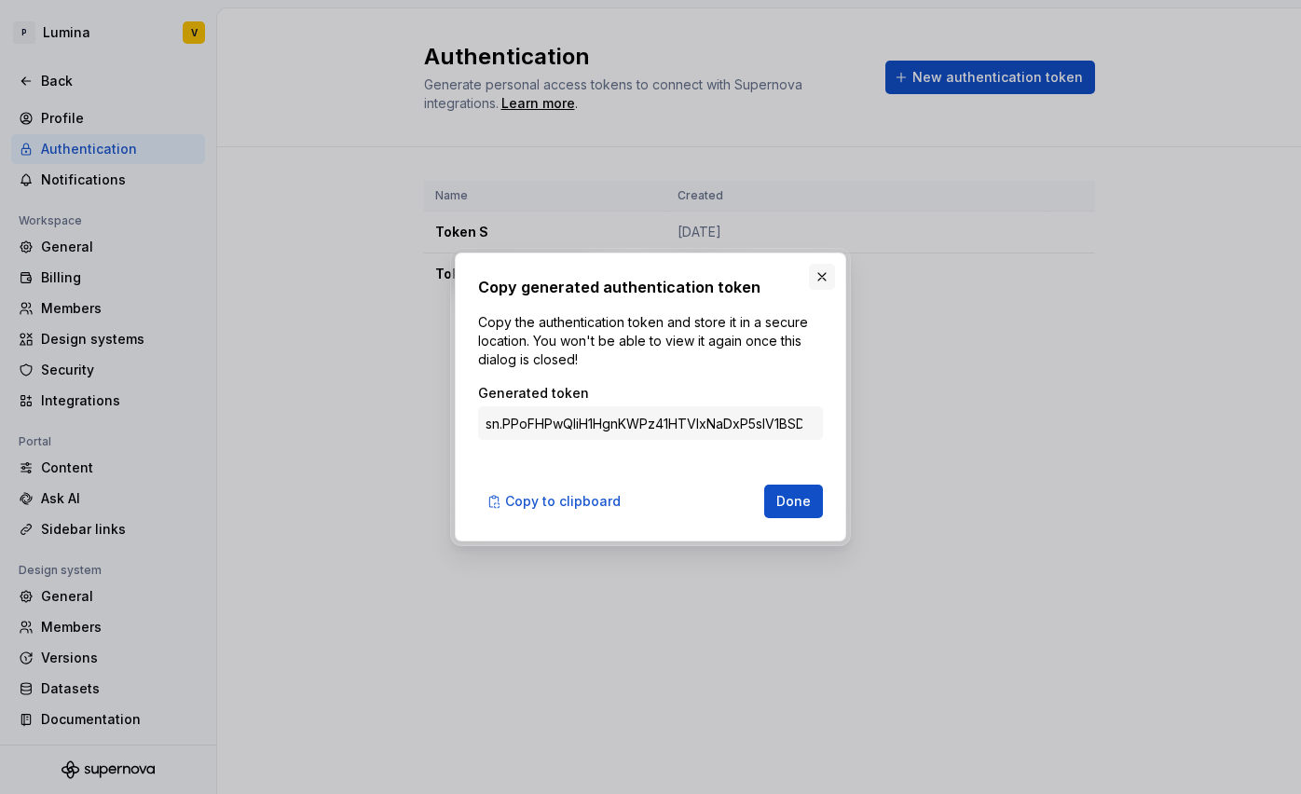
click at [820, 272] on button "button" at bounding box center [822, 277] width 26 height 26
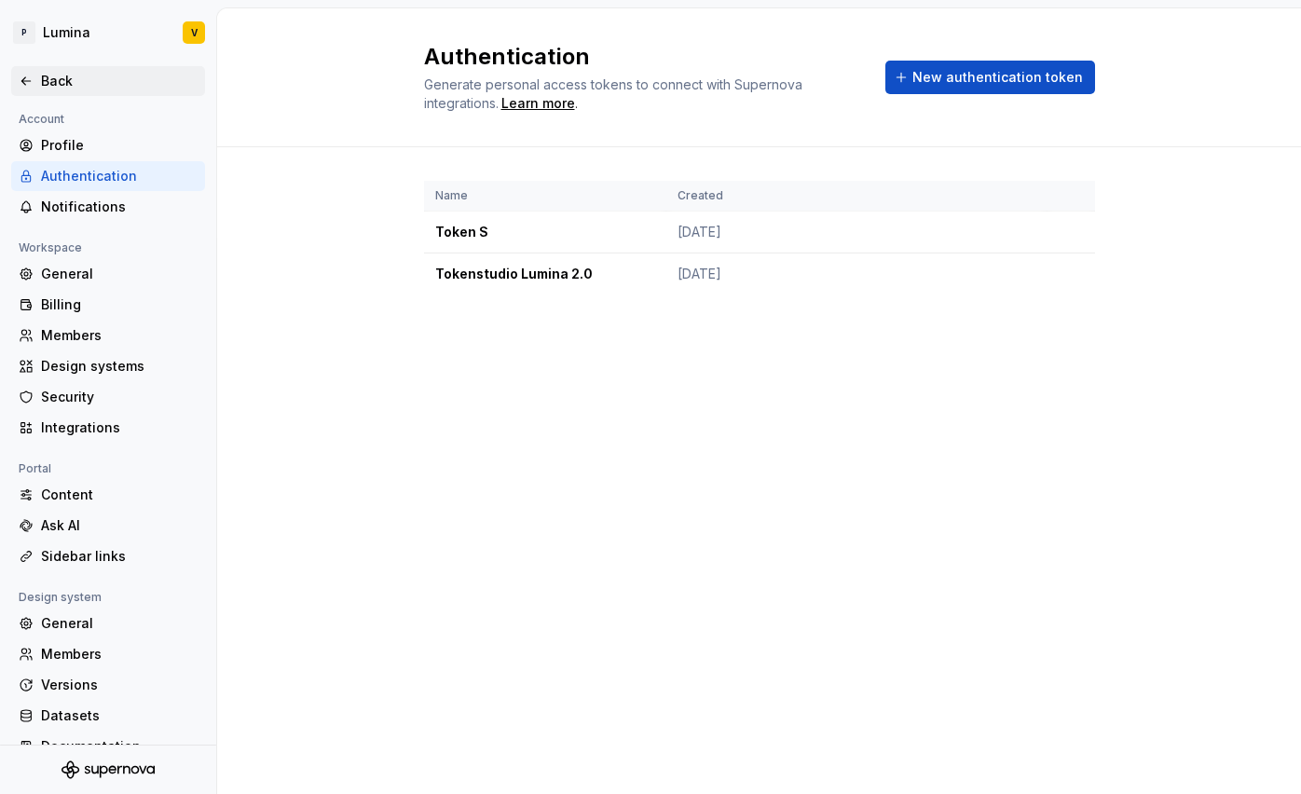
click at [22, 78] on icon at bounding box center [26, 81] width 15 height 15
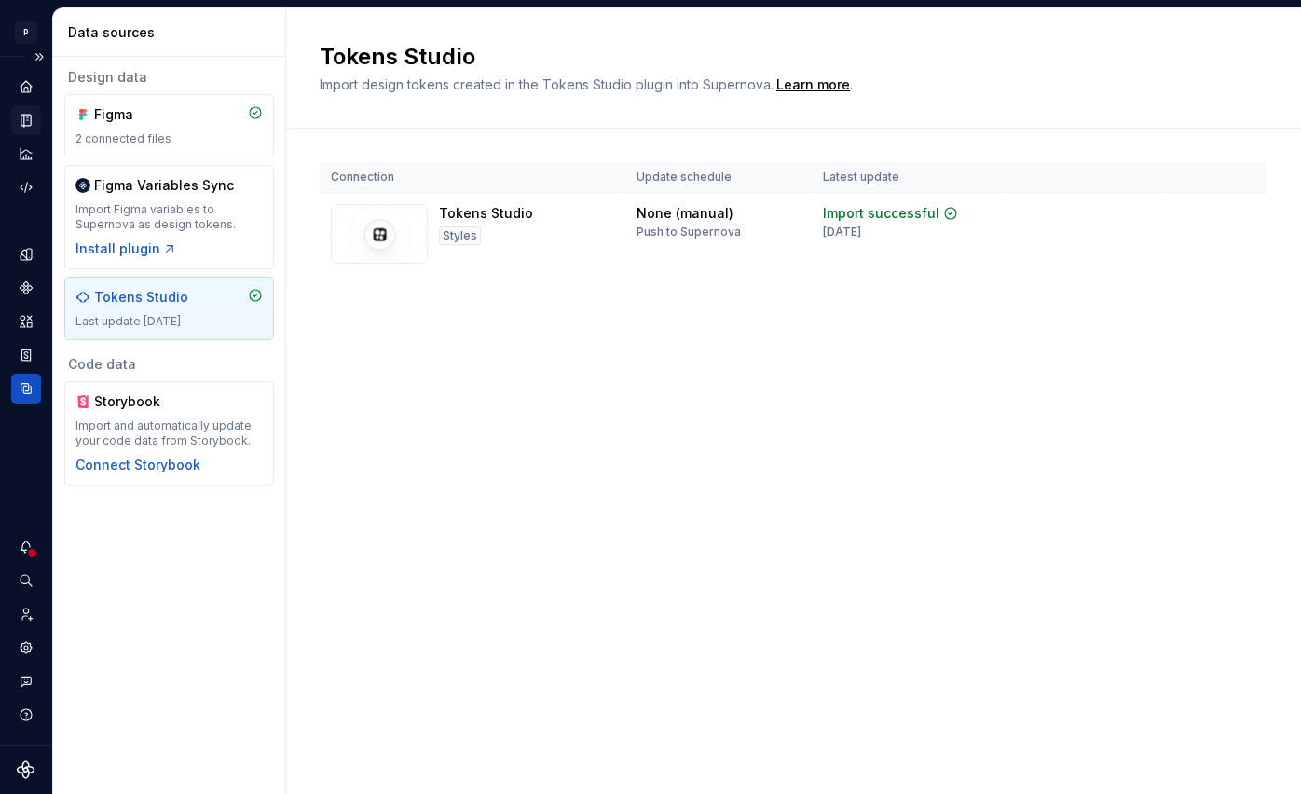
click at [19, 123] on icon "Documentation" at bounding box center [26, 120] width 17 height 17
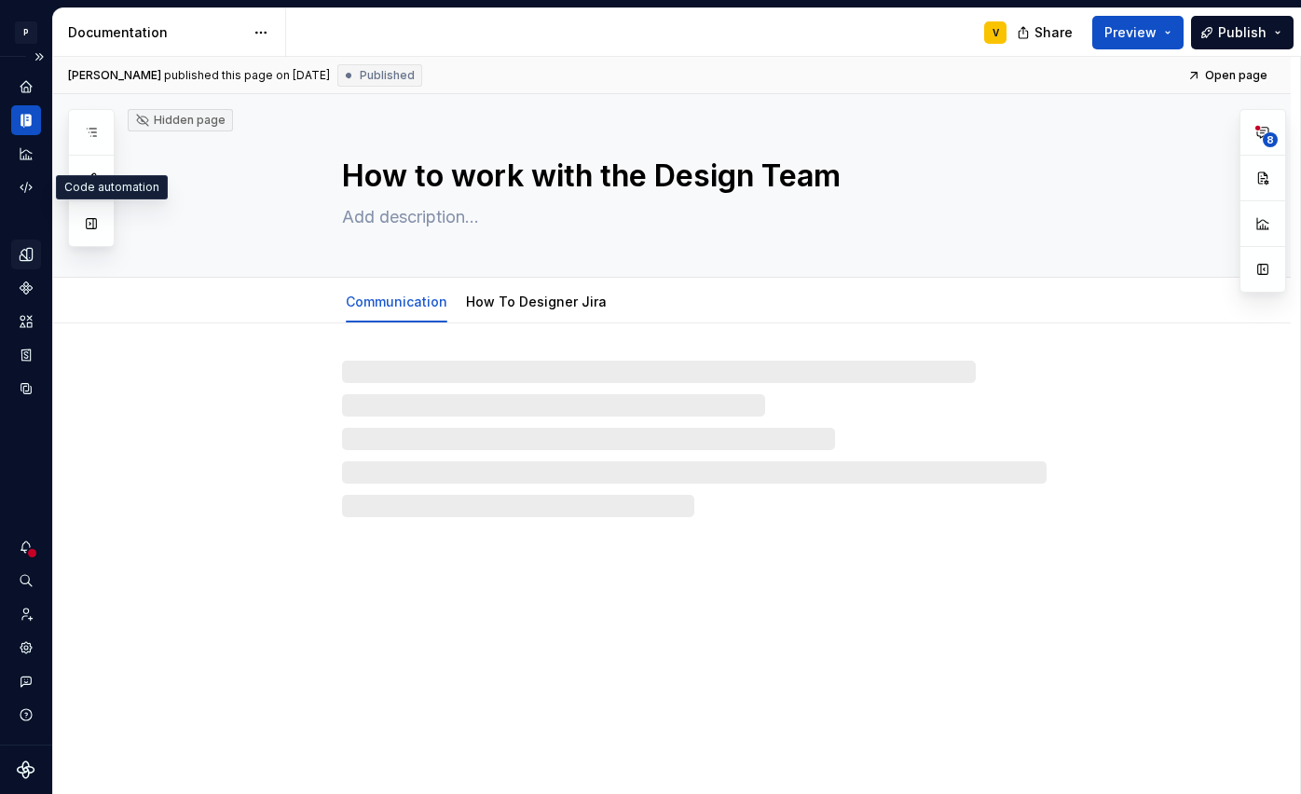
type textarea "*"
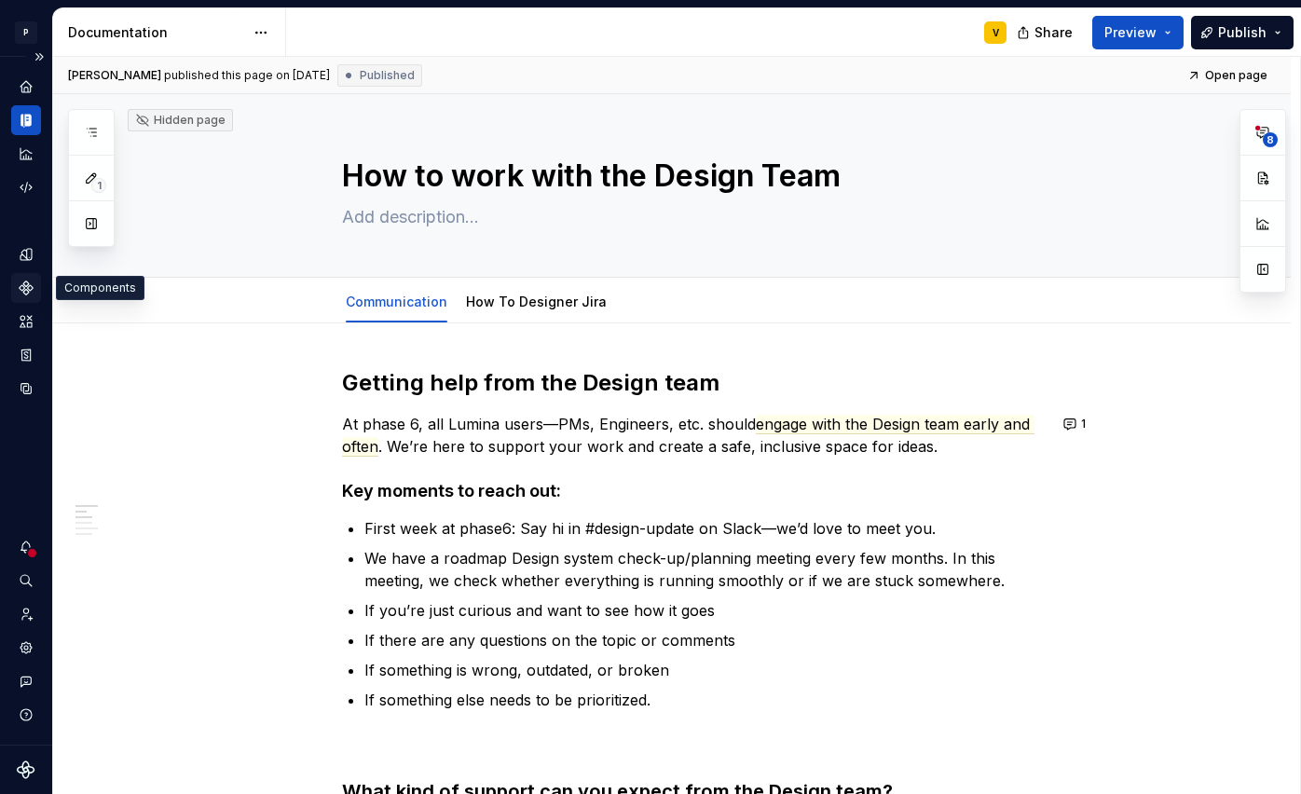
click at [24, 279] on div "Components" at bounding box center [26, 288] width 30 height 30
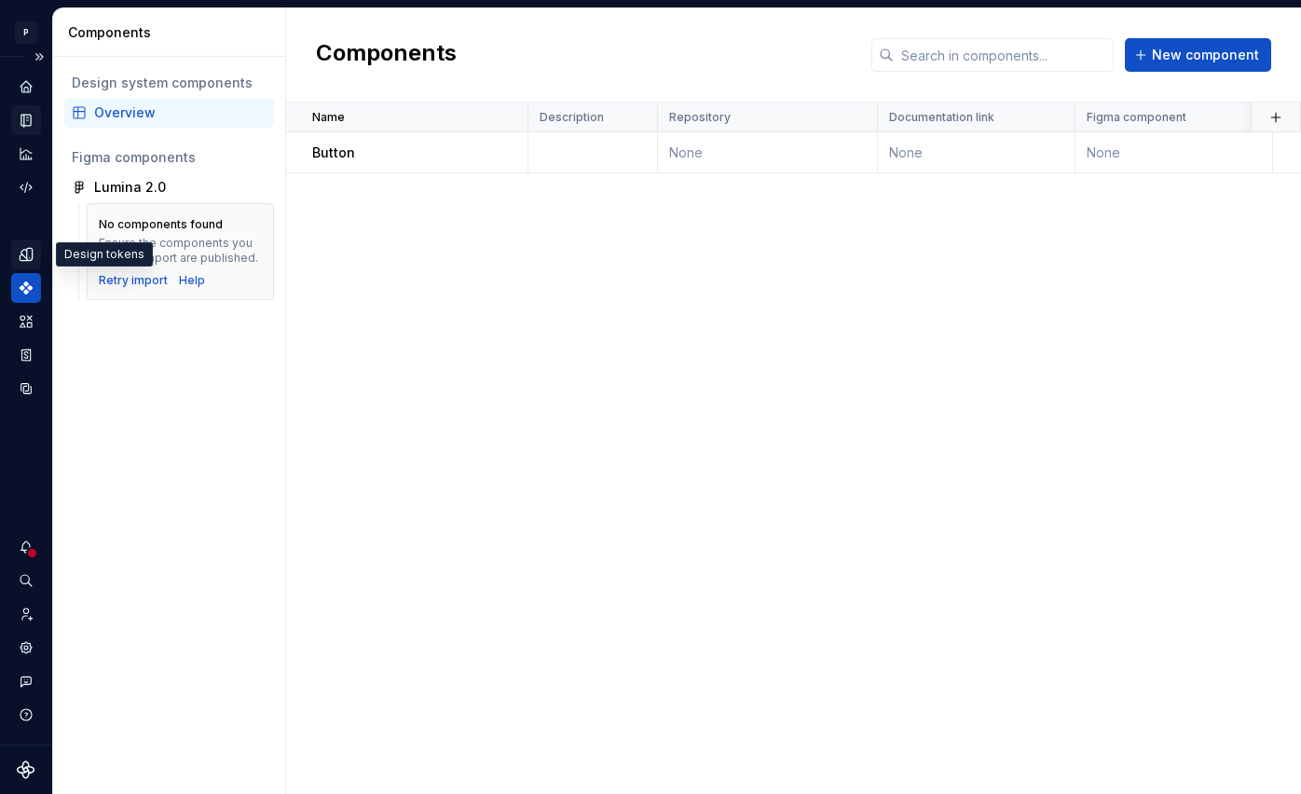
click at [30, 250] on icon "Design tokens" at bounding box center [30, 254] width 6 height 12
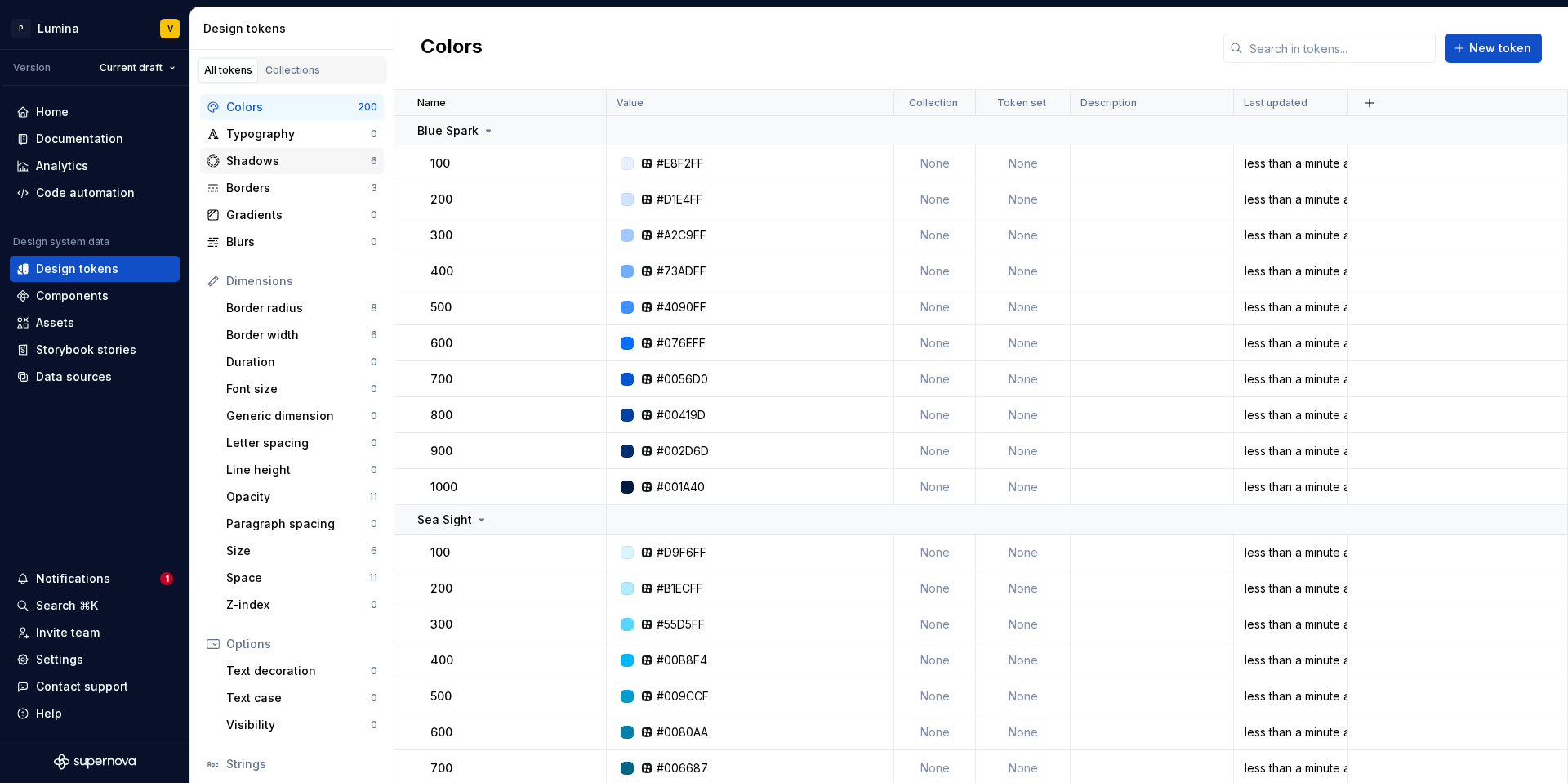
click at [322, 171] on div "Shadows 6" at bounding box center [292, 161] width 184 height 26
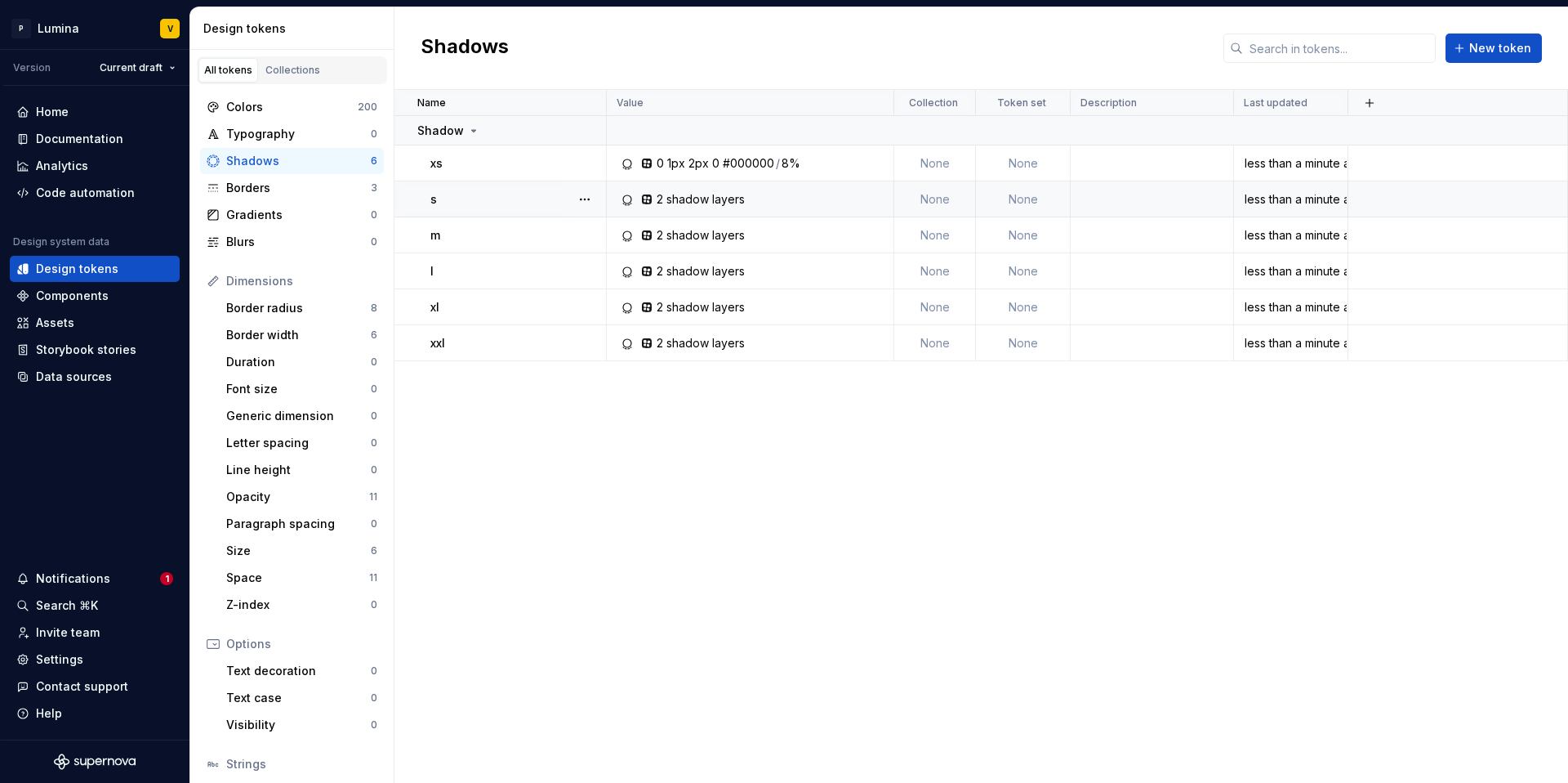
click at [723, 204] on div "2 shadow layers" at bounding box center [700, 199] width 89 height 17
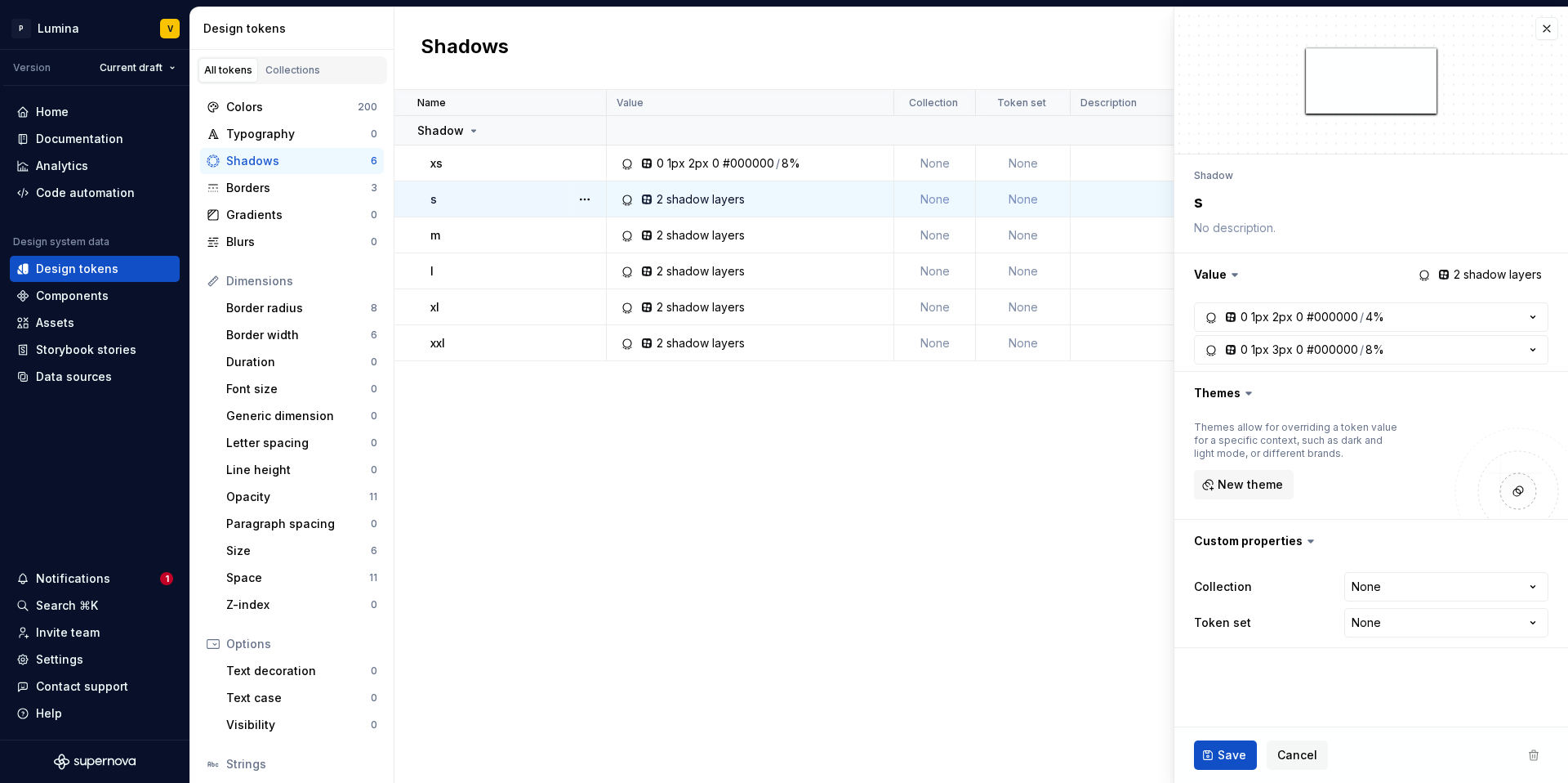
type textarea "*"
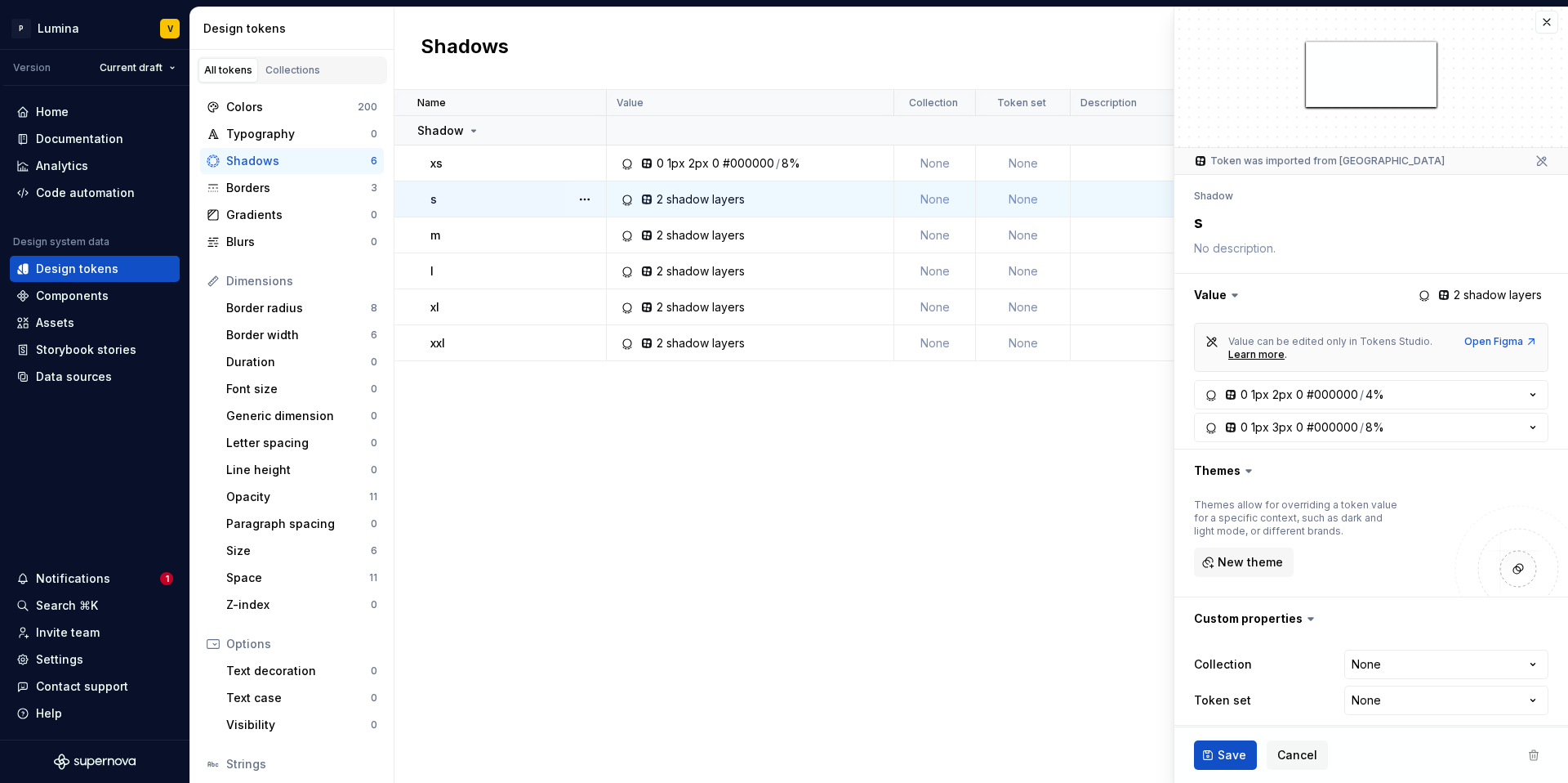
scroll to position [16, 0]
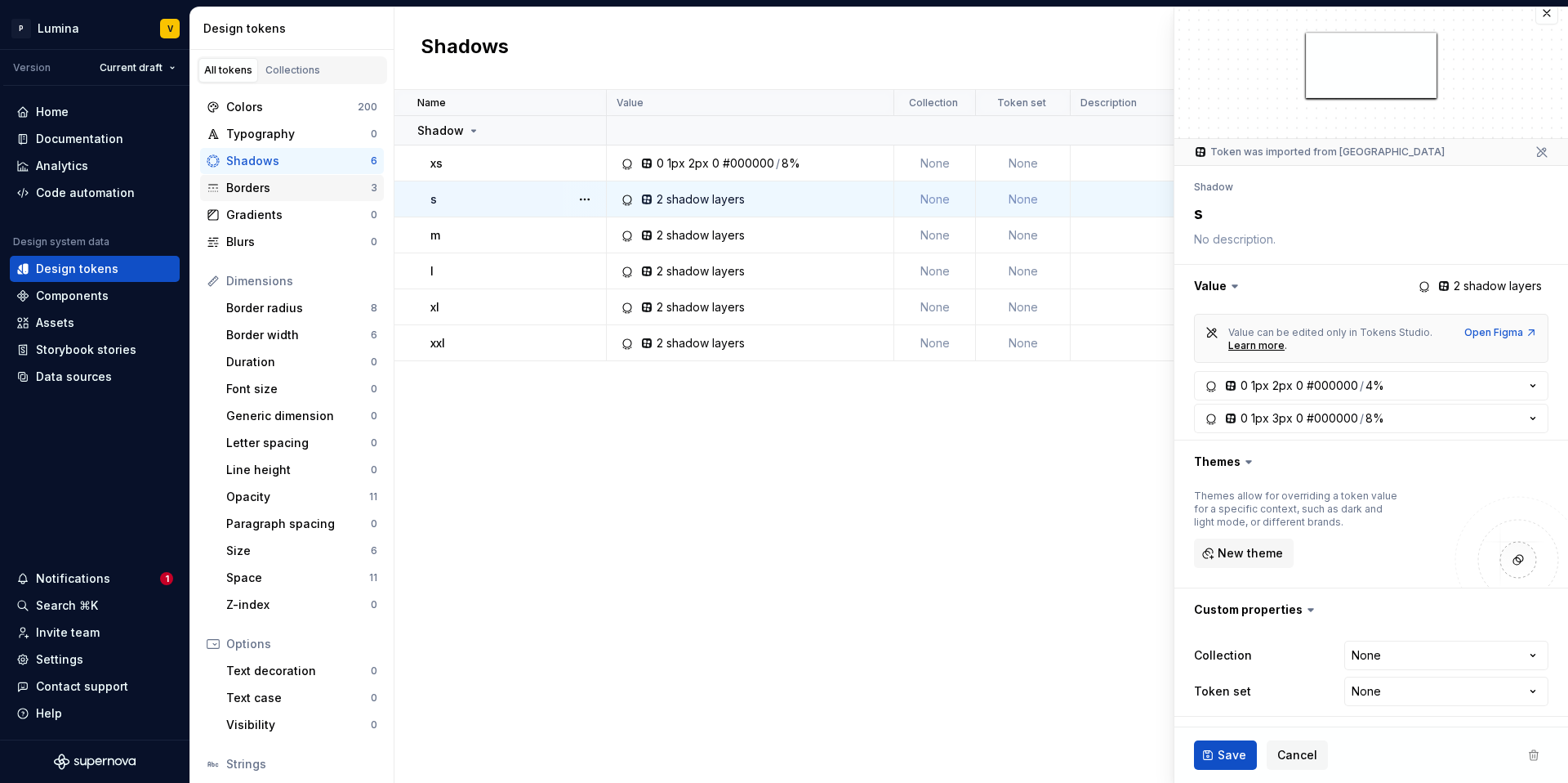
click at [308, 187] on div "Borders" at bounding box center [298, 188] width 145 height 17
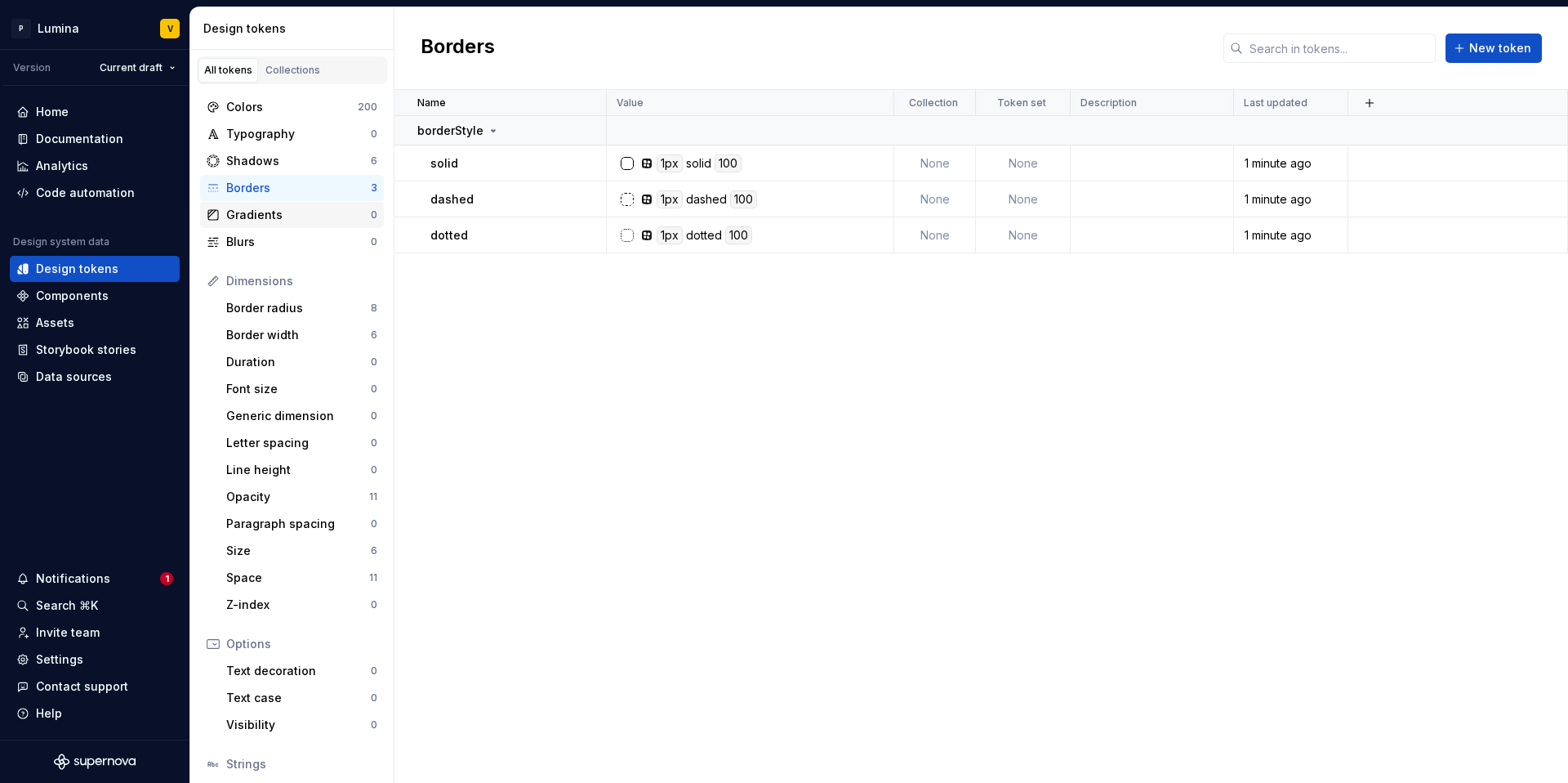
click at [280, 212] on div "Gradients" at bounding box center [298, 215] width 145 height 17
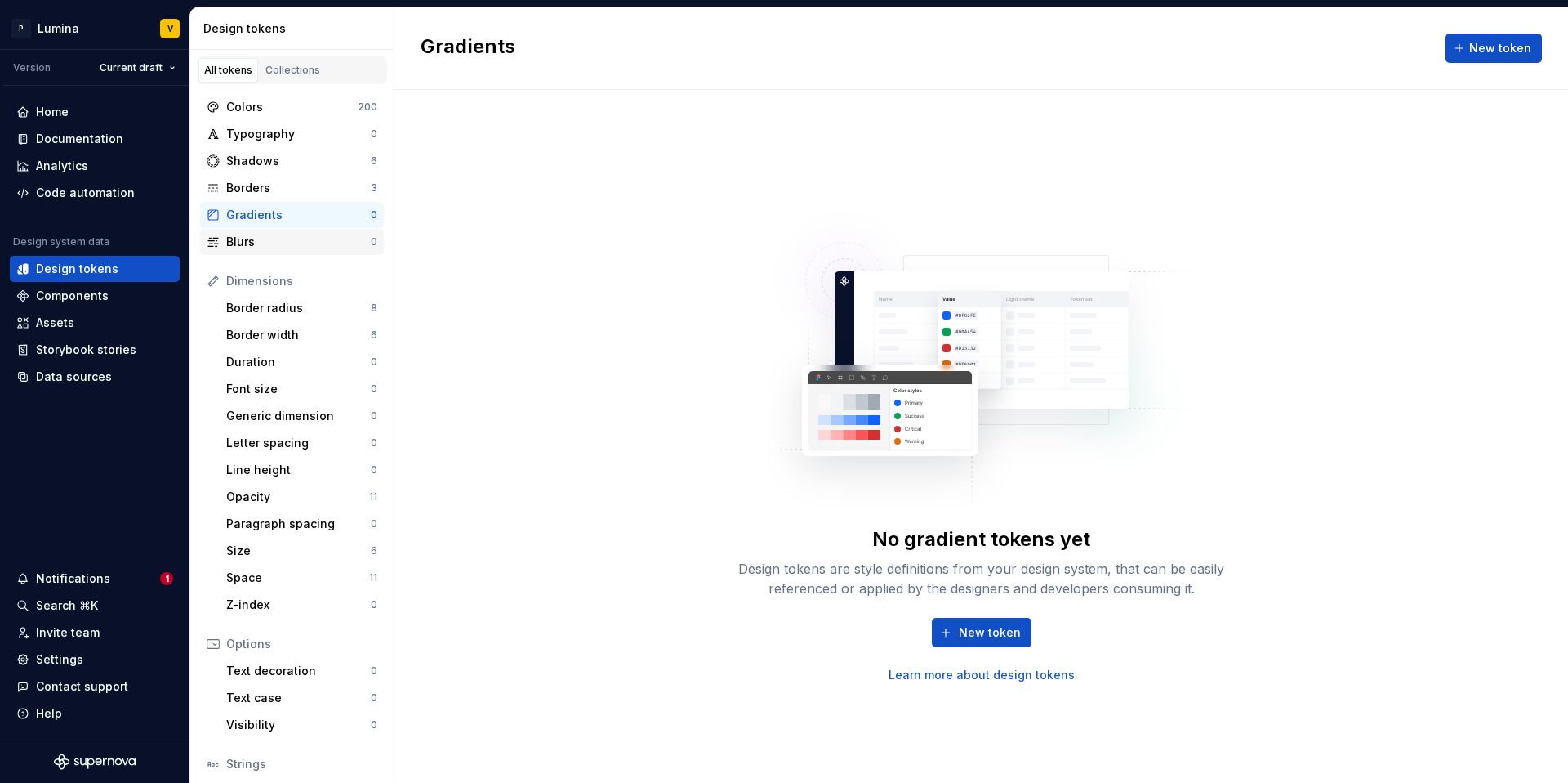
click at [261, 237] on div "Blurs" at bounding box center [298, 242] width 145 height 17
click at [278, 104] on div "Colors" at bounding box center [292, 107] width 131 height 17
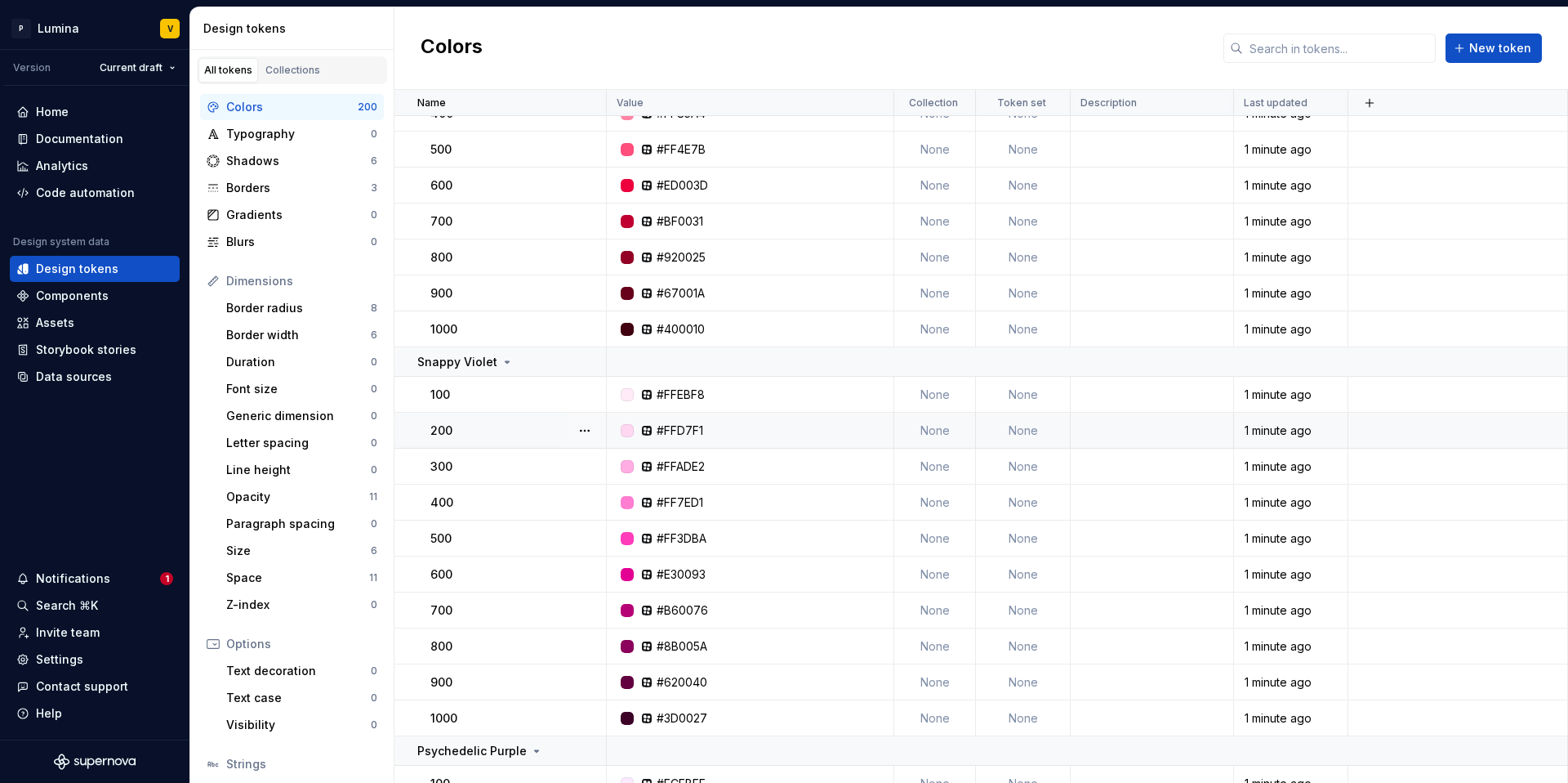
scroll to position [3471, 0]
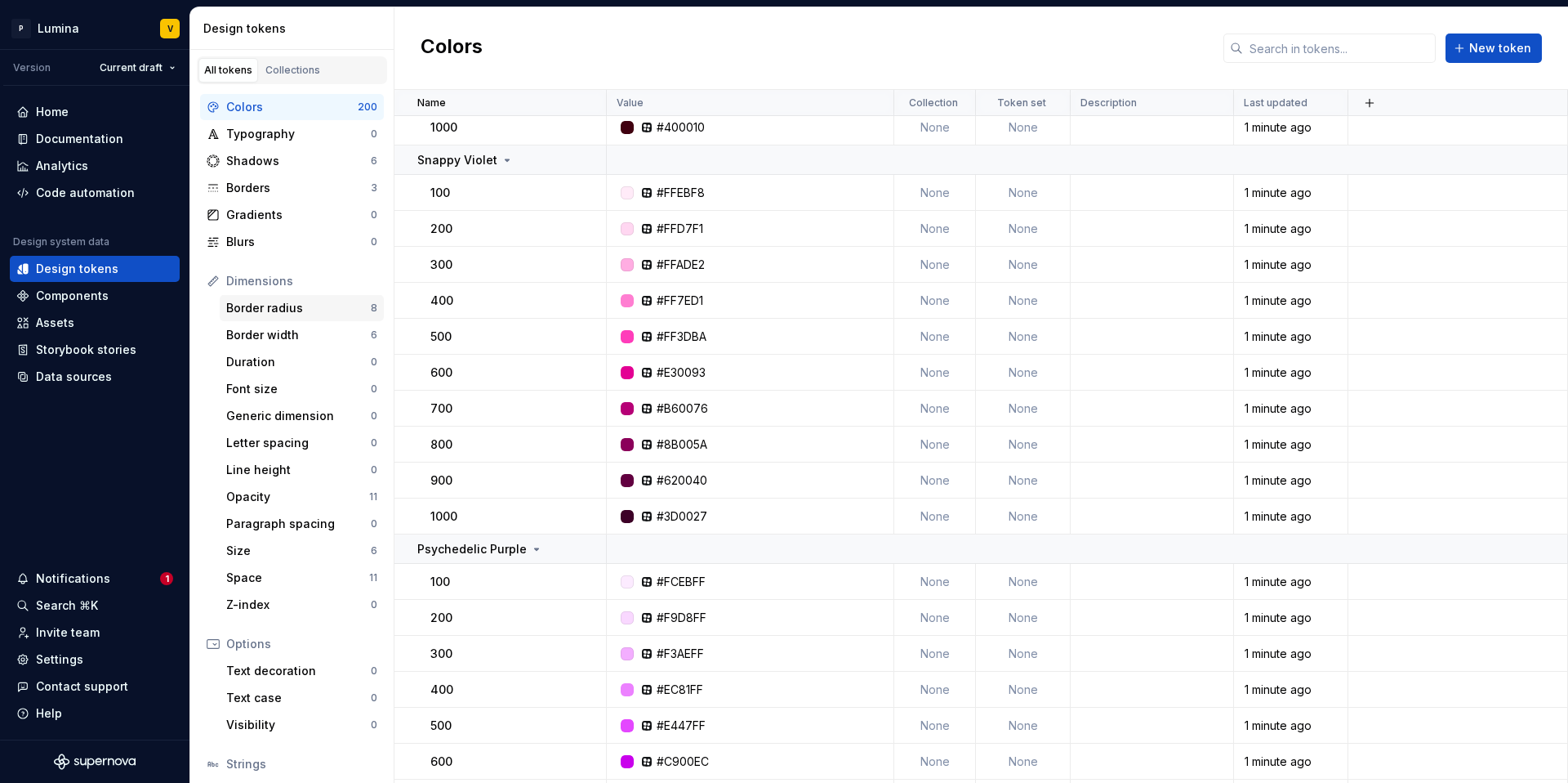
click at [270, 304] on div "Border radius" at bounding box center [298, 308] width 145 height 17
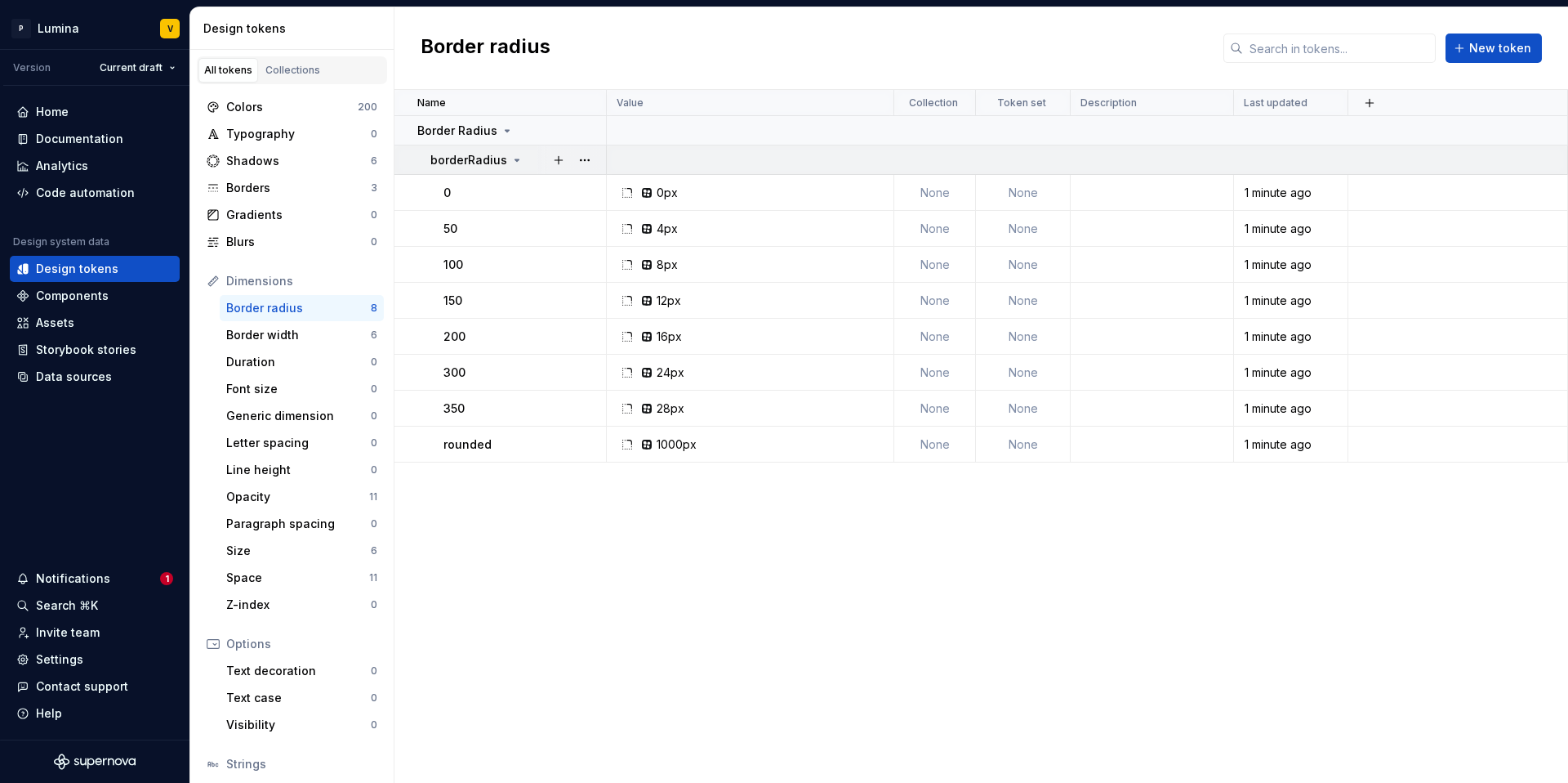
click at [515, 160] on icon at bounding box center [517, 160] width 4 height 2
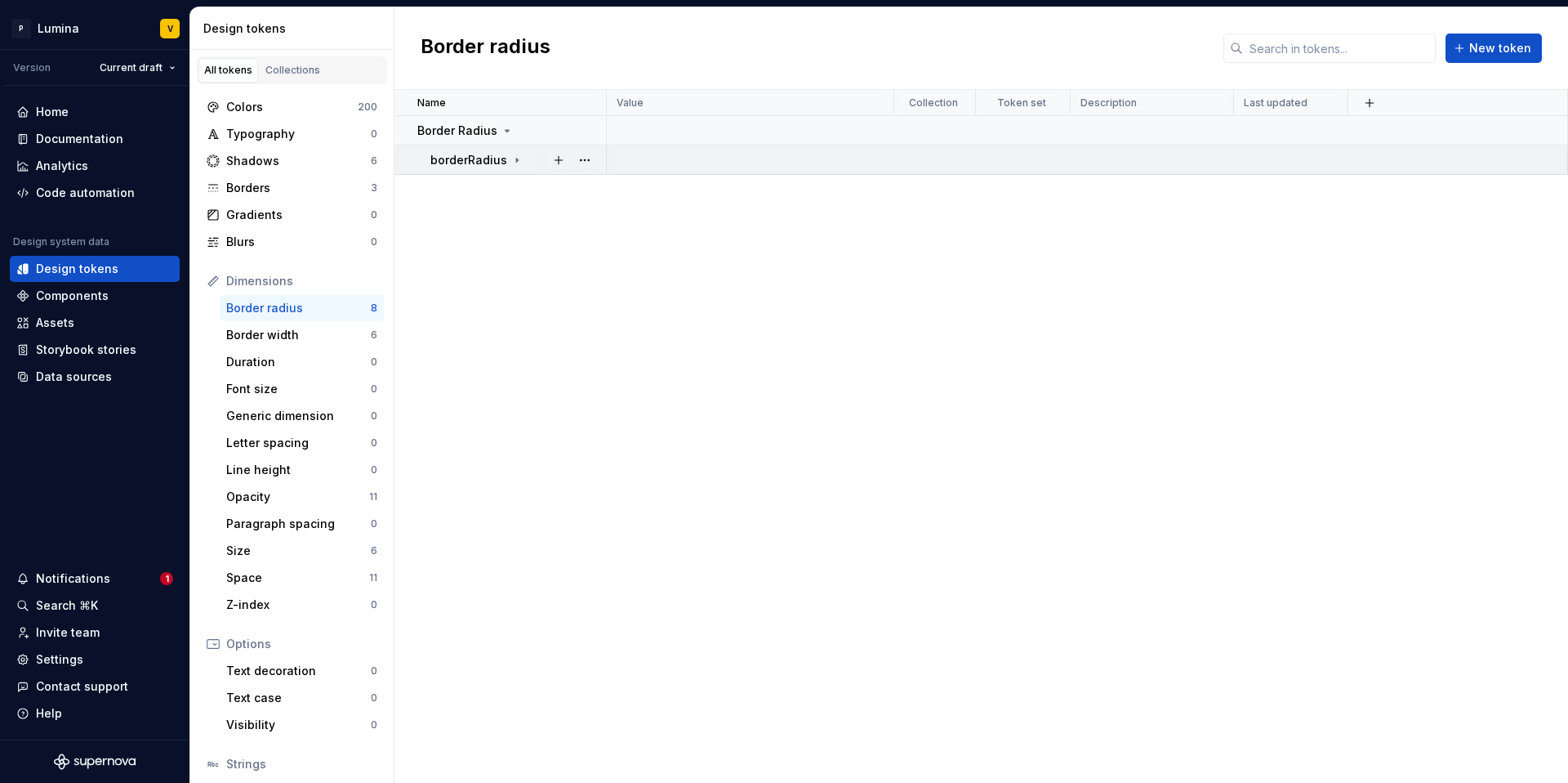
click at [511, 160] on icon at bounding box center [516, 160] width 13 height 13
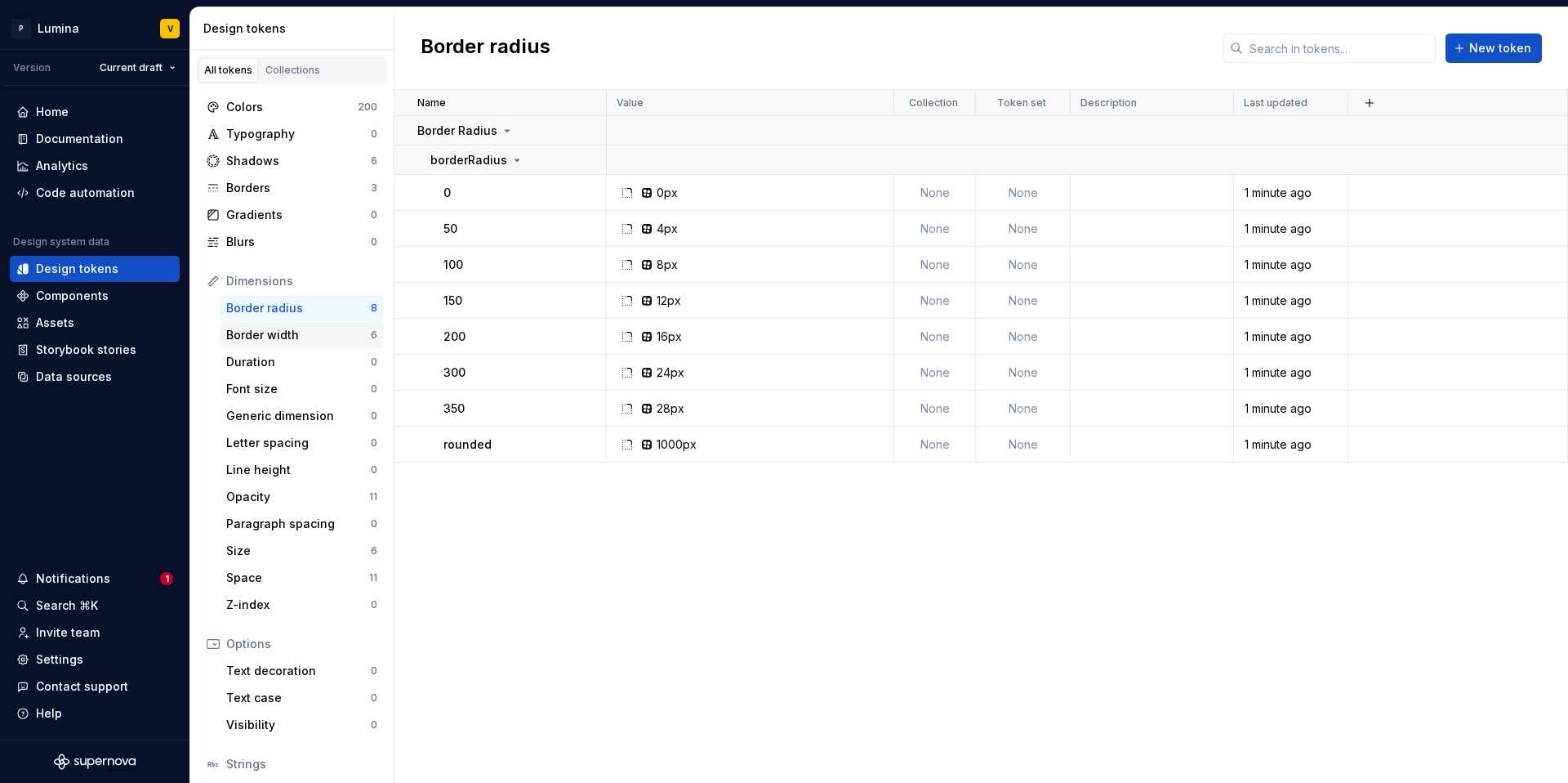
click at [262, 340] on div "Border width" at bounding box center [298, 335] width 145 height 17
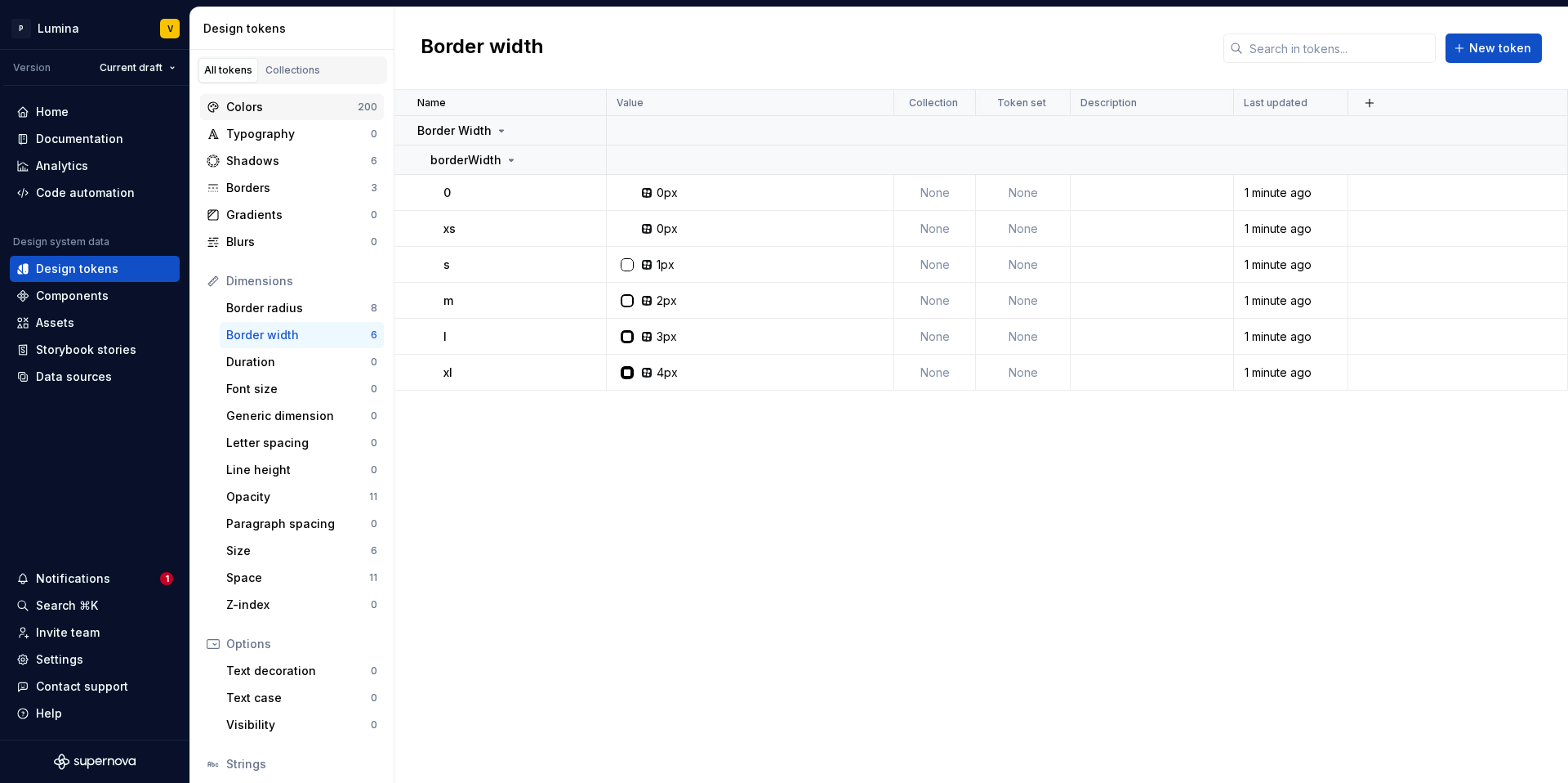
click at [259, 117] on div "Colors 200" at bounding box center [292, 107] width 184 height 26
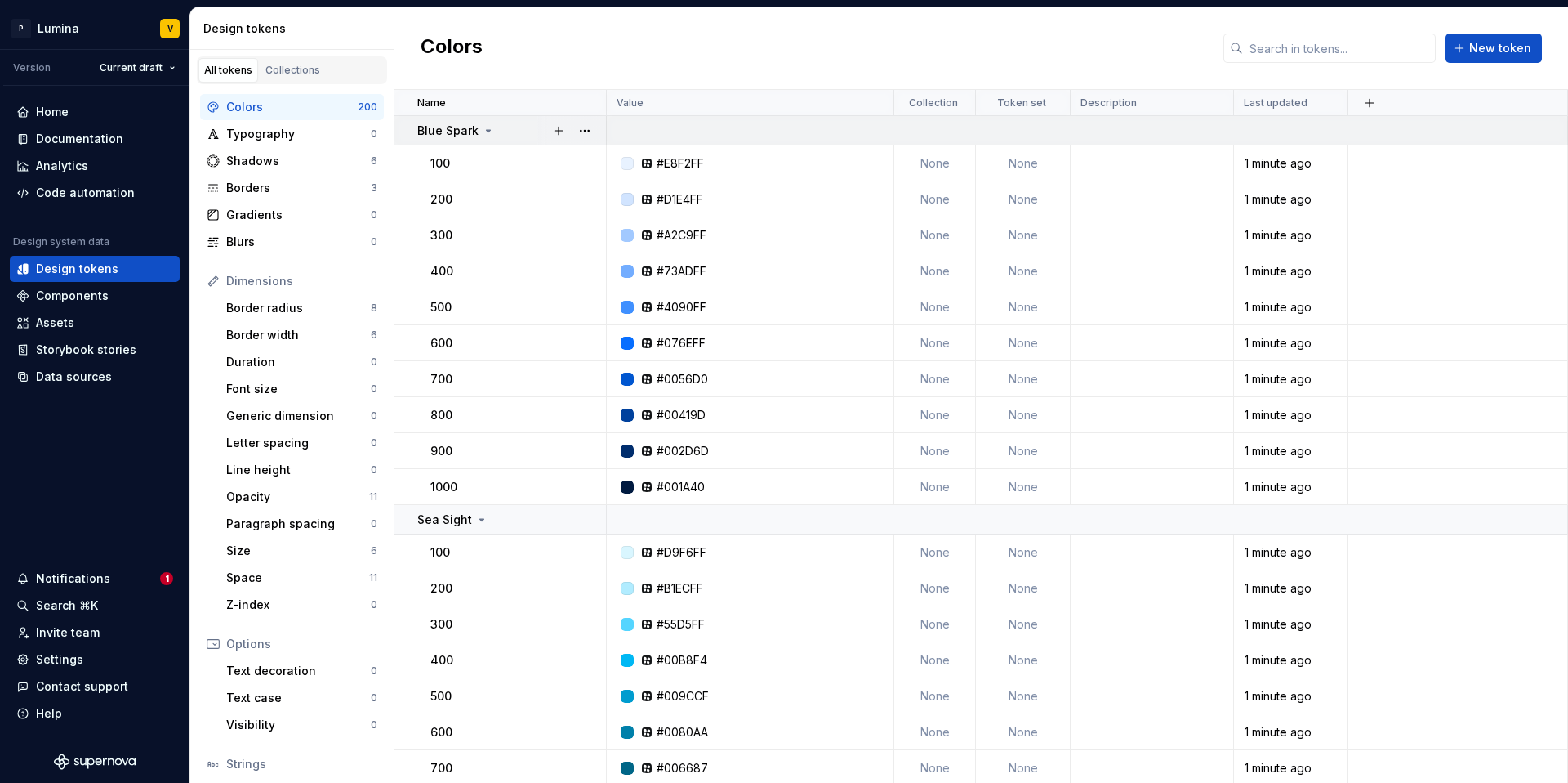
click at [482, 126] on icon at bounding box center [488, 131] width 13 height 13
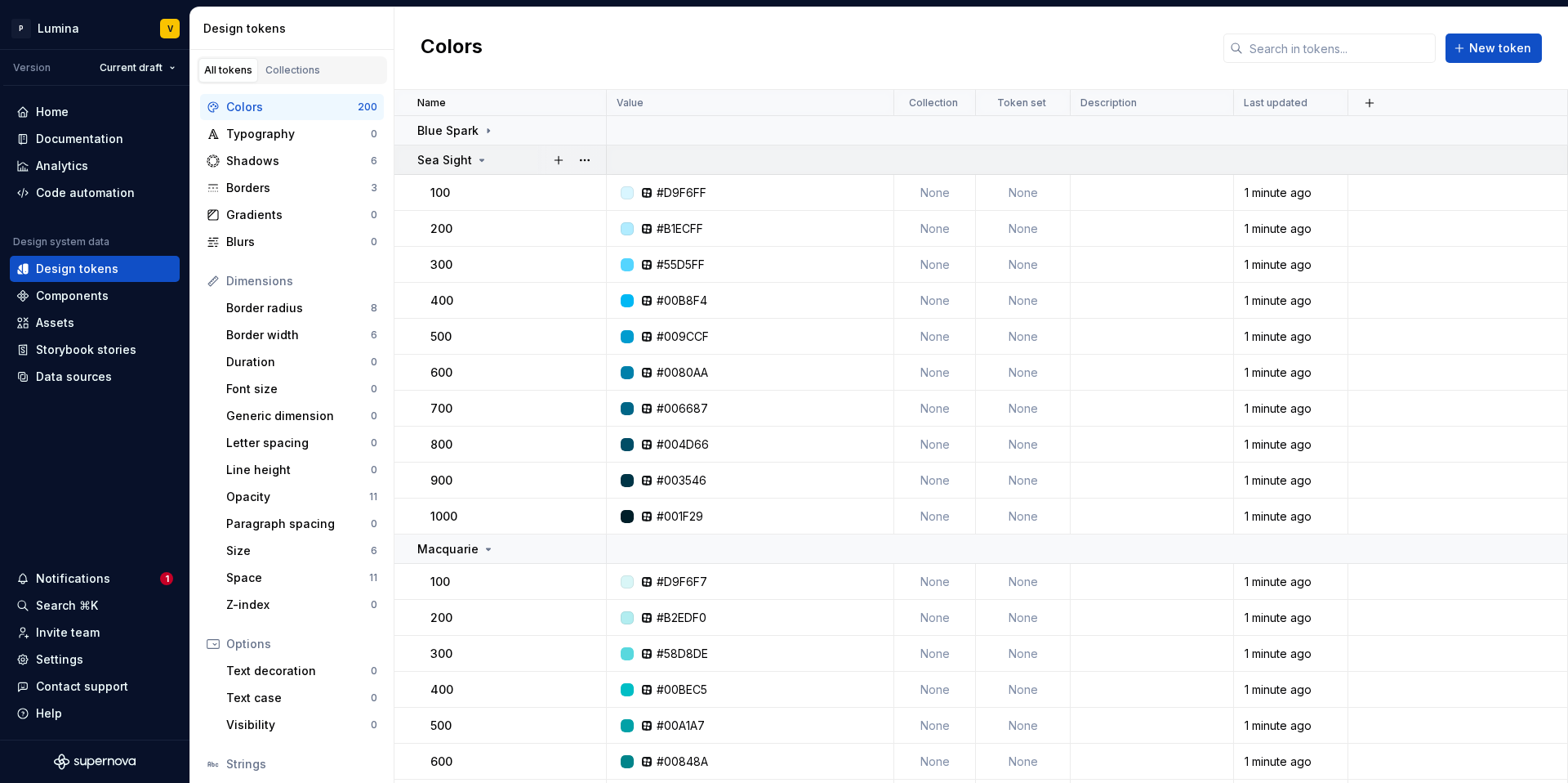
click at [478, 157] on icon at bounding box center [481, 160] width 13 height 13
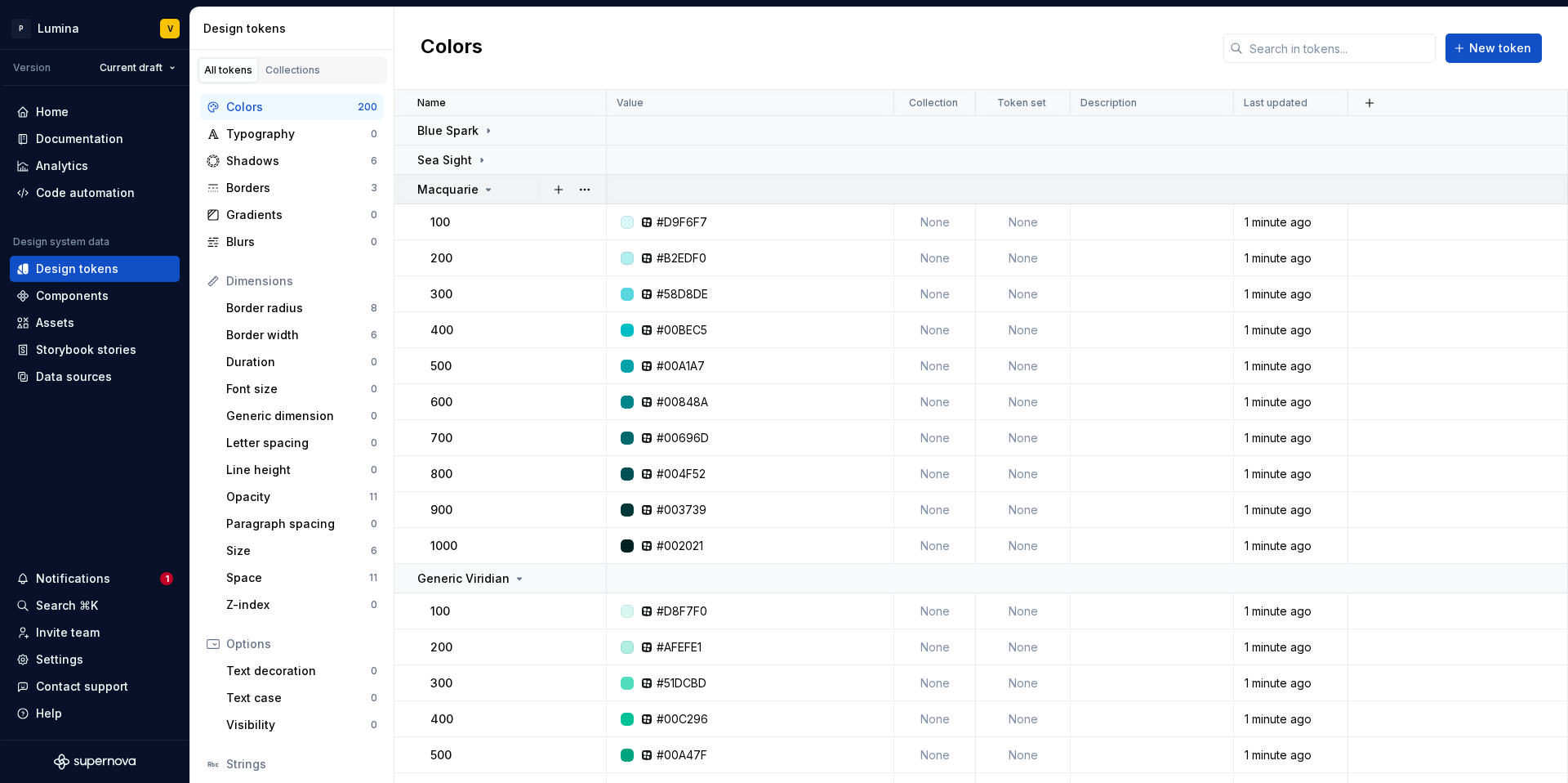
click at [490, 189] on icon at bounding box center [488, 189] width 13 height 13
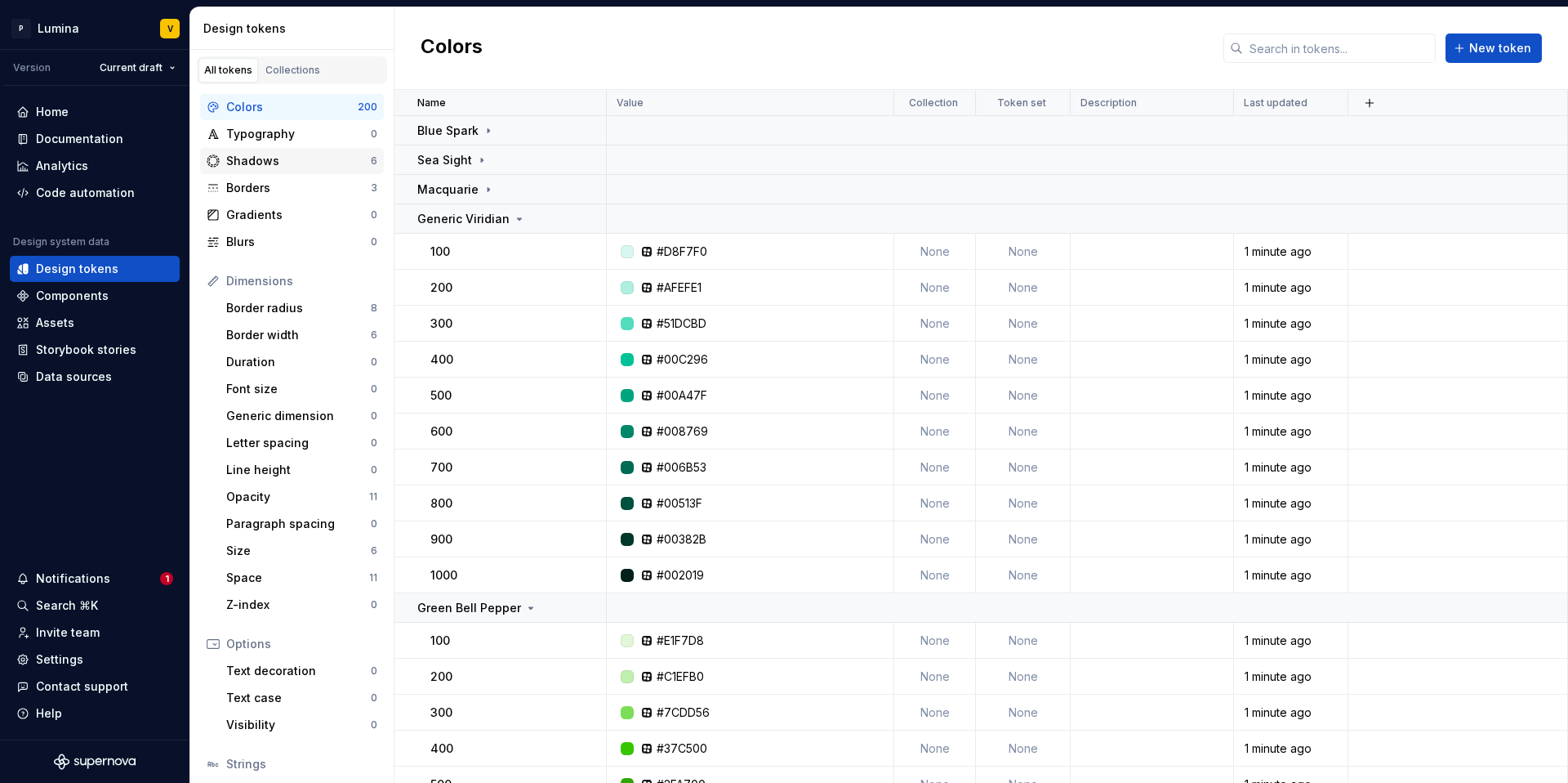
click at [337, 163] on div "Shadows" at bounding box center [298, 160] width 145 height 17
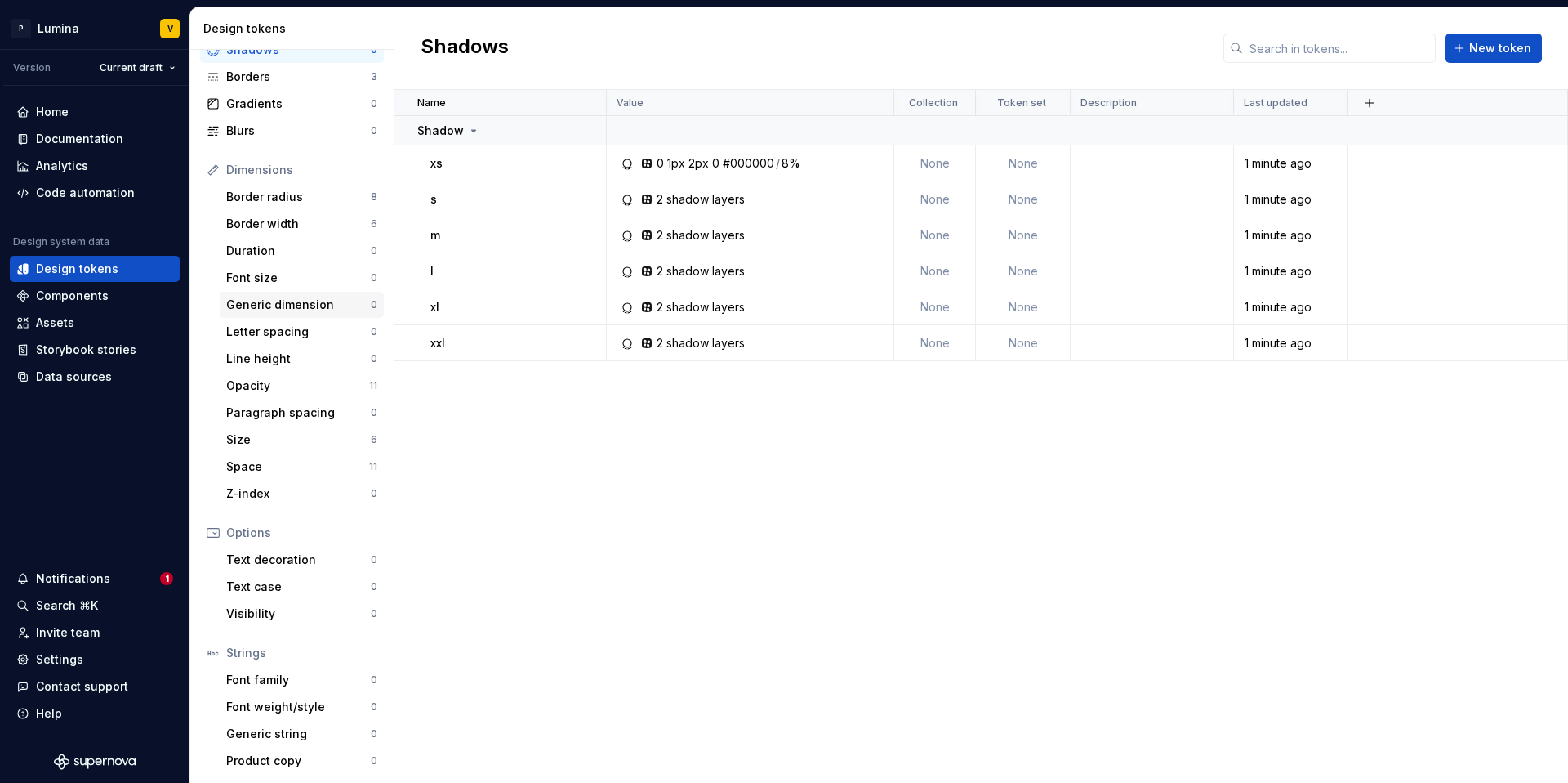
scroll to position [112, 0]
click at [296, 201] on div "Border radius" at bounding box center [298, 196] width 145 height 17
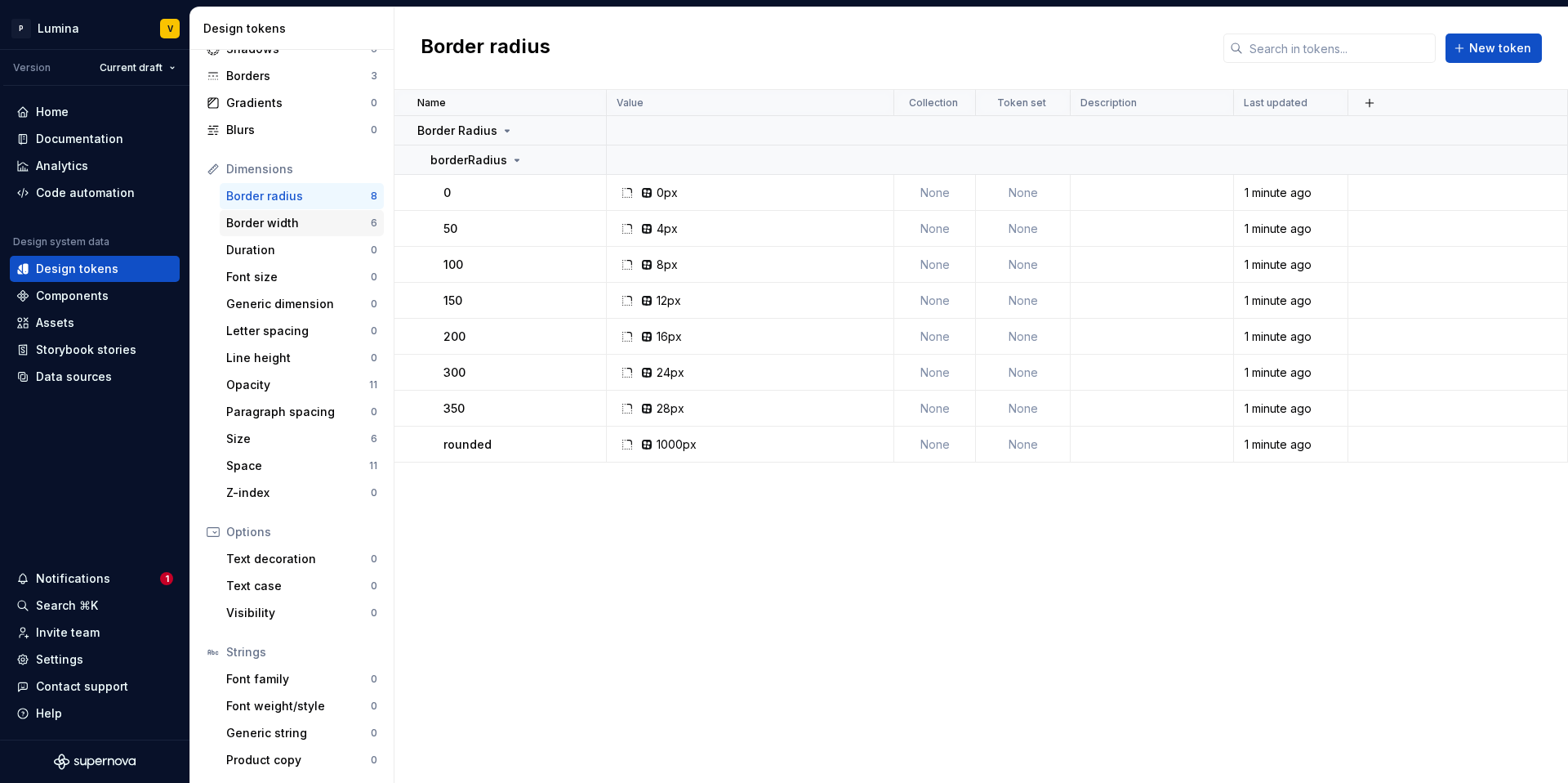
click at [296, 226] on div "Border width" at bounding box center [298, 223] width 145 height 17
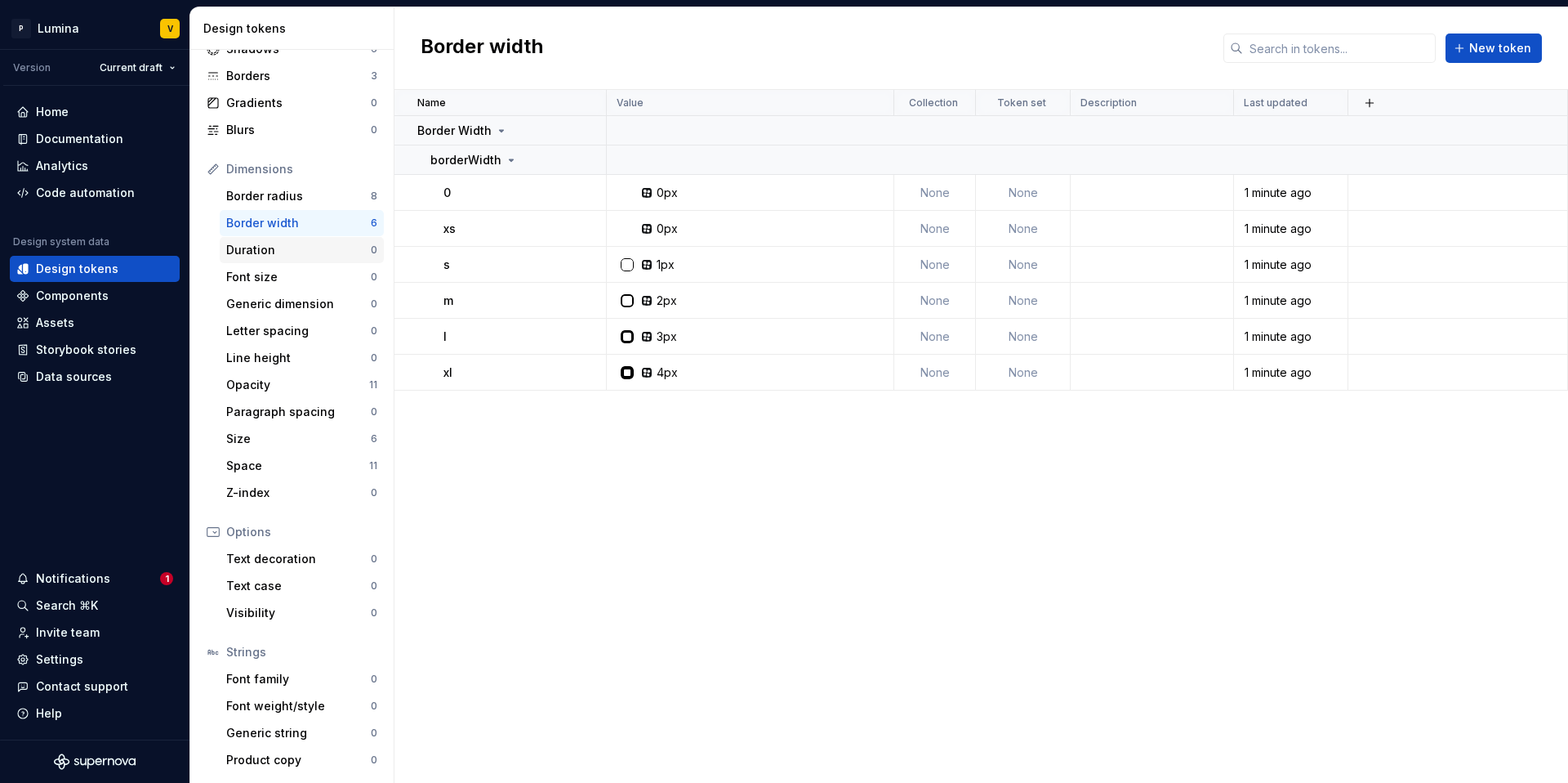
click at [271, 253] on div "Duration" at bounding box center [298, 250] width 145 height 17
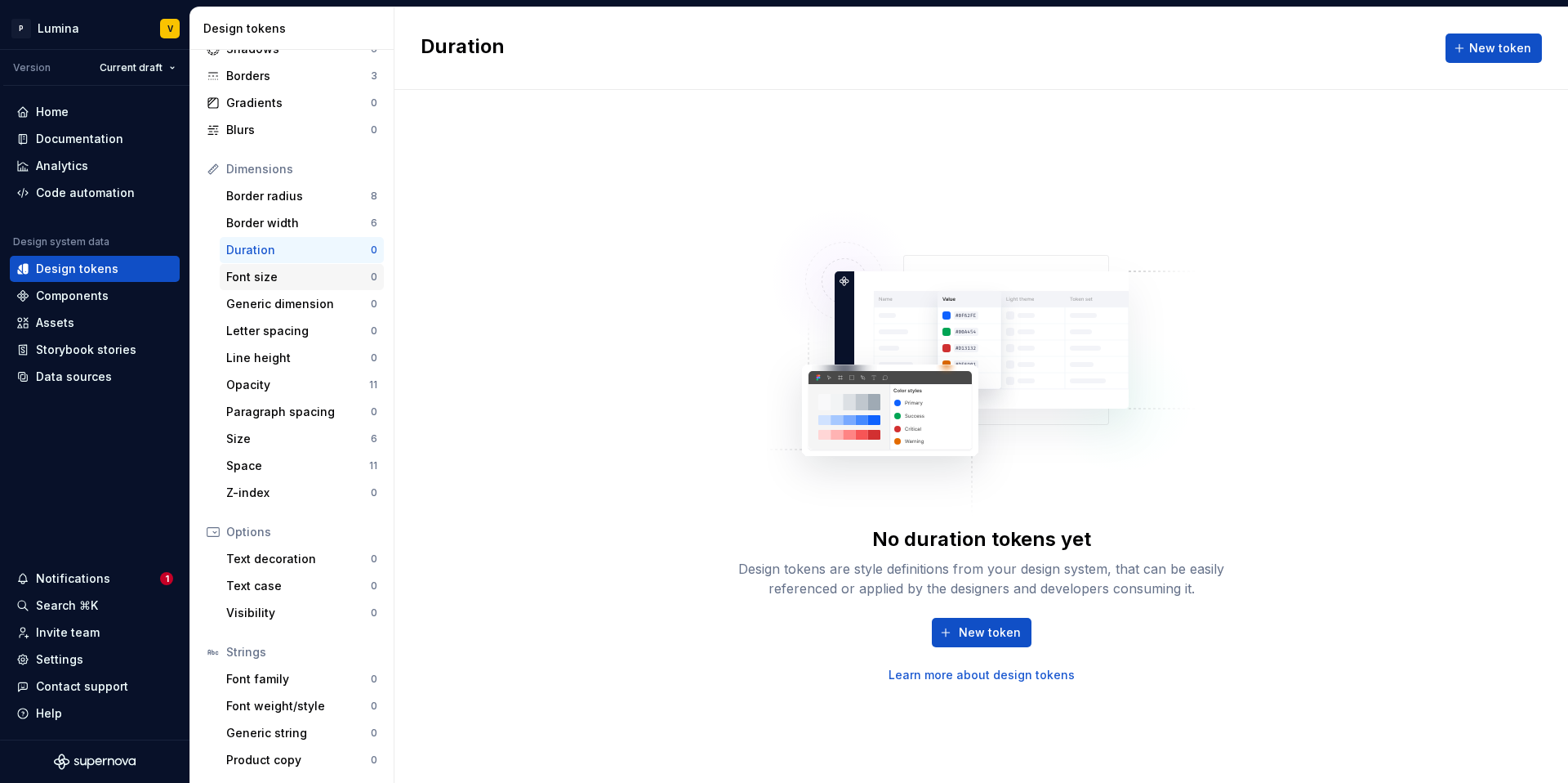
click at [269, 284] on div "Font size" at bounding box center [298, 277] width 145 height 17
click at [266, 391] on div "Opacity" at bounding box center [297, 385] width 143 height 17
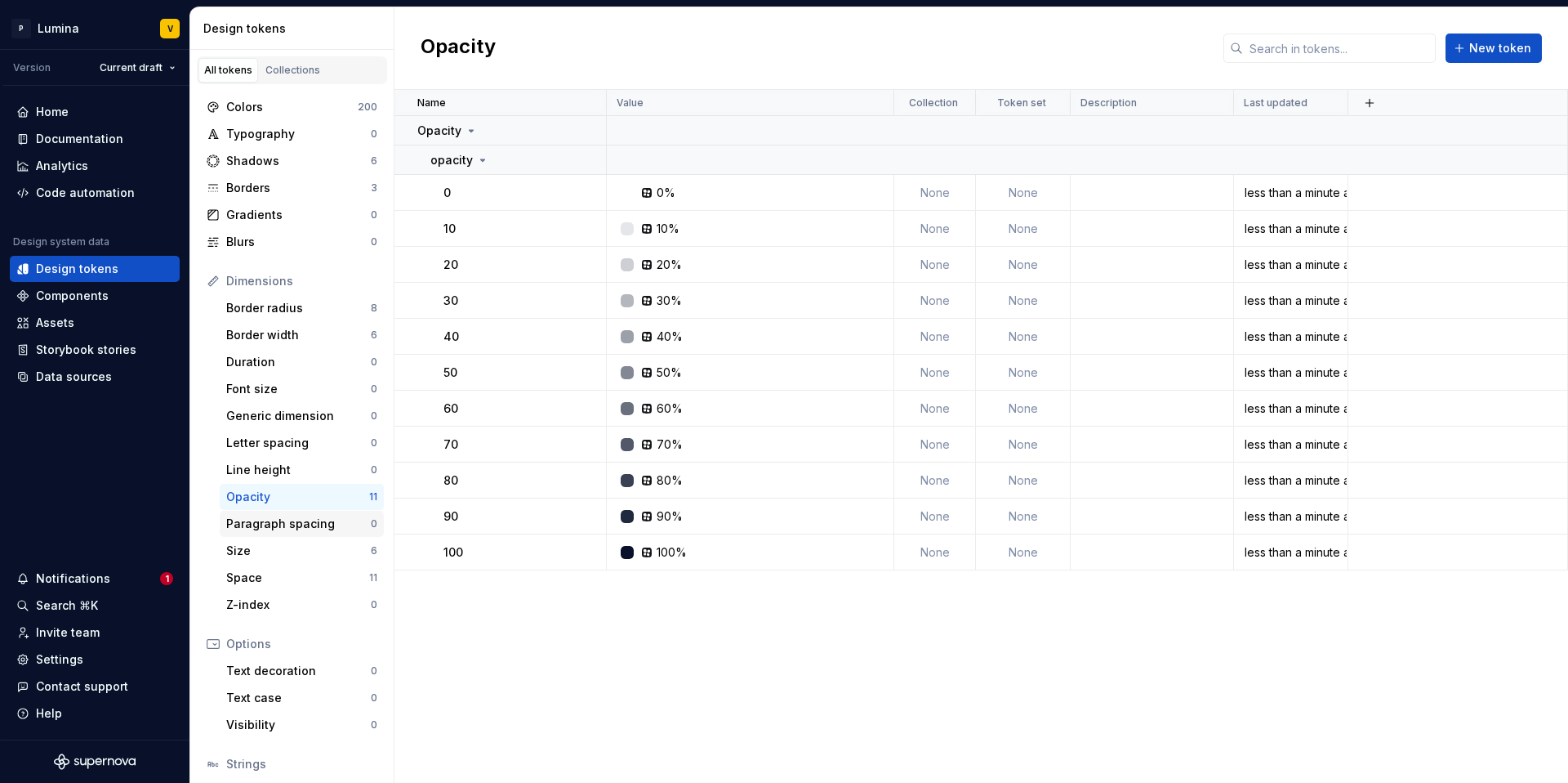
click at [326, 526] on div "Paragraph spacing" at bounding box center [298, 523] width 145 height 17
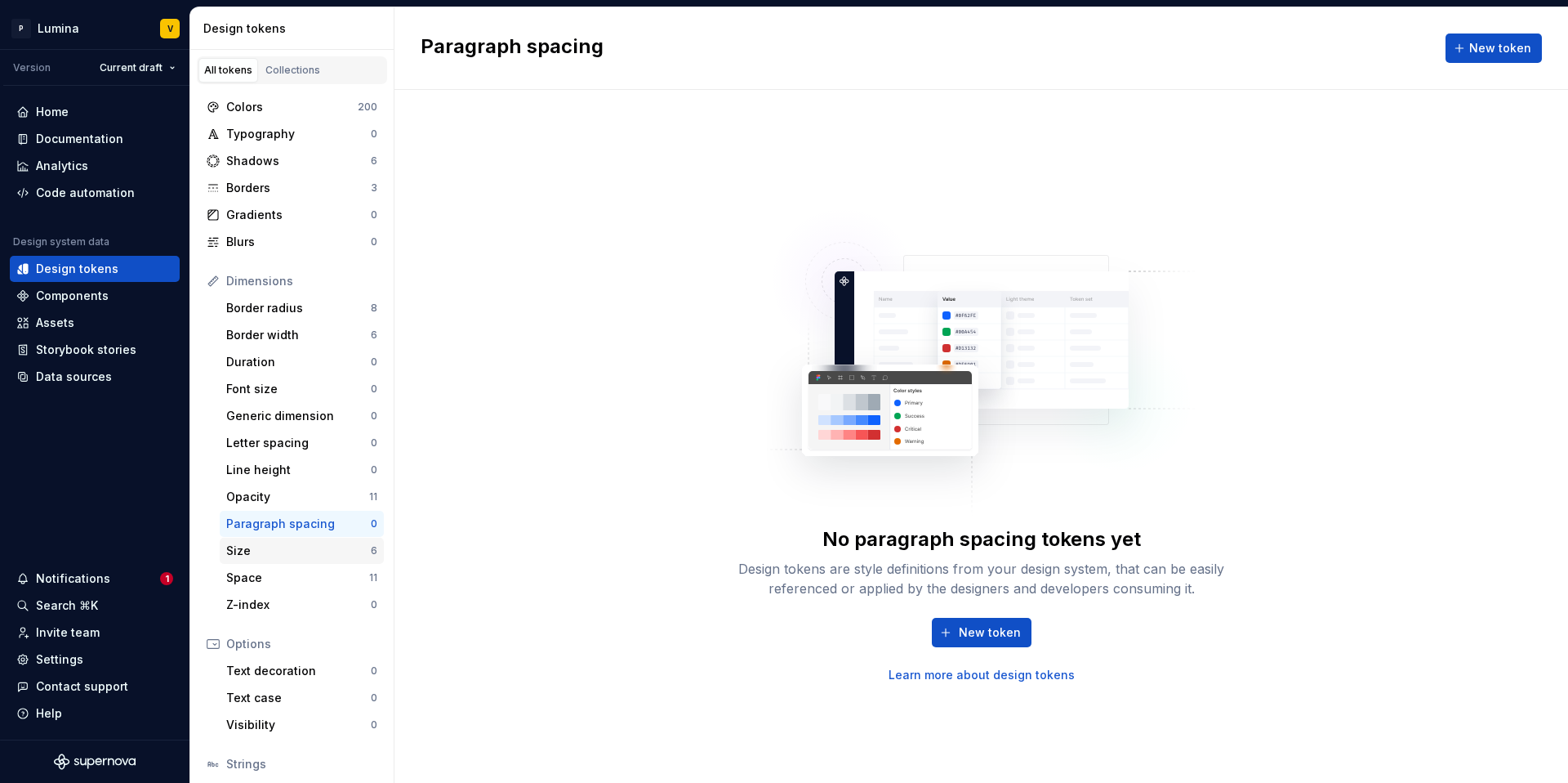
click at [322, 554] on div "Size" at bounding box center [298, 551] width 145 height 17
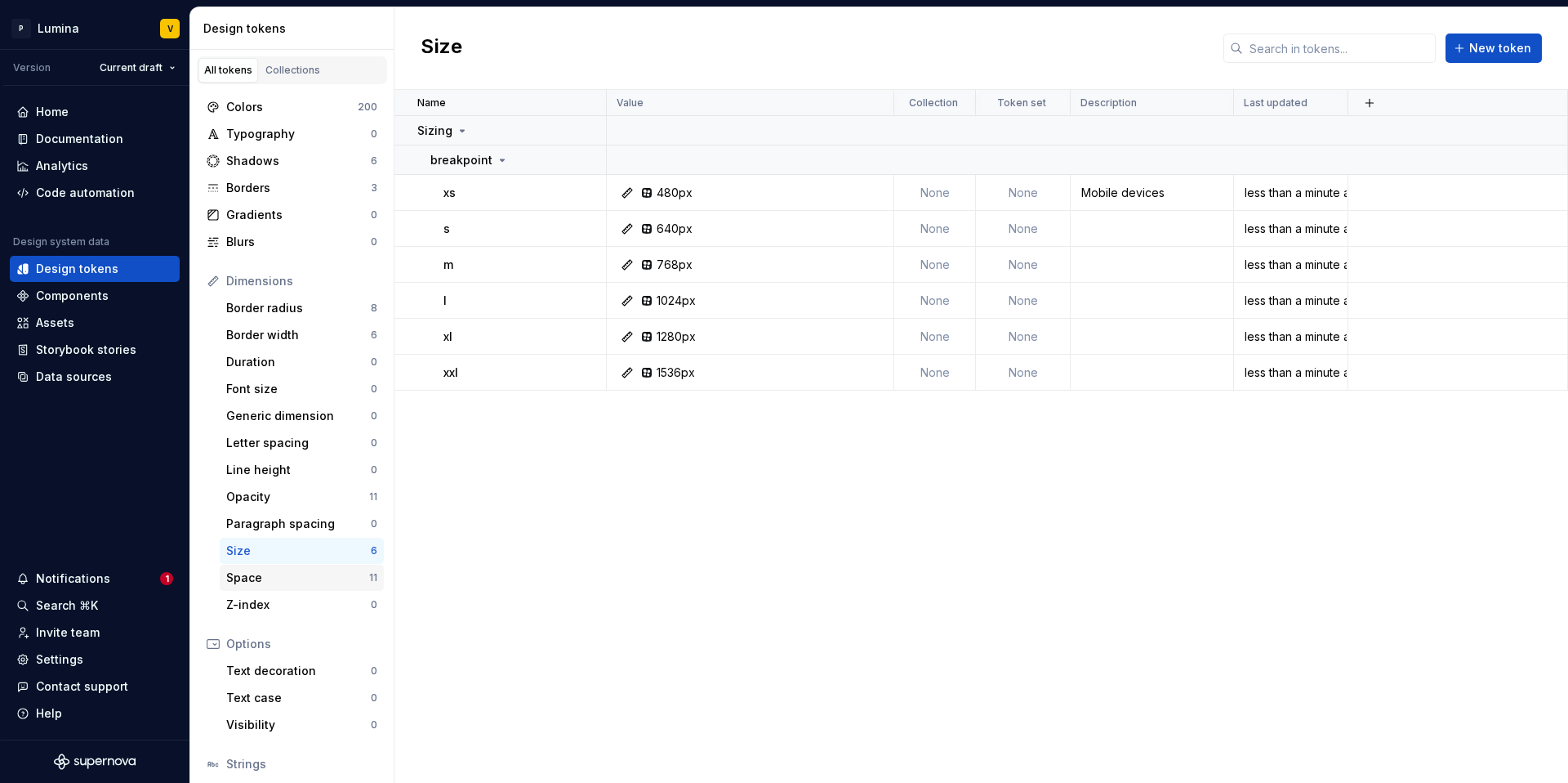
click at [336, 572] on div "Space" at bounding box center [297, 578] width 143 height 17
